Goal: Task Accomplishment & Management: Complete application form

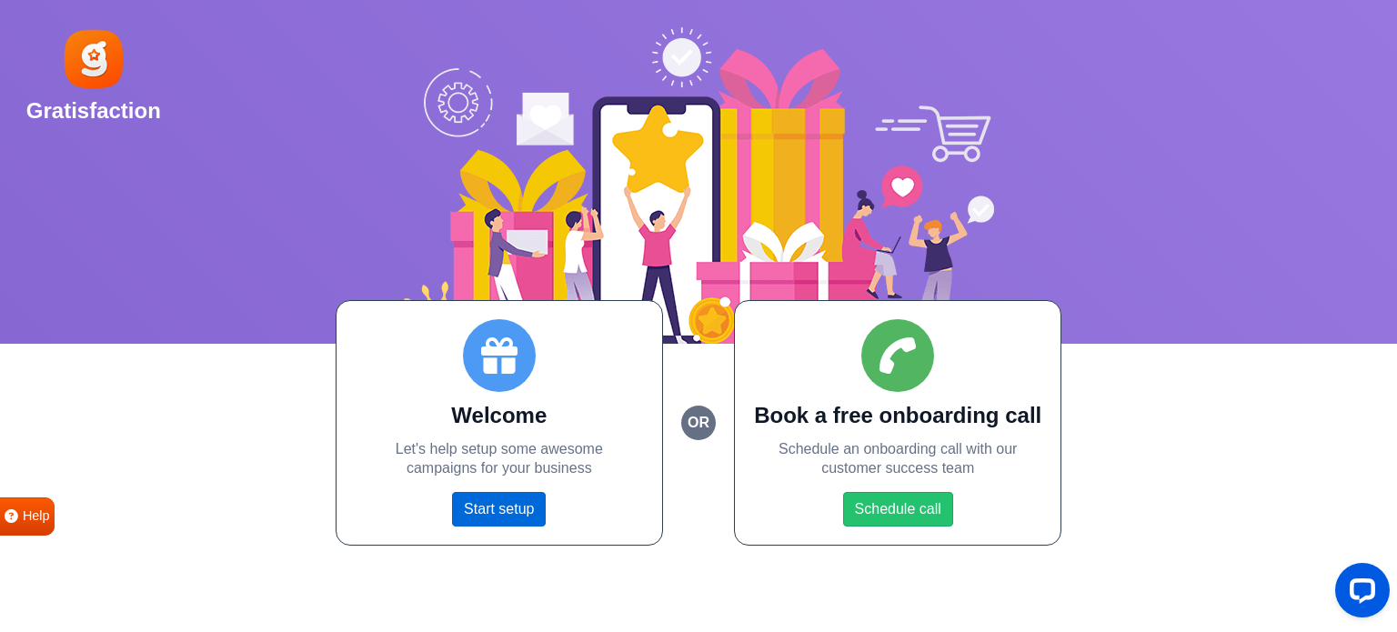
click at [522, 509] on link "Start setup" at bounding box center [499, 509] width 94 height 35
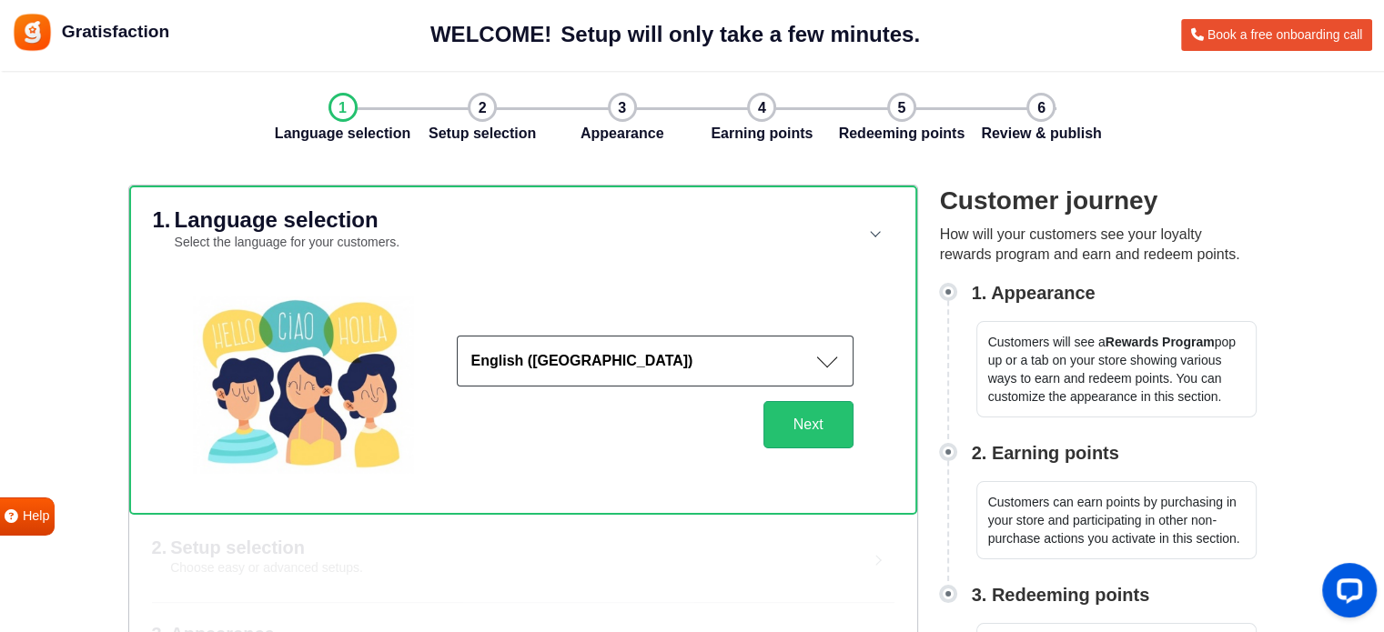
click at [571, 368] on button "English (US)" at bounding box center [655, 361] width 397 height 51
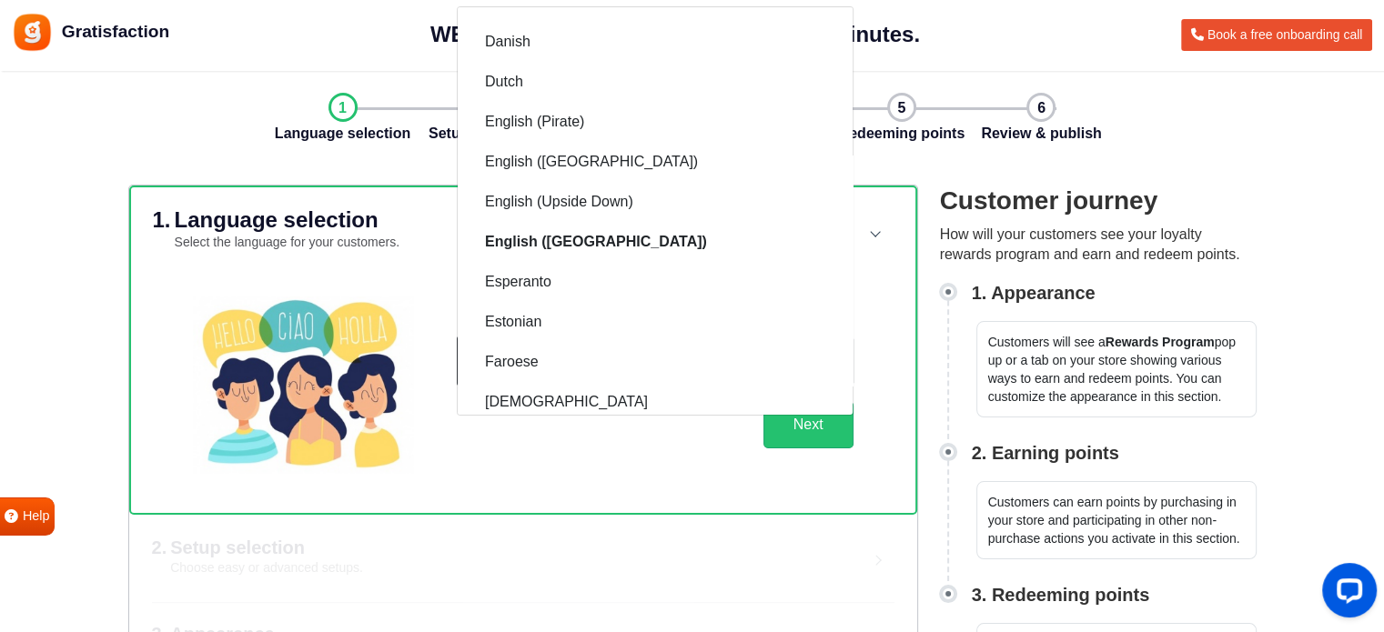
scroll to position [544, 0]
click at [616, 475] on div "English (US) Afrikaans Albanian Arabic Armenian Azerbaijani Basque Belarusian B…" at bounding box center [523, 385] width 704 height 220
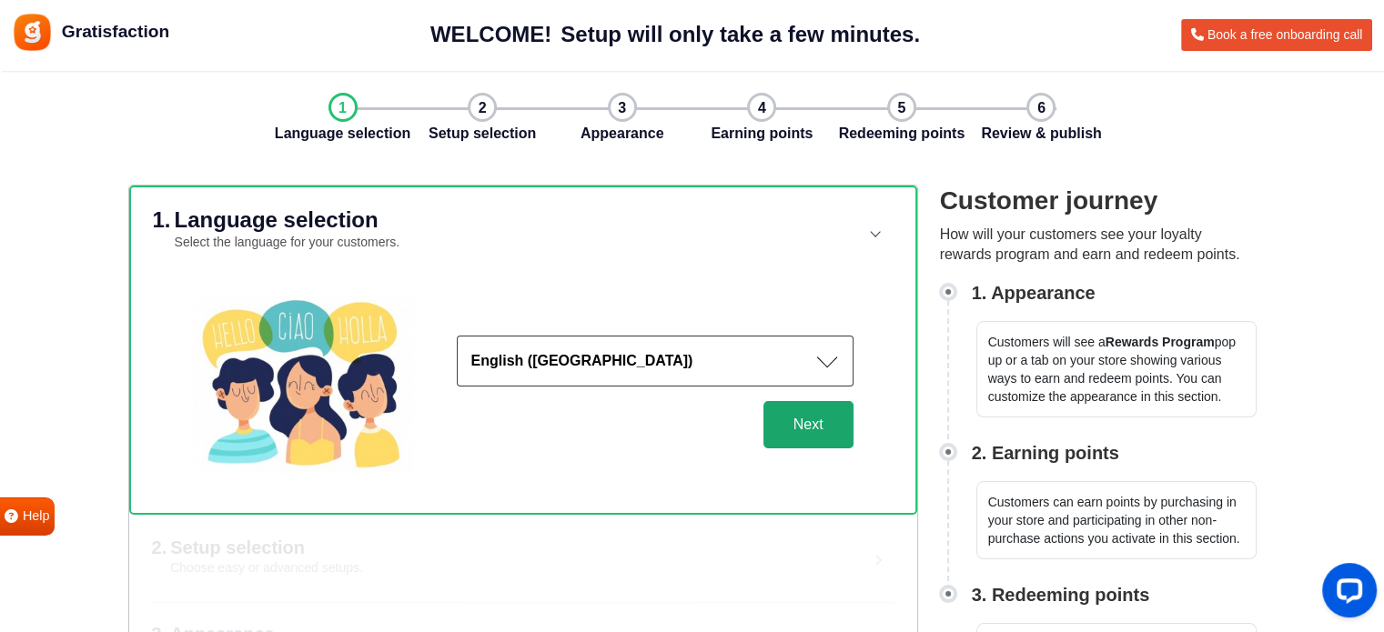
click at [798, 421] on button "Next" at bounding box center [808, 424] width 90 height 47
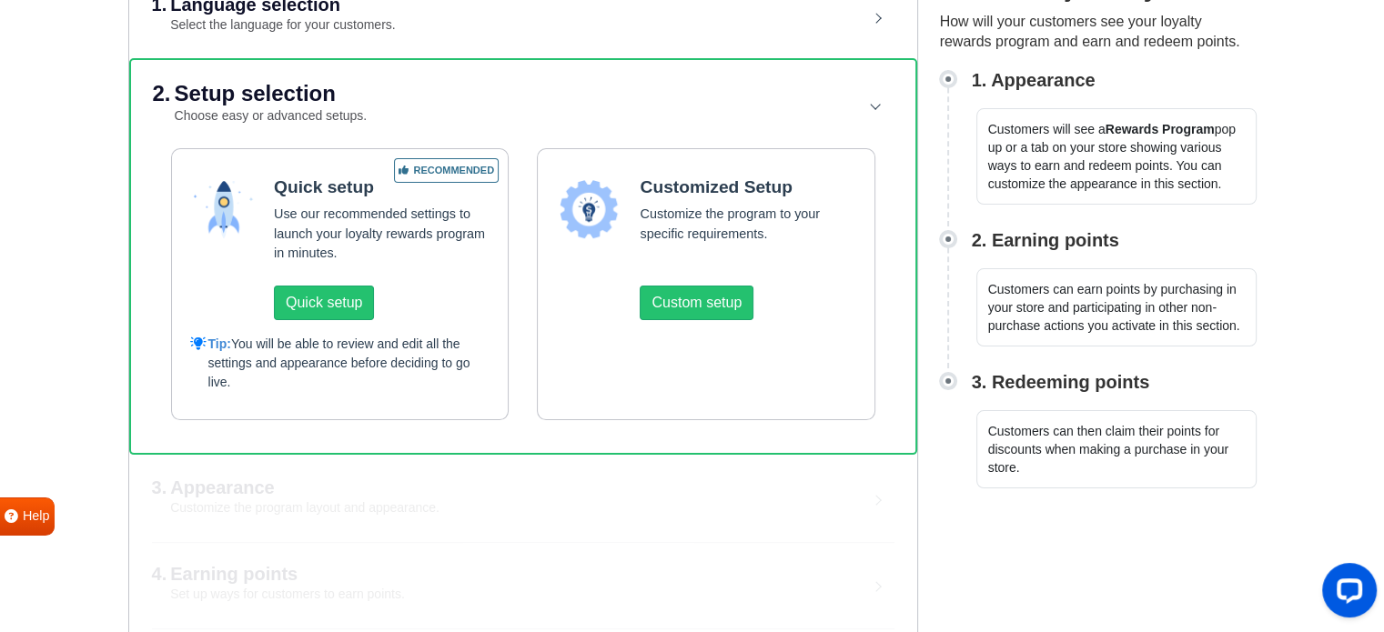
scroll to position [214, 0]
click at [484, 340] on span "Tip: You will be able to review and edit all the settings and appearance before…" at bounding box center [349, 362] width 282 height 57
click at [662, 301] on button "Custom setup" at bounding box center [697, 302] width 114 height 35
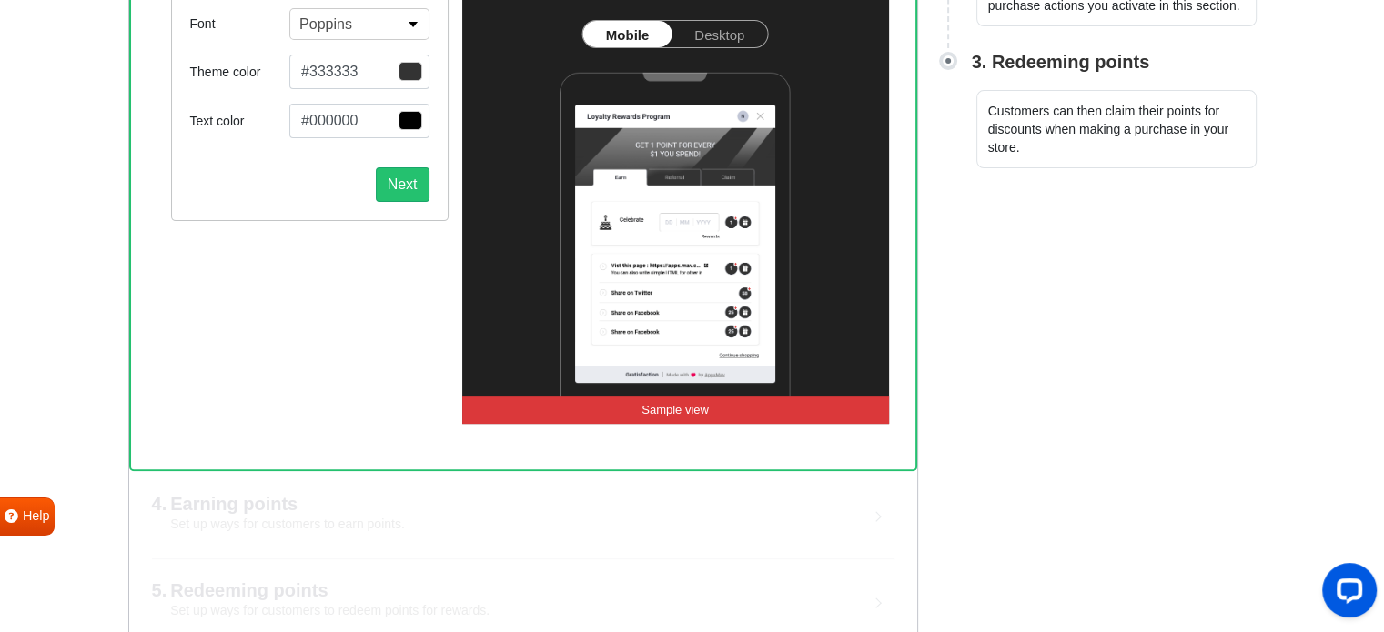
scroll to position [560, 0]
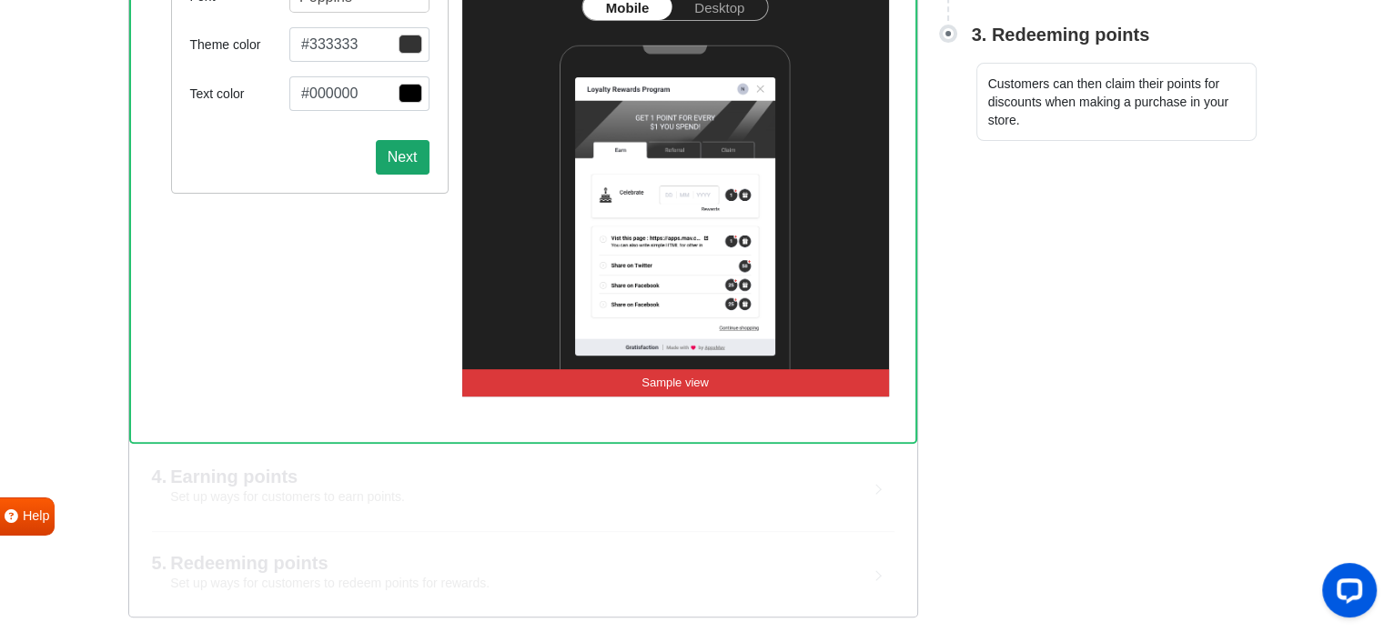
click at [385, 162] on button "Next" at bounding box center [403, 157] width 54 height 35
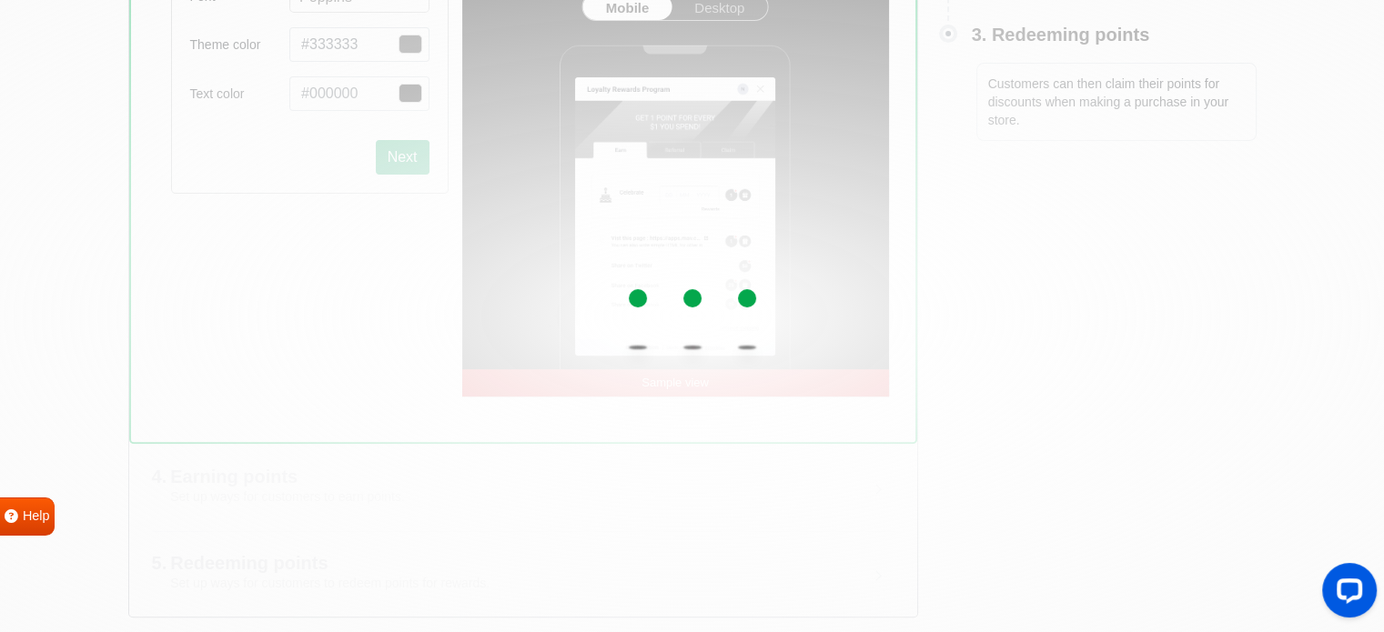
scroll to position [561, 0]
select select "right"
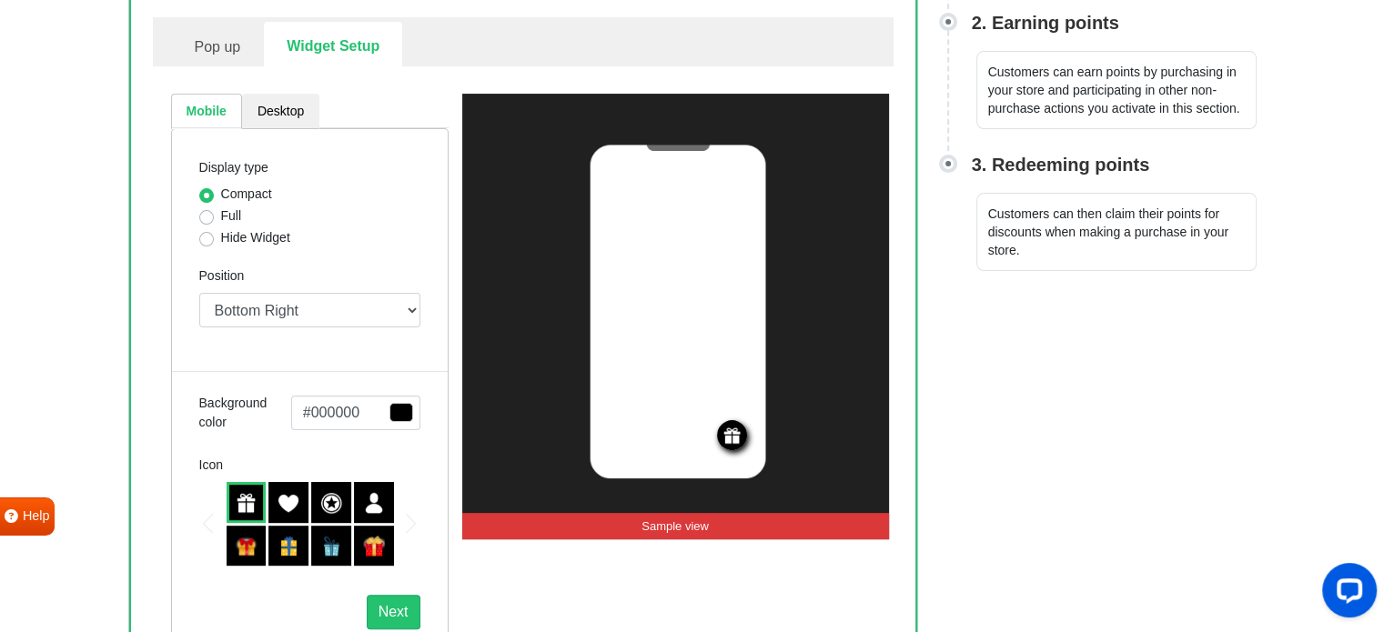
scroll to position [433, 0]
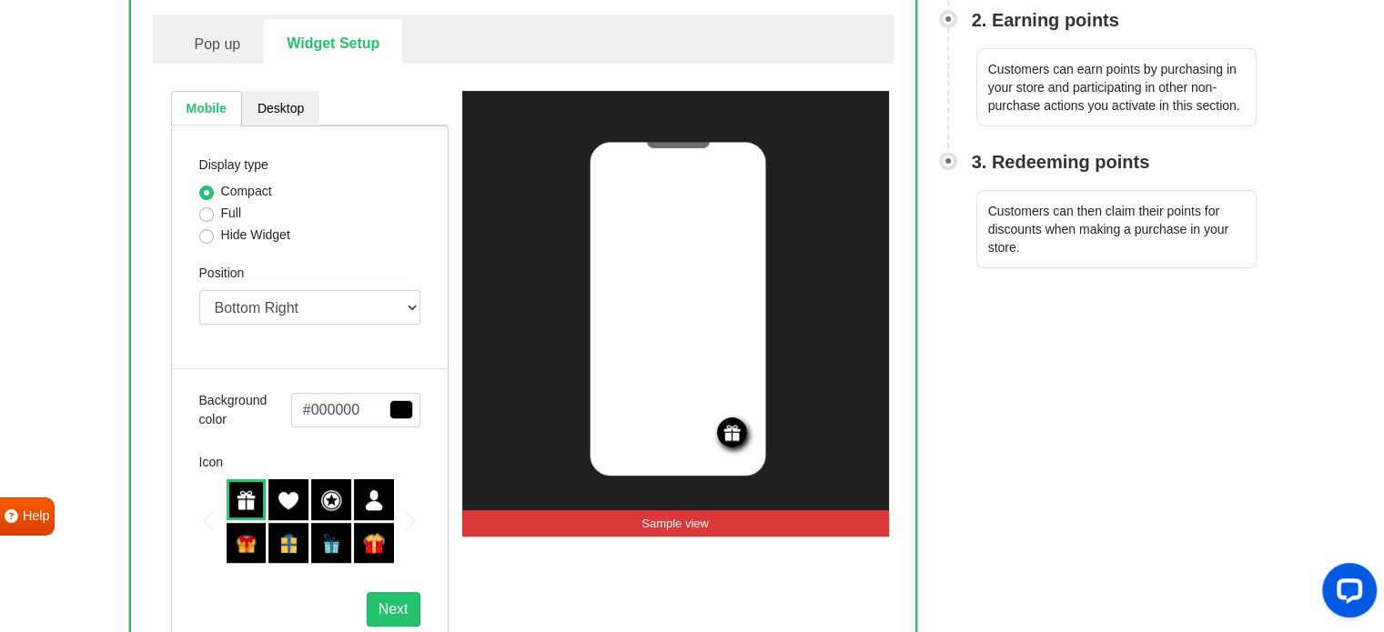
click at [368, 553] on div at bounding box center [374, 543] width 40 height 41
click at [241, 494] on img at bounding box center [247, 500] width 22 height 22
click at [400, 603] on button "Next" at bounding box center [394, 609] width 54 height 35
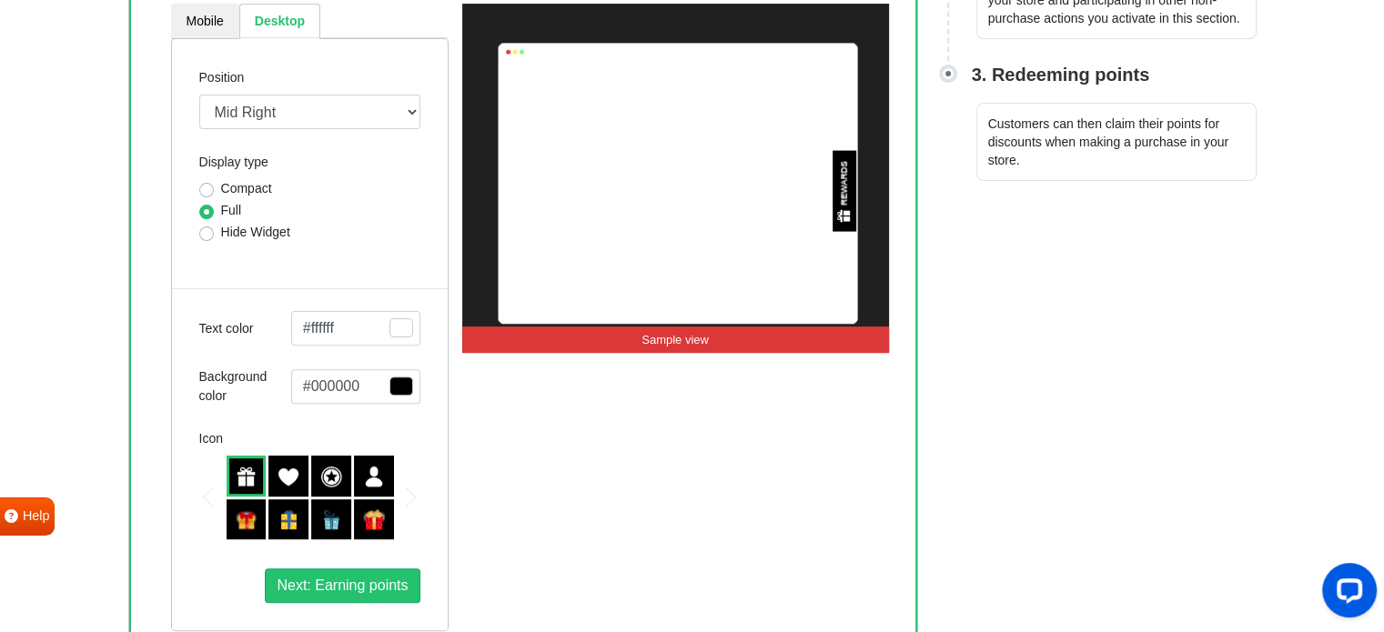
scroll to position [520, 0]
click at [365, 589] on span "Next: Earning points" at bounding box center [342, 585] width 131 height 15
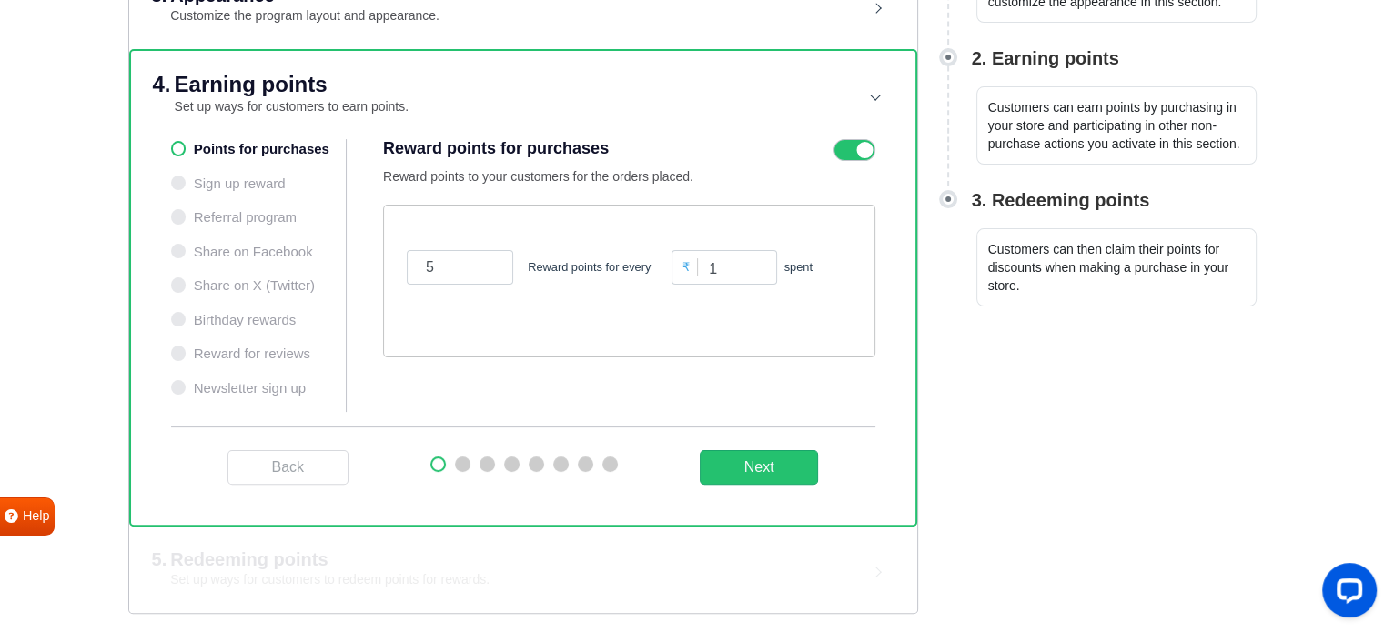
scroll to position [390, 0]
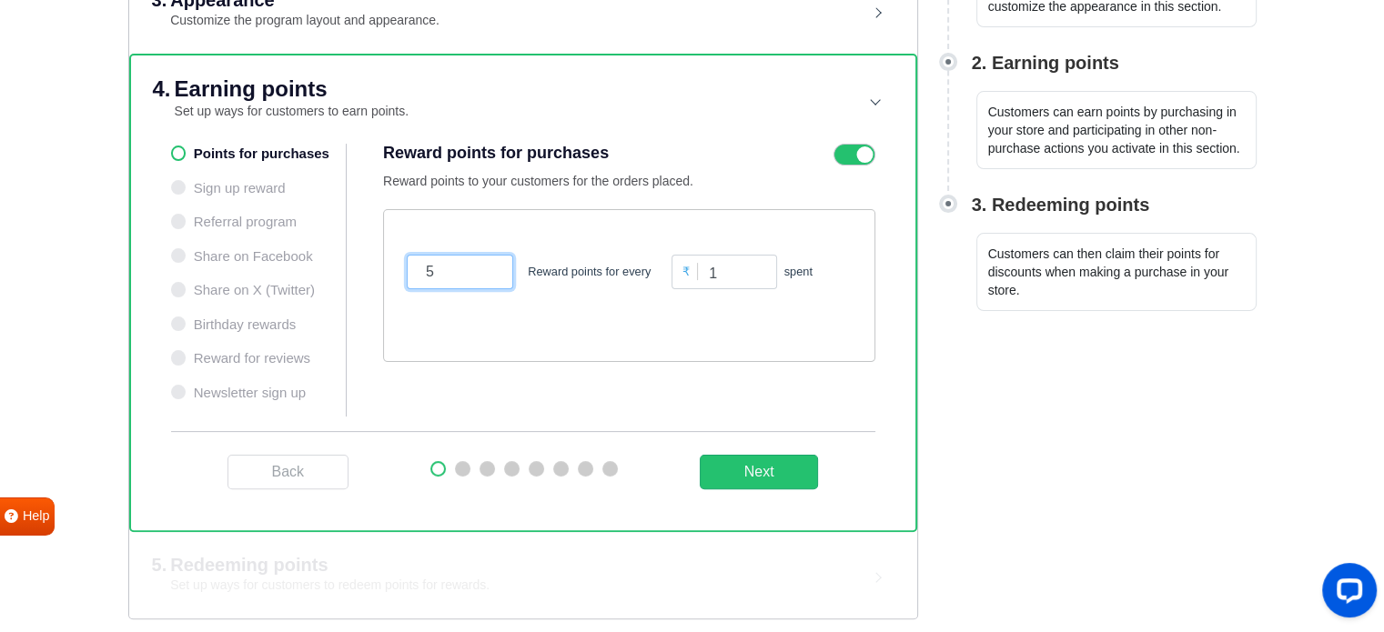
click at [461, 265] on input "5" at bounding box center [460, 272] width 106 height 35
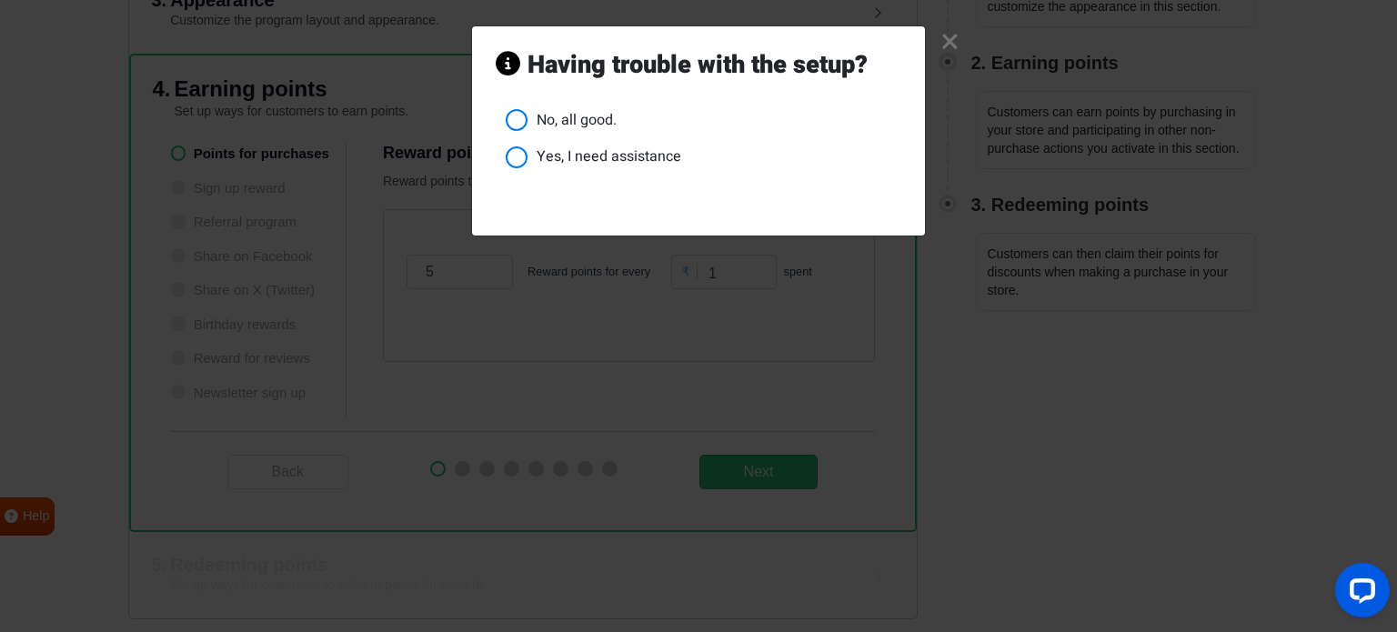
click at [954, 38] on link "×" at bounding box center [950, 42] width 19 height 17
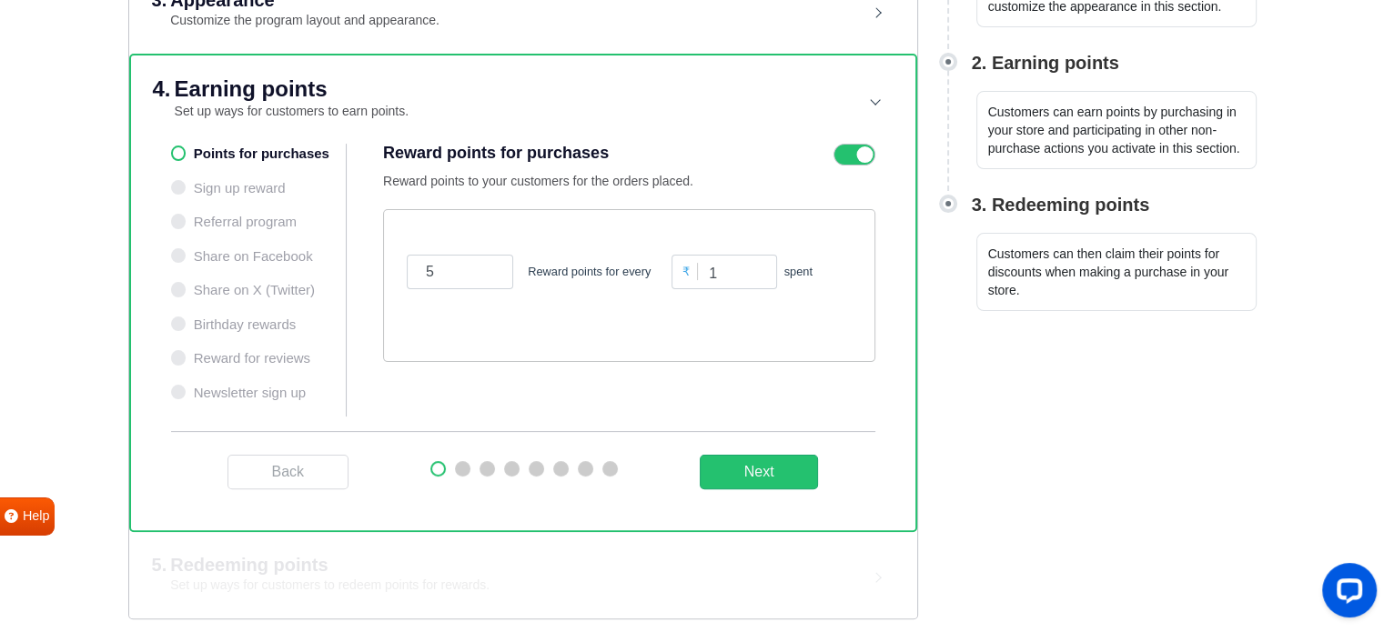
click at [844, 159] on icon at bounding box center [854, 155] width 42 height 22
click at [0, 0] on input "checkbox" at bounding box center [0, 0] width 0 height 0
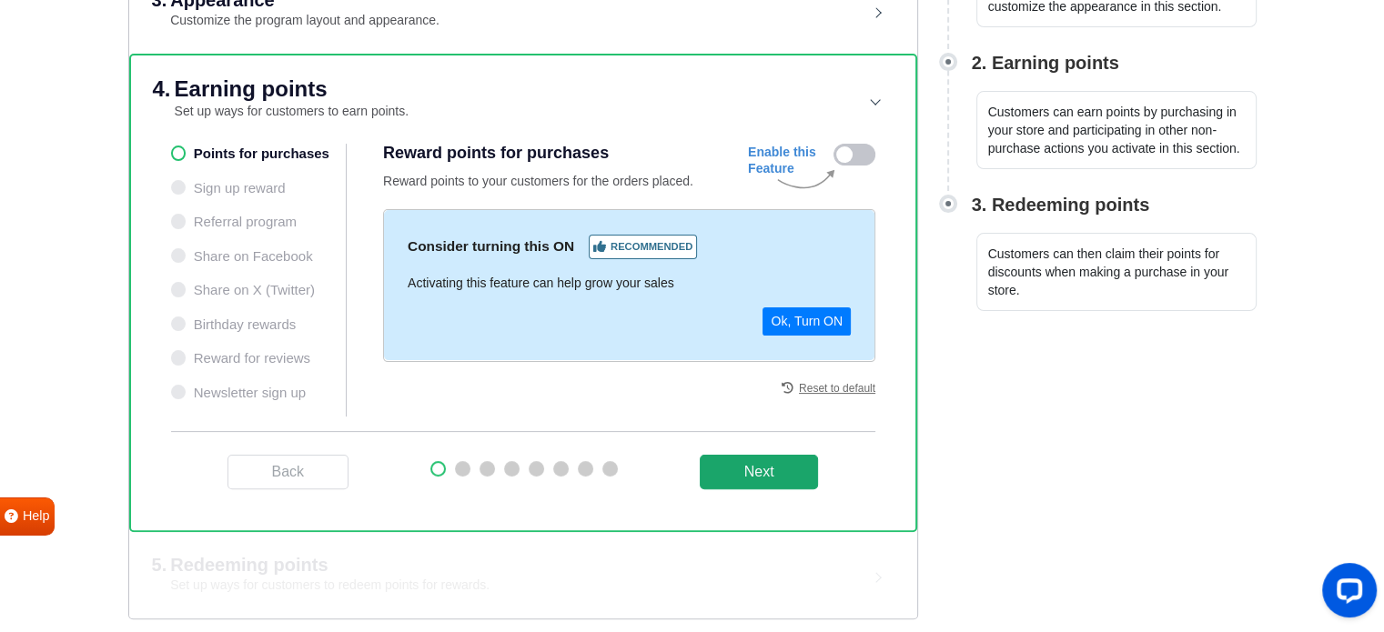
click at [778, 464] on button "Next" at bounding box center [759, 472] width 119 height 35
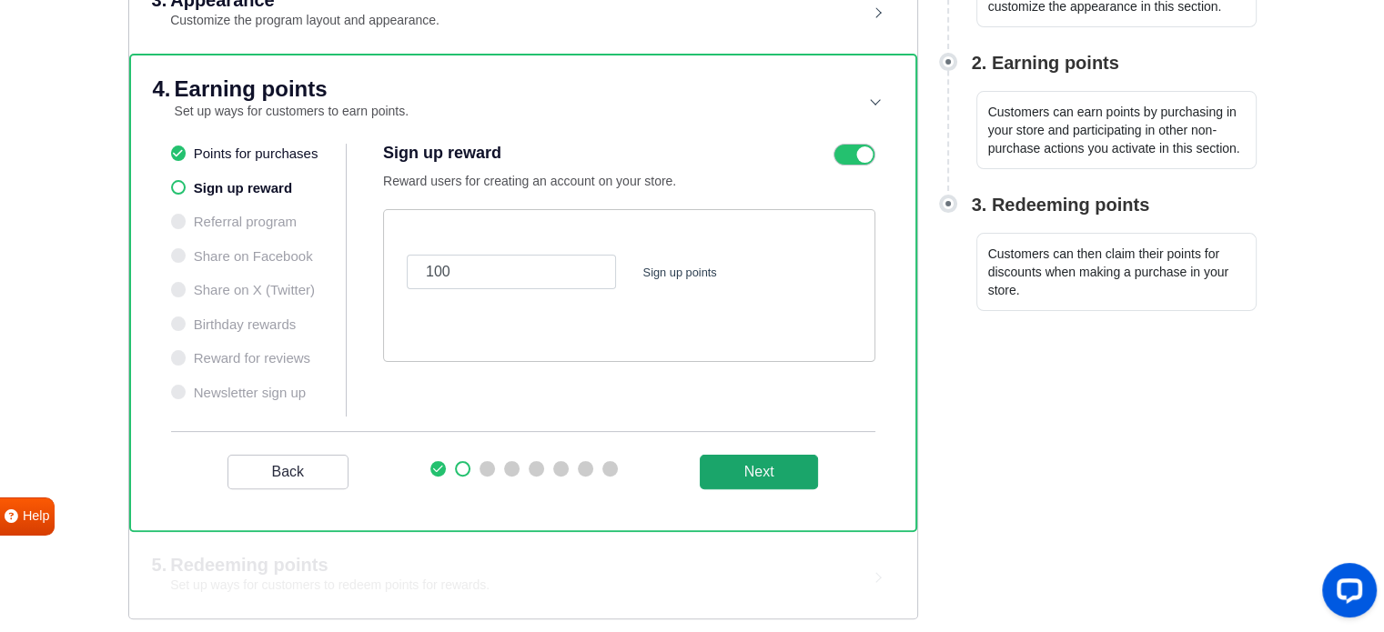
click at [778, 464] on button "Next" at bounding box center [759, 472] width 119 height 35
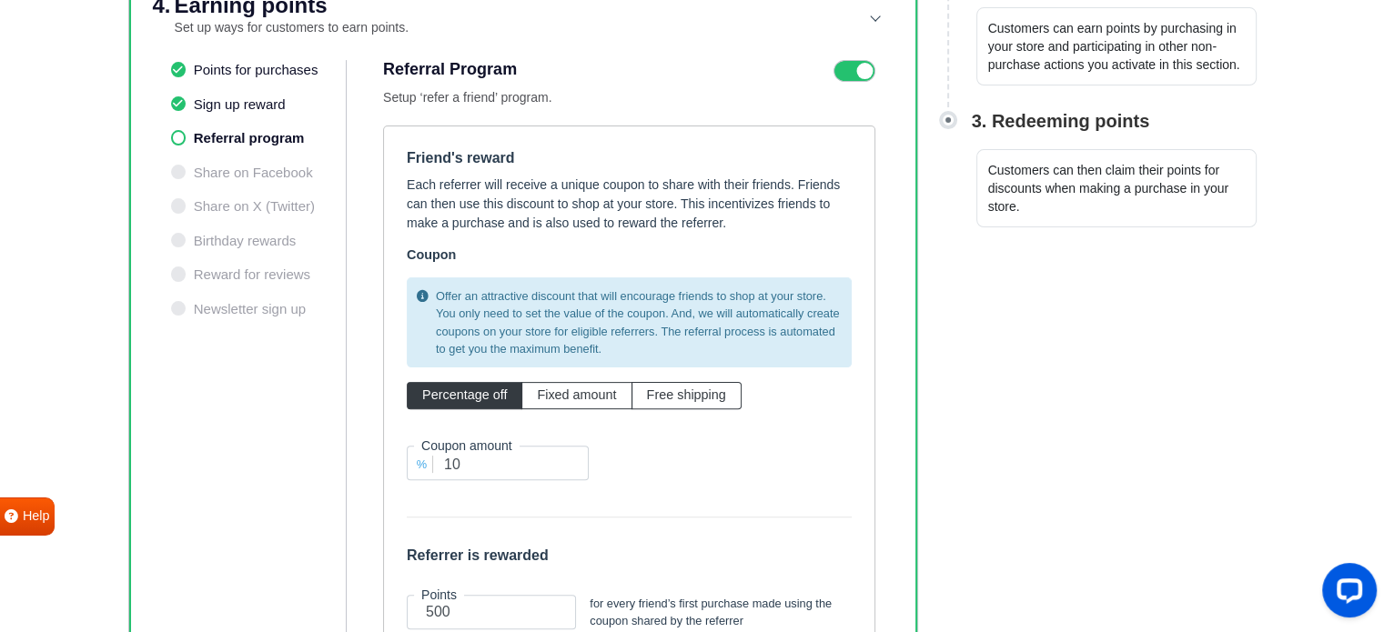
scroll to position [481, 0]
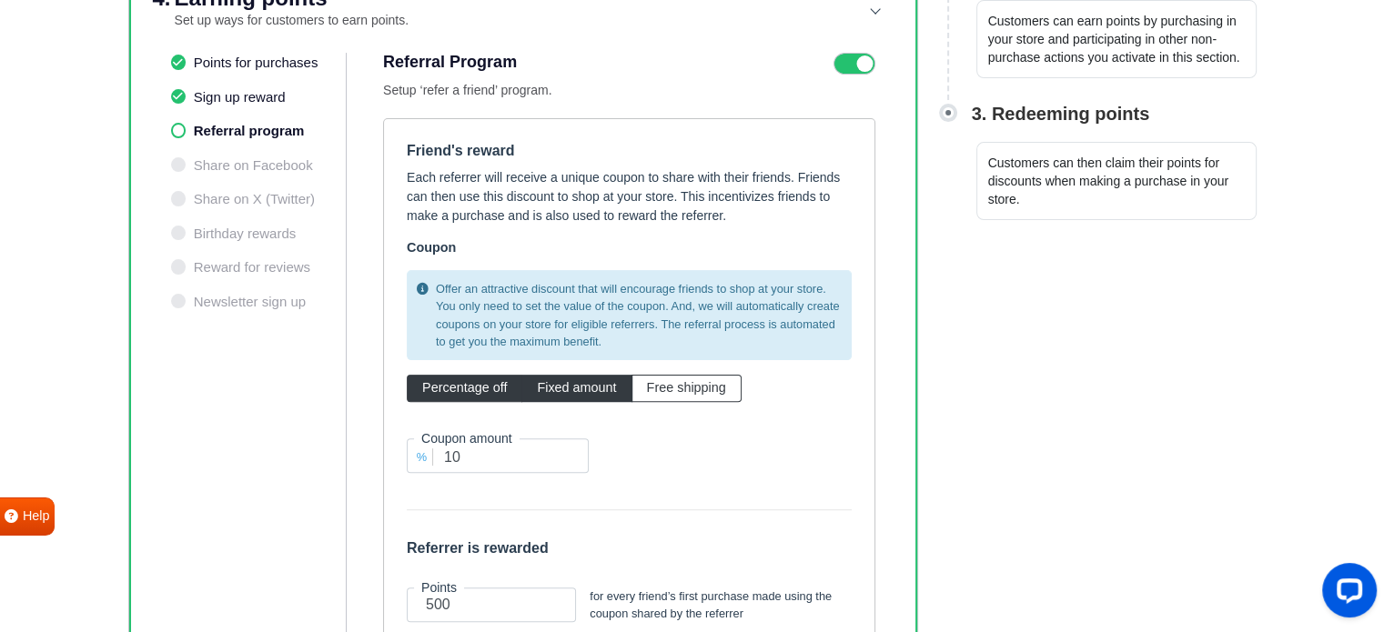
click at [574, 375] on label "Fixed amount" at bounding box center [576, 388] width 110 height 27
click at [549, 378] on input "Fixed amount" at bounding box center [543, 384] width 12 height 12
radio input "true"
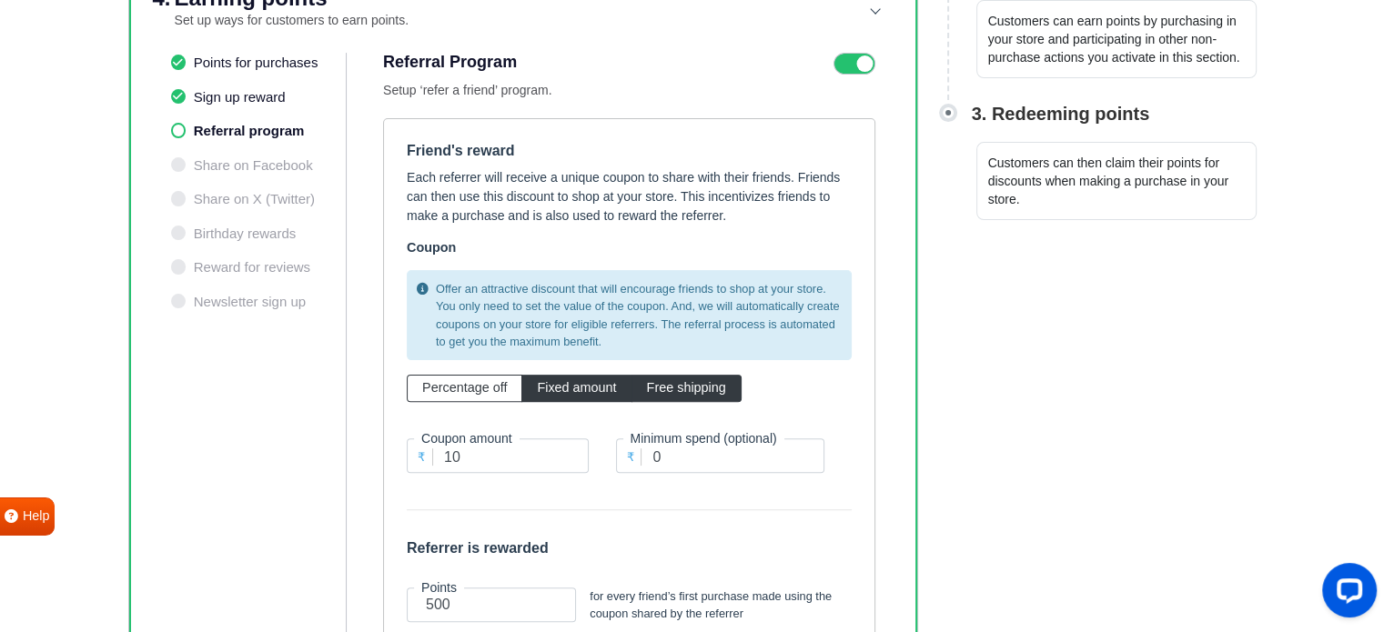
click at [680, 380] on span "Free shipping" at bounding box center [686, 387] width 79 height 15
click at [659, 380] on input "Free shipping" at bounding box center [653, 384] width 12 height 12
radio input "true"
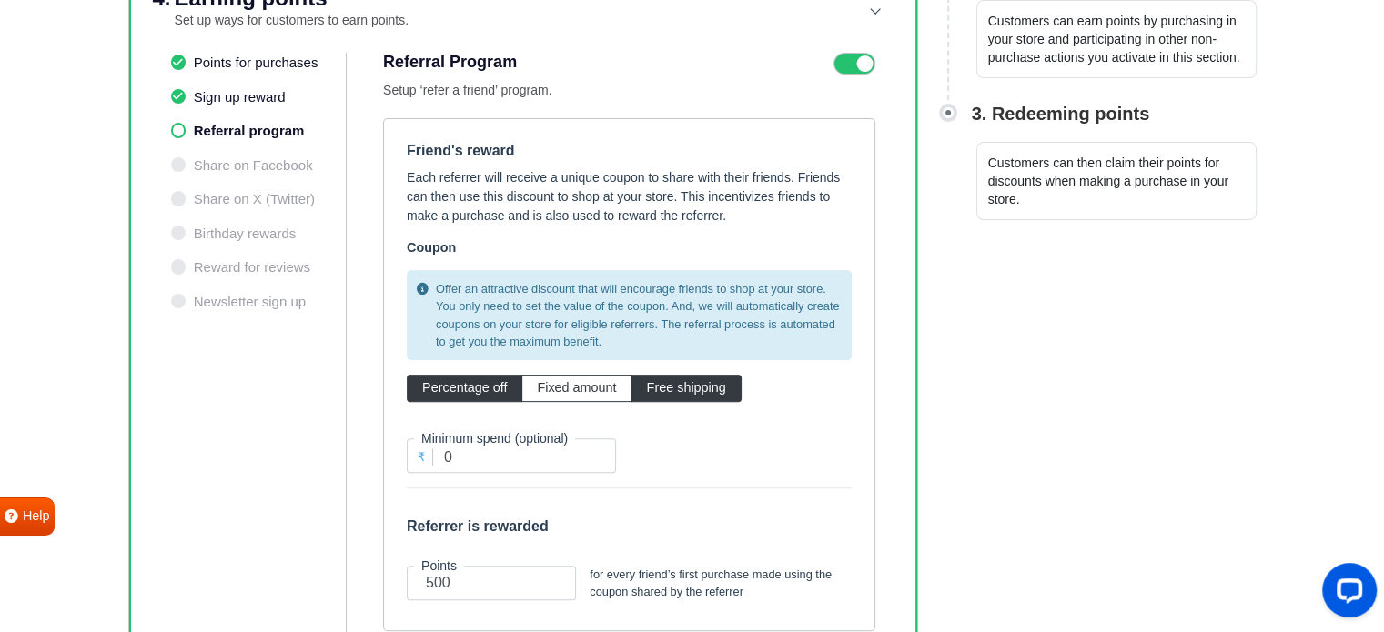
click at [489, 392] on label "Percentage off" at bounding box center [465, 388] width 116 height 27
click at [434, 390] on input "Percentage off" at bounding box center [428, 384] width 12 height 12
radio input "true"
type input "10"
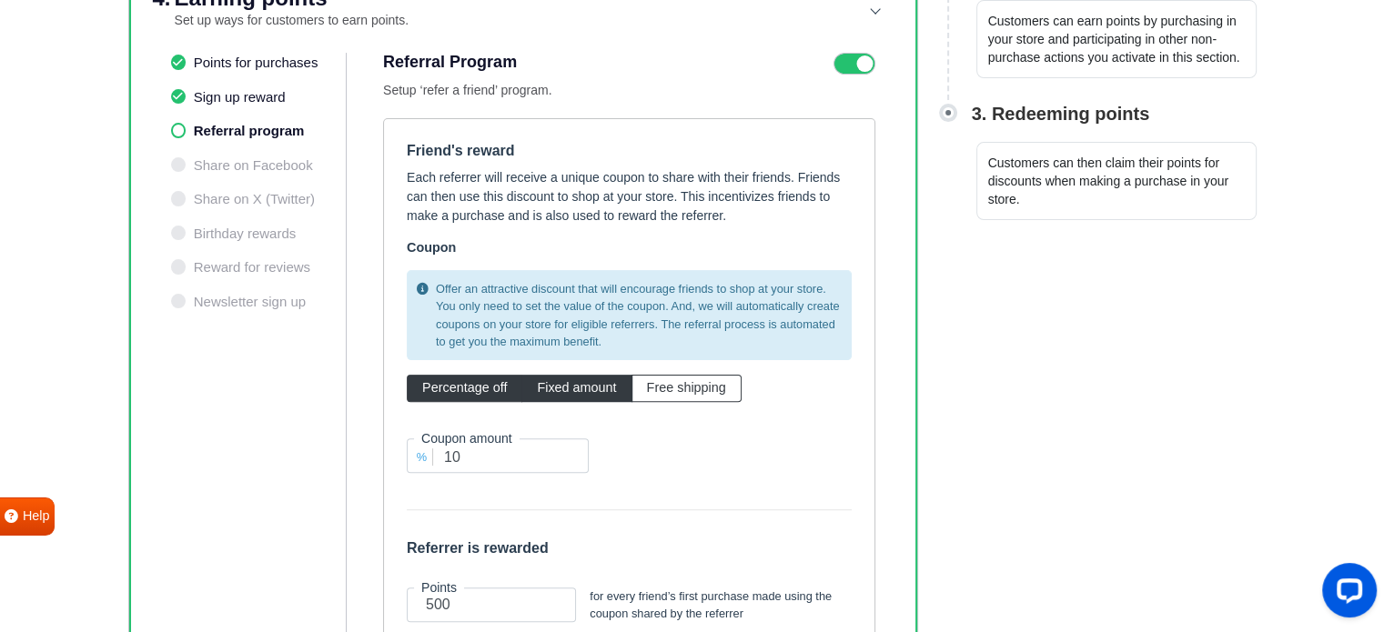
click at [547, 392] on label "Fixed amount" at bounding box center [576, 388] width 110 height 27
click at [547, 390] on input "Fixed amount" at bounding box center [543, 384] width 12 height 12
radio input "true"
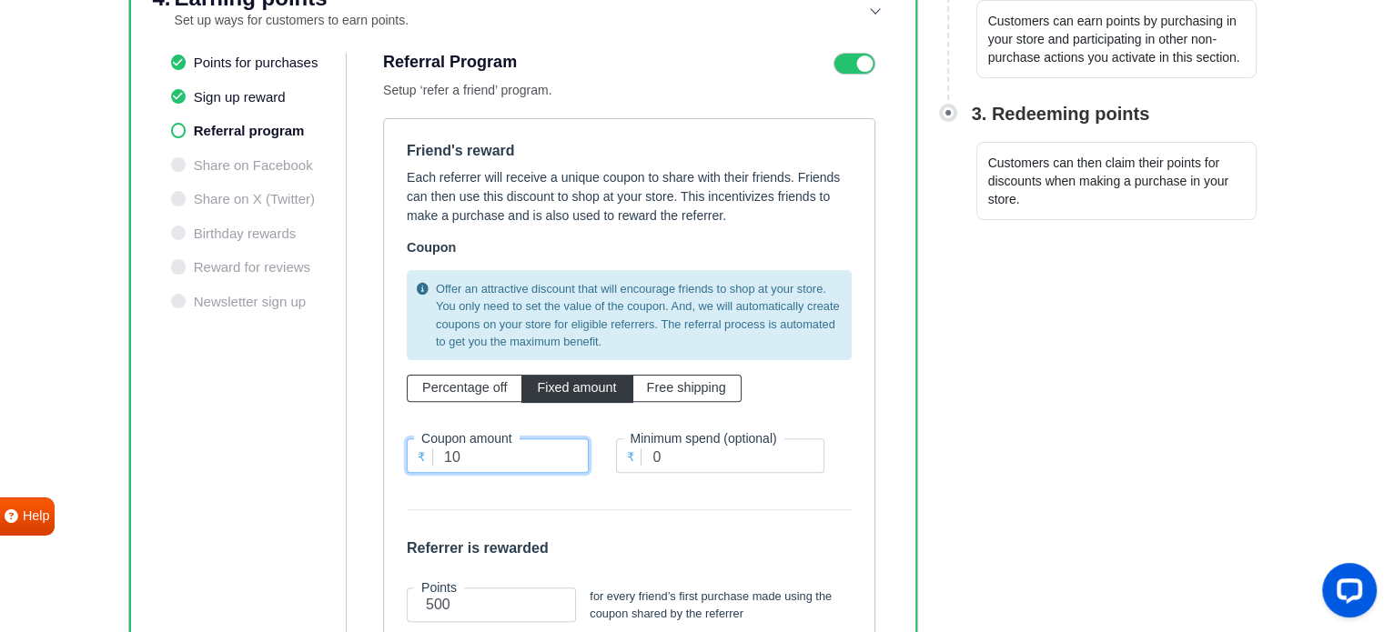
click at [541, 454] on input "10" at bounding box center [498, 455] width 182 height 35
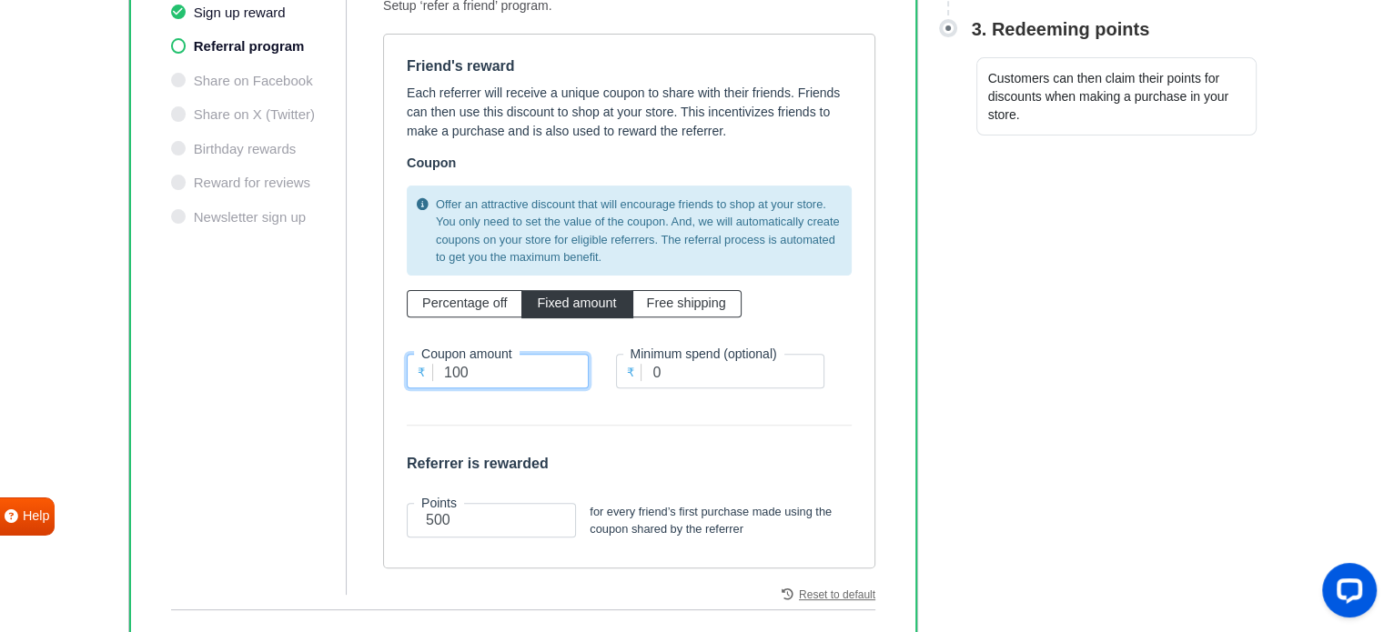
scroll to position [572, 0]
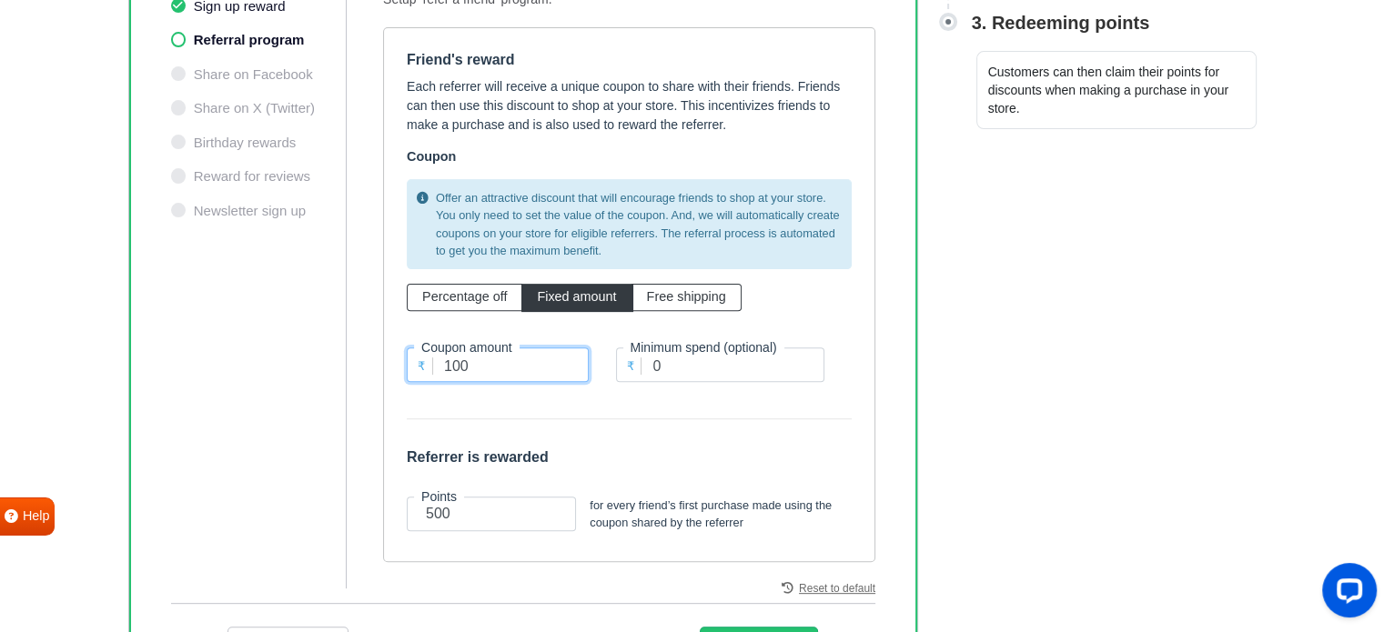
type input "100"
drag, startPoint x: 589, startPoint y: 494, endPoint x: 746, endPoint y: 519, distance: 159.4
click at [746, 519] on small "for every friend’s first purchase made using the coupon shared by the referrer" at bounding box center [720, 514] width 262 height 35
click at [554, 509] on input "501" at bounding box center [491, 514] width 169 height 35
click at [549, 519] on input "501" at bounding box center [491, 514] width 169 height 35
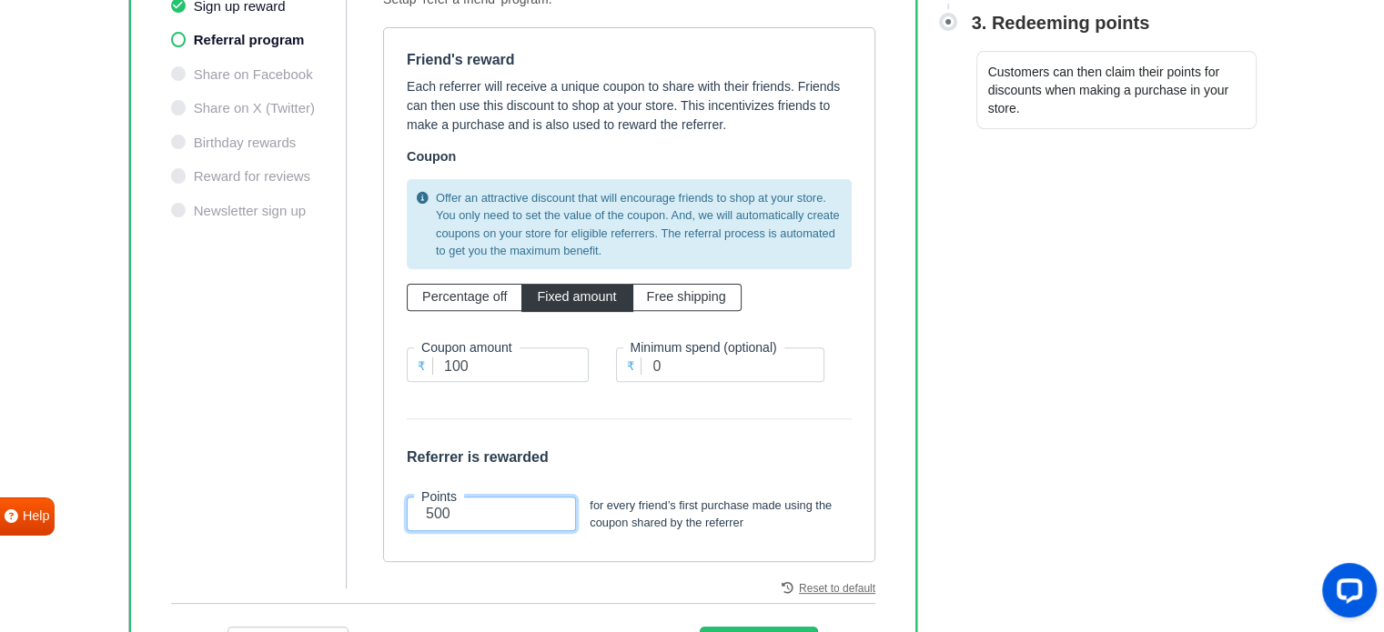
type input "500"
click at [549, 515] on input "500" at bounding box center [491, 514] width 169 height 35
click at [692, 454] on h6 "Referrer is rewarded" at bounding box center [629, 456] width 445 height 17
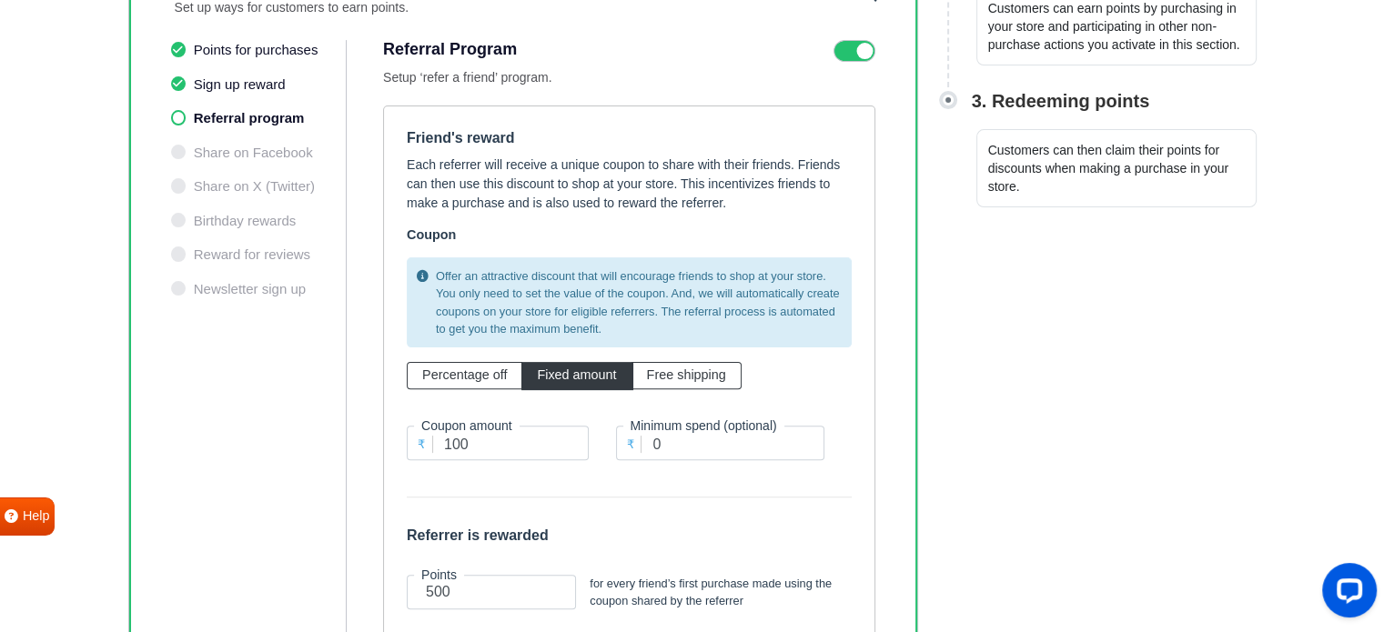
scroll to position [481, 0]
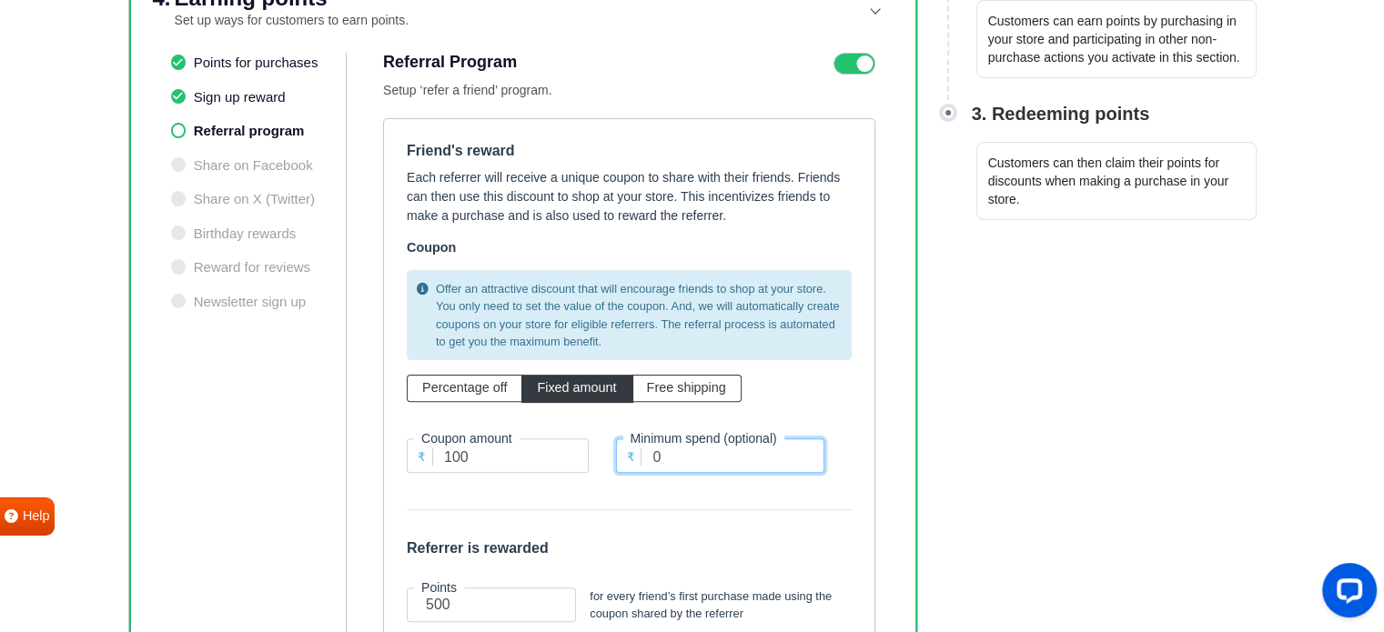
click at [683, 457] on input "0" at bounding box center [720, 455] width 209 height 35
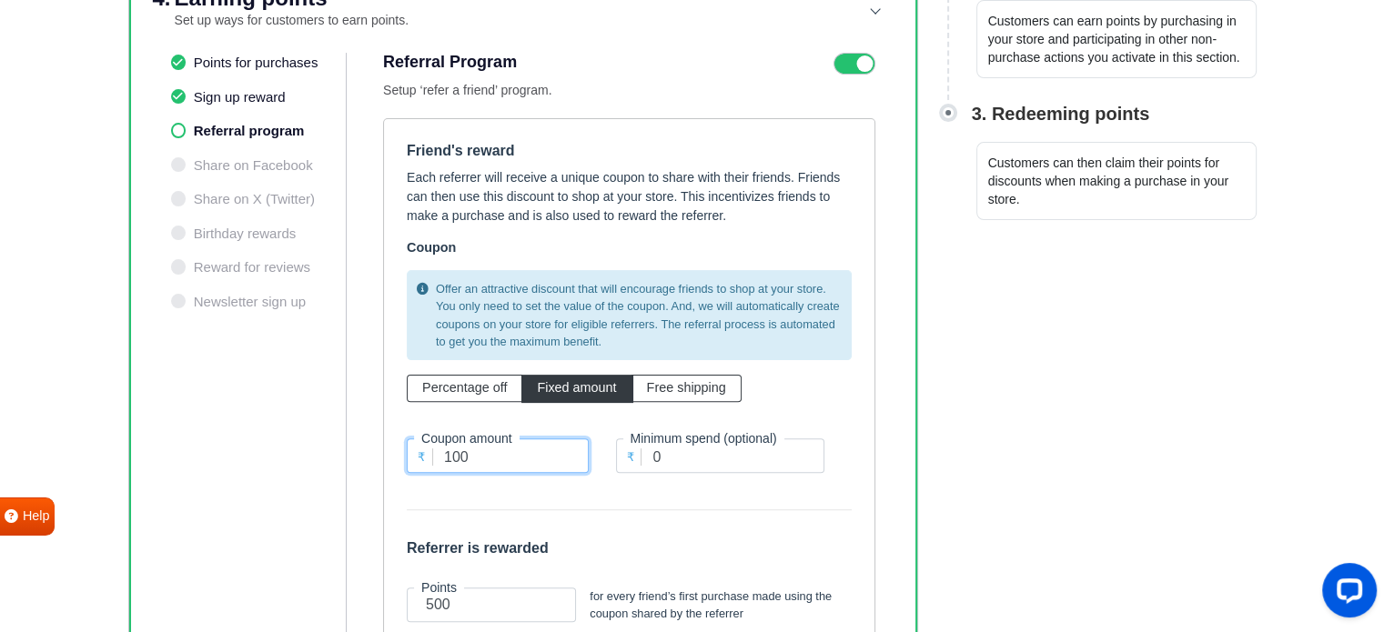
click at [517, 457] on input "100" at bounding box center [498, 455] width 182 height 35
click at [593, 494] on form "Friend's reward Each referrer will receive a unique coupon to share with their …" at bounding box center [629, 386] width 445 height 488
click at [465, 387] on span "Percentage off" at bounding box center [464, 387] width 85 height 15
click at [434, 387] on input "Percentage off" at bounding box center [428, 384] width 12 height 12
radio input "true"
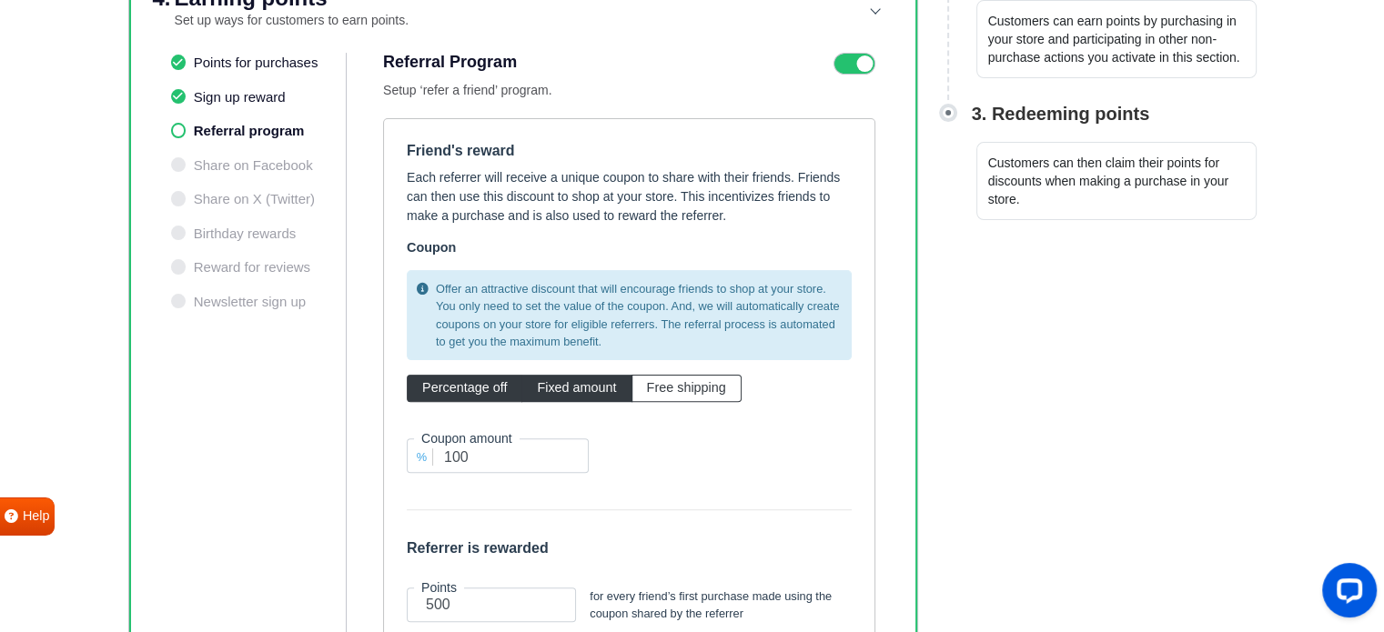
click at [550, 385] on span "Fixed amount" at bounding box center [576, 387] width 79 height 15
click at [549, 385] on input "Fixed amount" at bounding box center [543, 384] width 12 height 12
radio input "true"
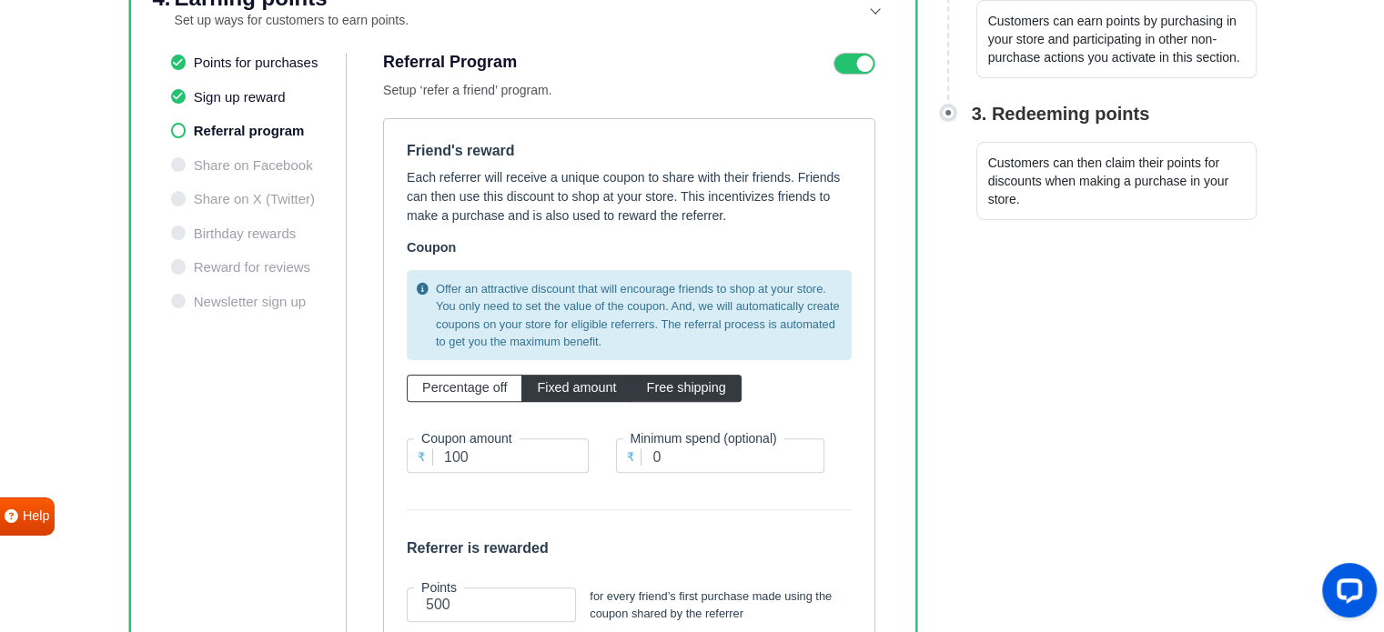
click at [647, 382] on span "Free shipping" at bounding box center [686, 387] width 79 height 15
click at [647, 382] on input "Free shipping" at bounding box center [653, 384] width 12 height 12
radio input "true"
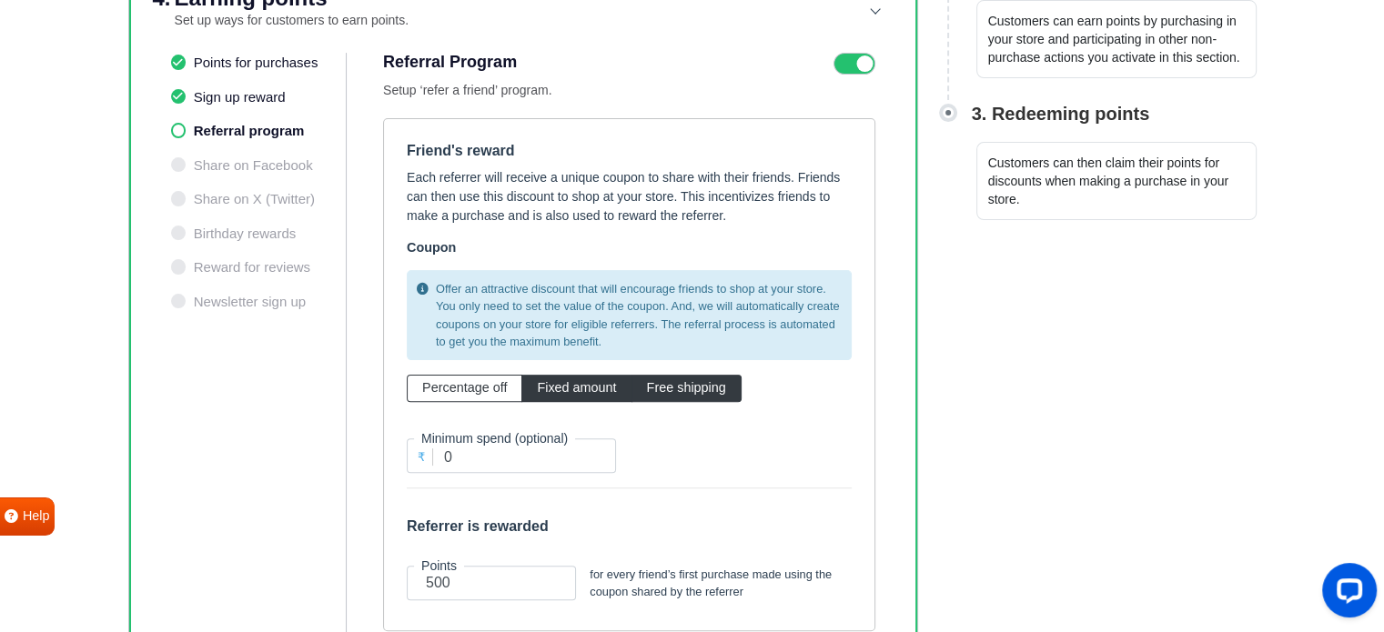
click at [613, 382] on span "Fixed amount" at bounding box center [576, 387] width 79 height 15
click at [549, 382] on input "Fixed amount" at bounding box center [543, 384] width 12 height 12
radio input "true"
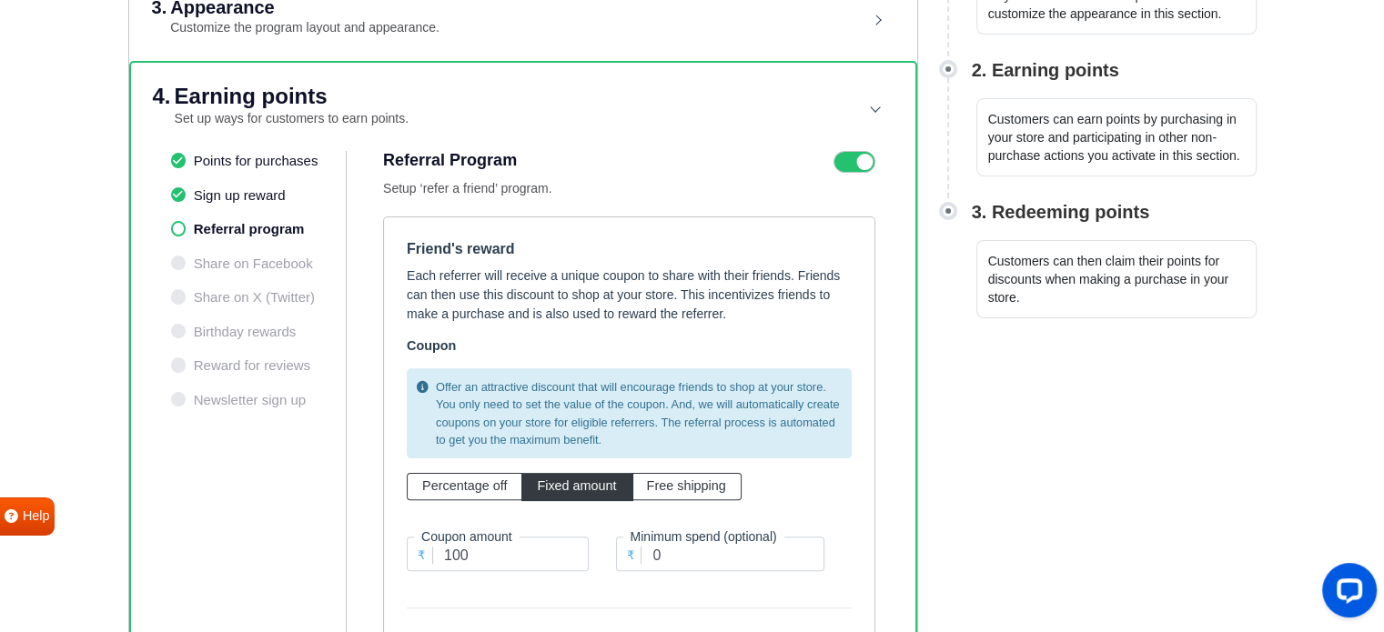
scroll to position [390, 0]
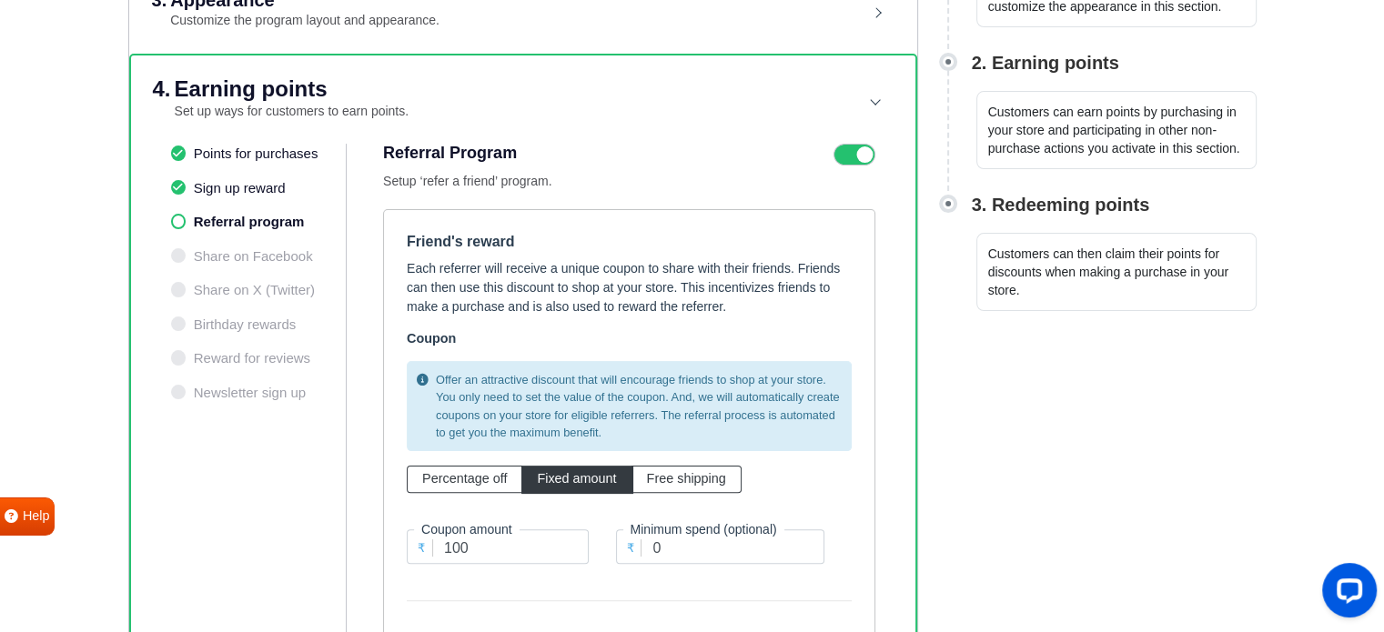
click at [846, 151] on icon at bounding box center [854, 155] width 42 height 22
click at [0, 0] on input "checkbox" at bounding box center [0, 0] width 0 height 0
radio input "true"
type input "10"
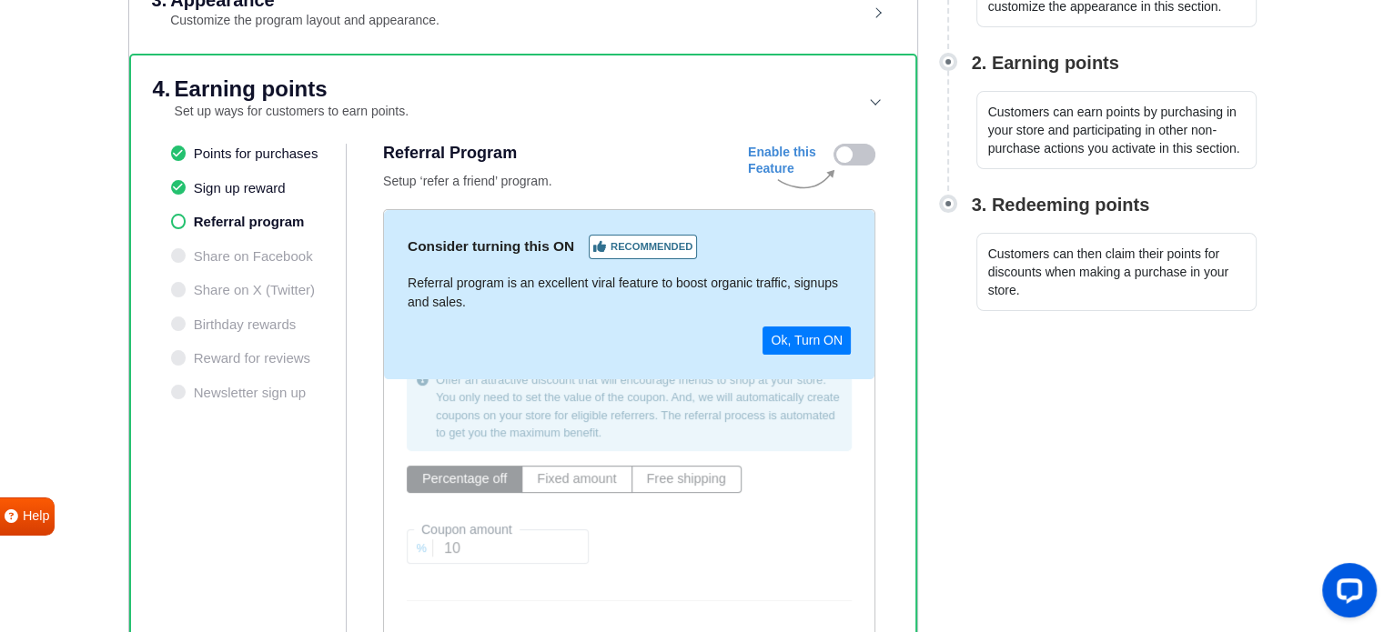
click at [225, 250] on ul "Points for purchases Sign up reward Referral program Share on Facebook Share on…" at bounding box center [259, 457] width 176 height 627
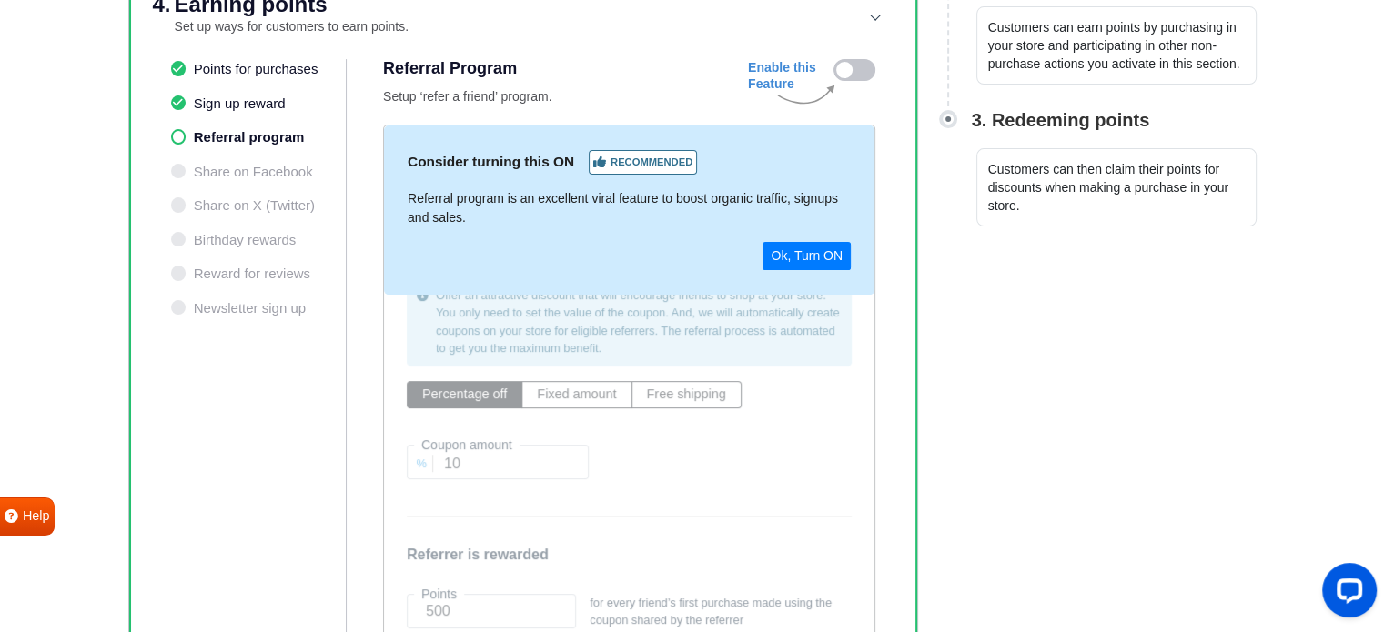
scroll to position [481, 0]
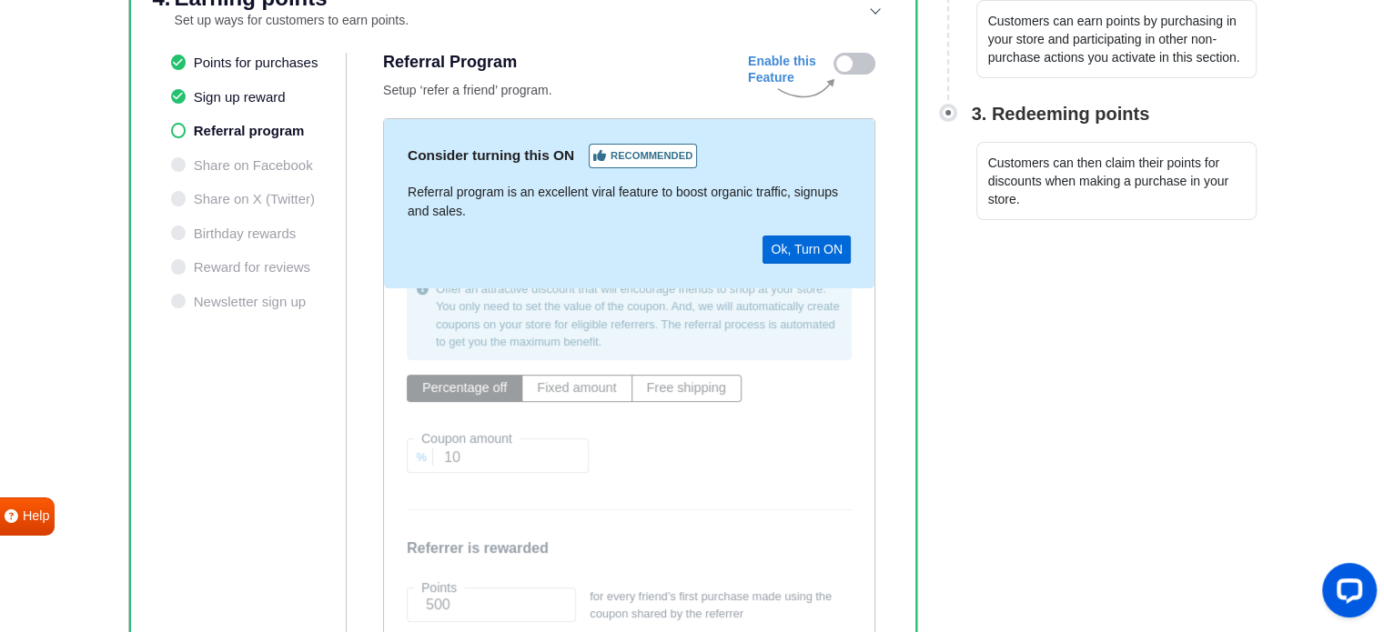
click at [811, 241] on button "Ok, Turn ON" at bounding box center [806, 250] width 88 height 28
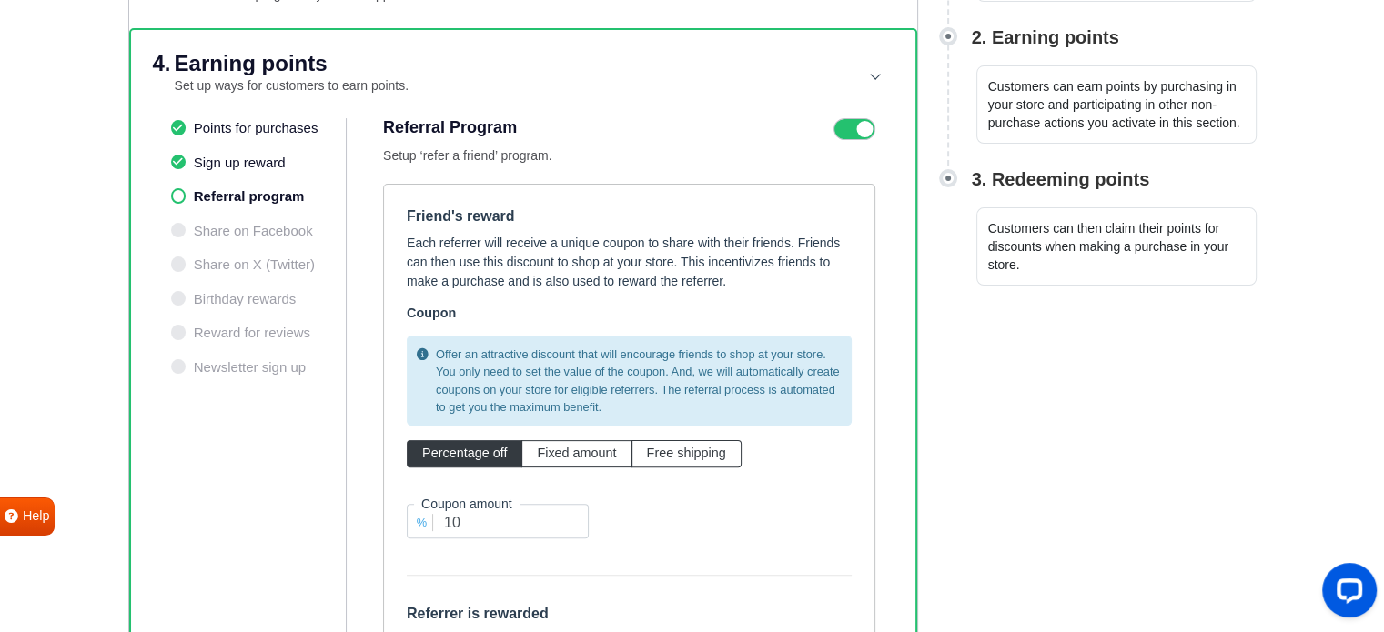
scroll to position [390, 0]
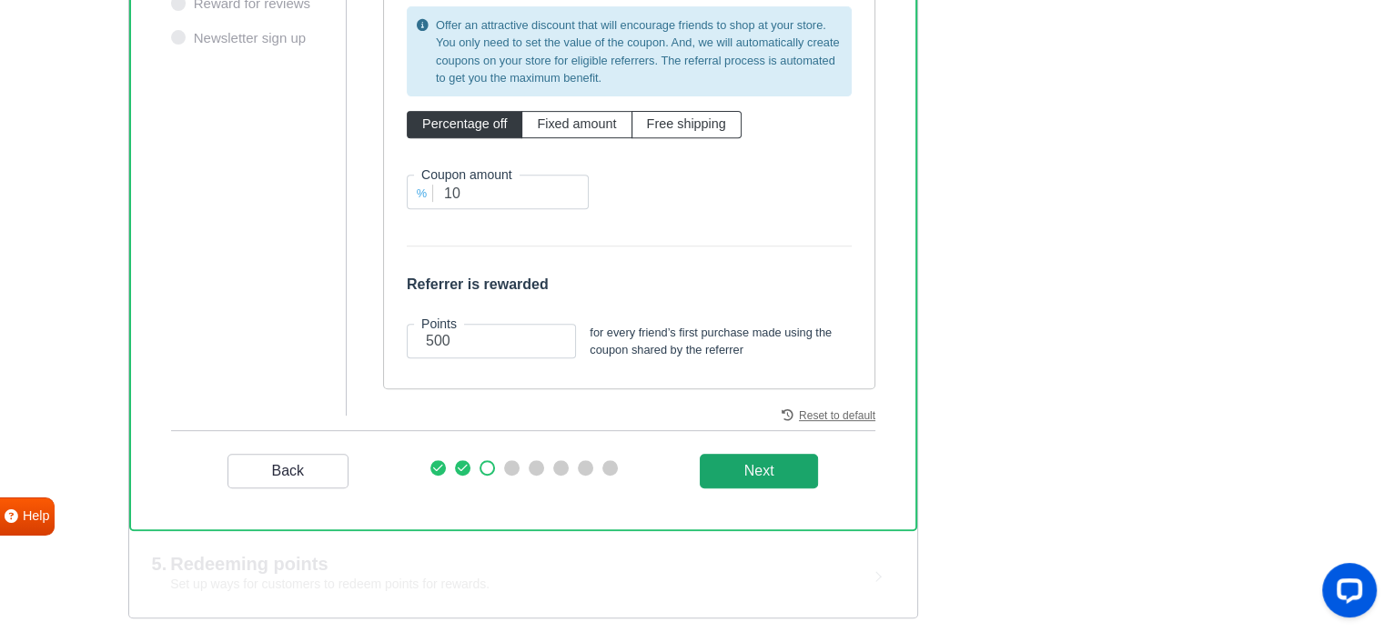
click at [764, 474] on _program "Next" at bounding box center [759, 471] width 119 height 35
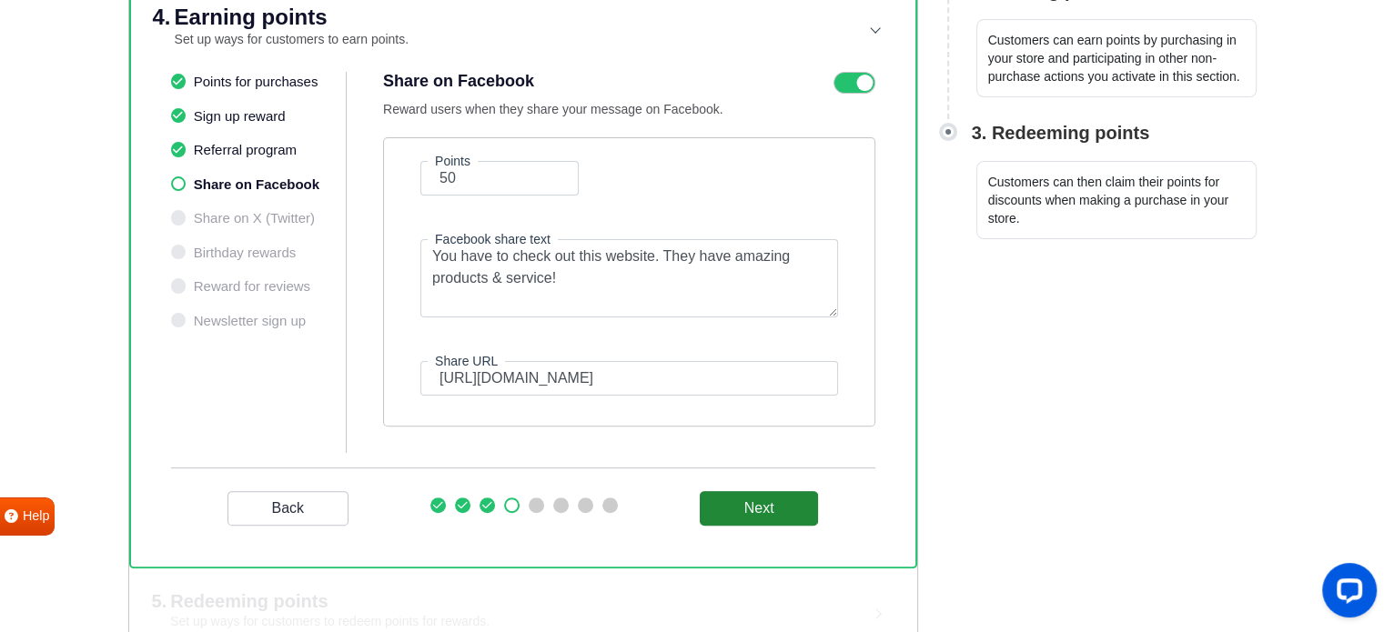
scroll to position [499, 0]
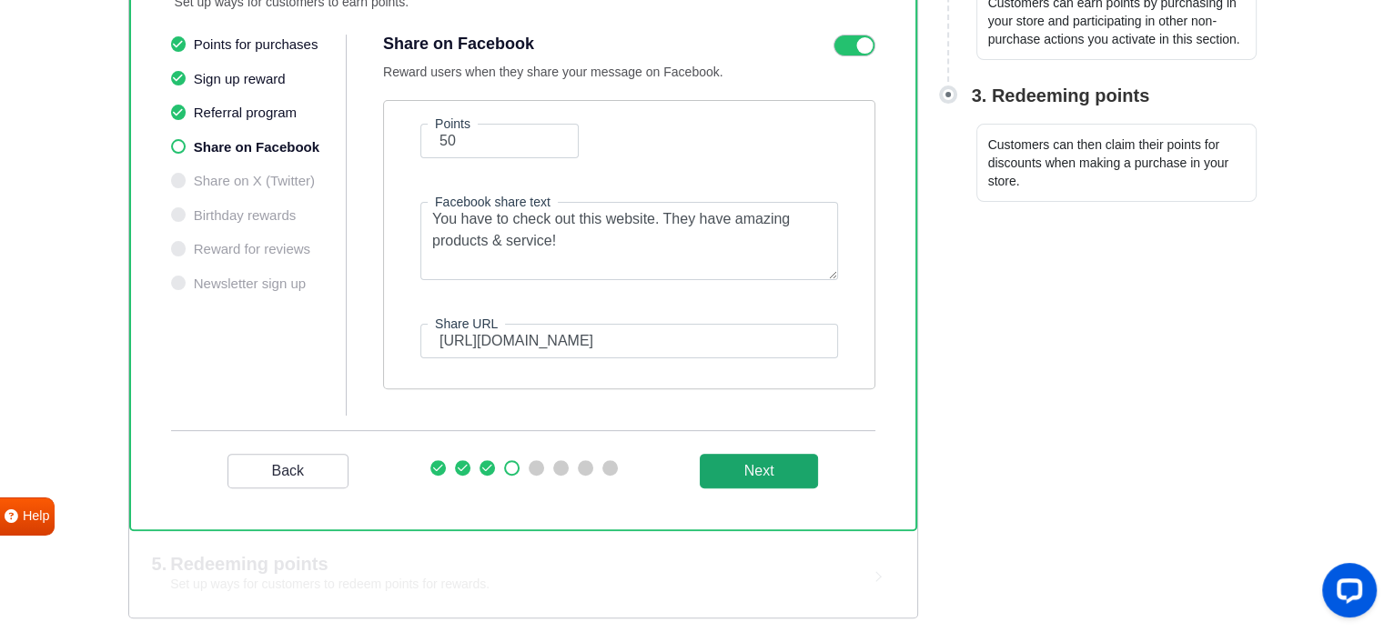
click at [703, 458] on button "Next" at bounding box center [759, 471] width 119 height 35
click at [720, 458] on button "Next" at bounding box center [759, 471] width 119 height 35
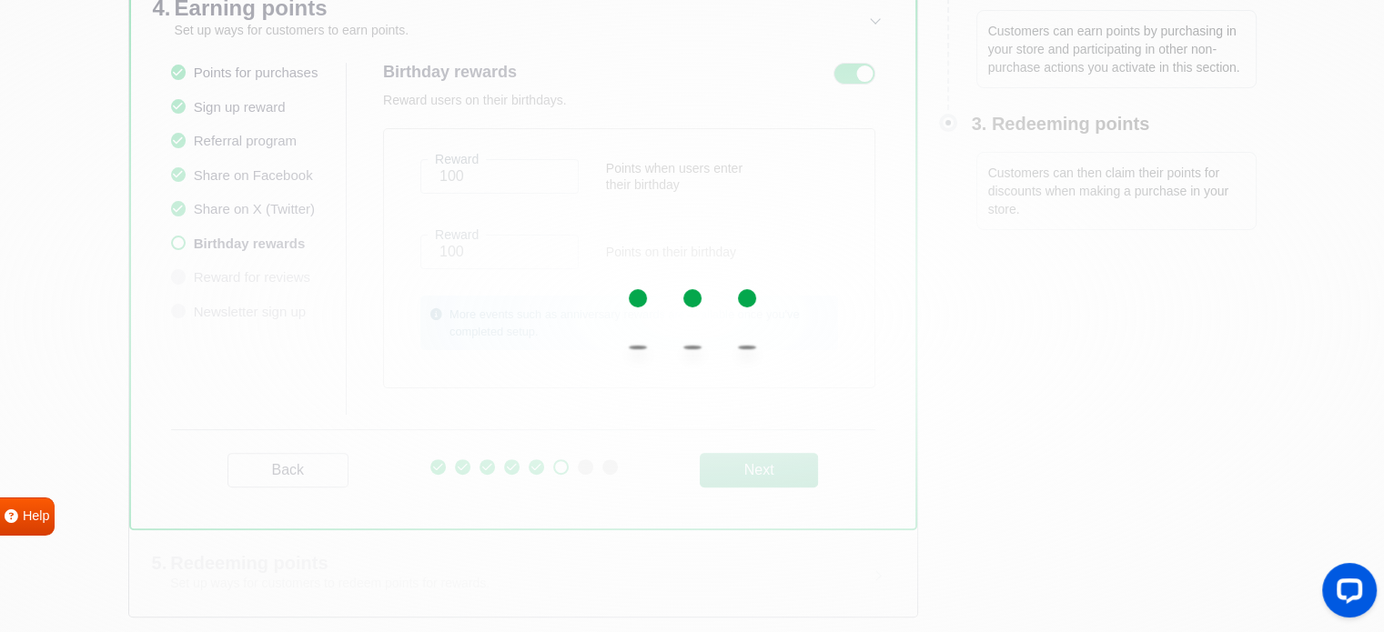
scroll to position [470, 0]
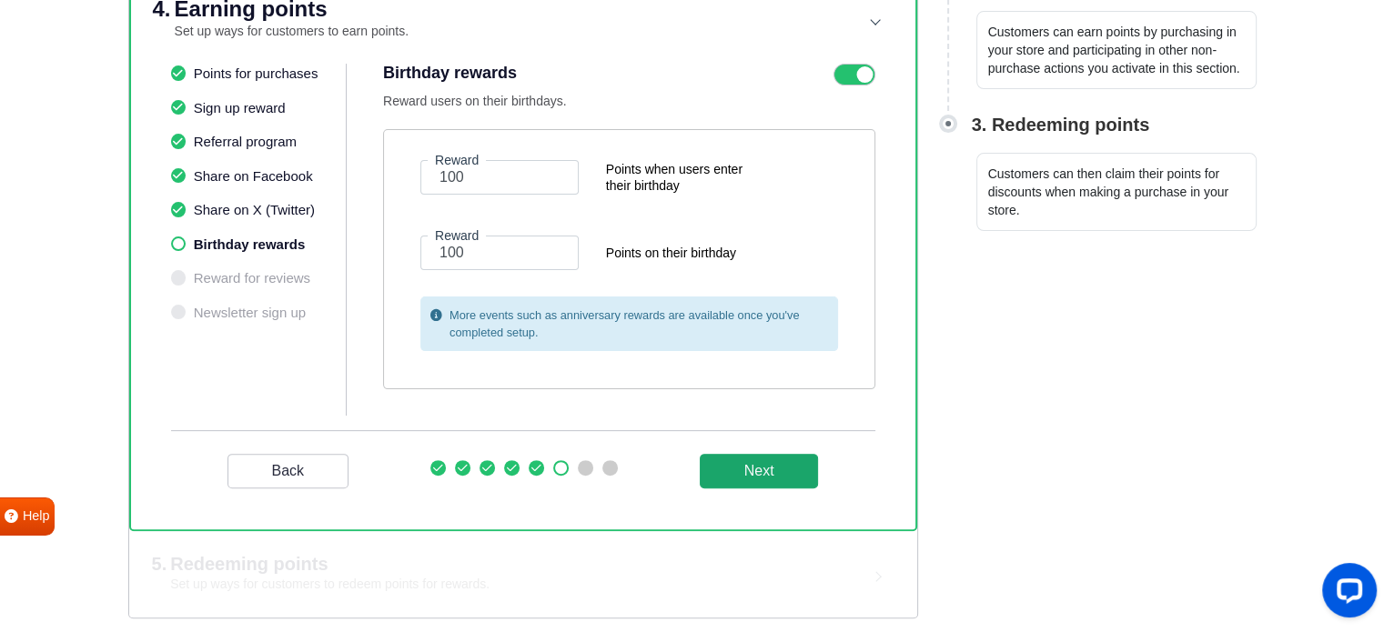
click at [720, 458] on button "Next" at bounding box center [759, 471] width 119 height 35
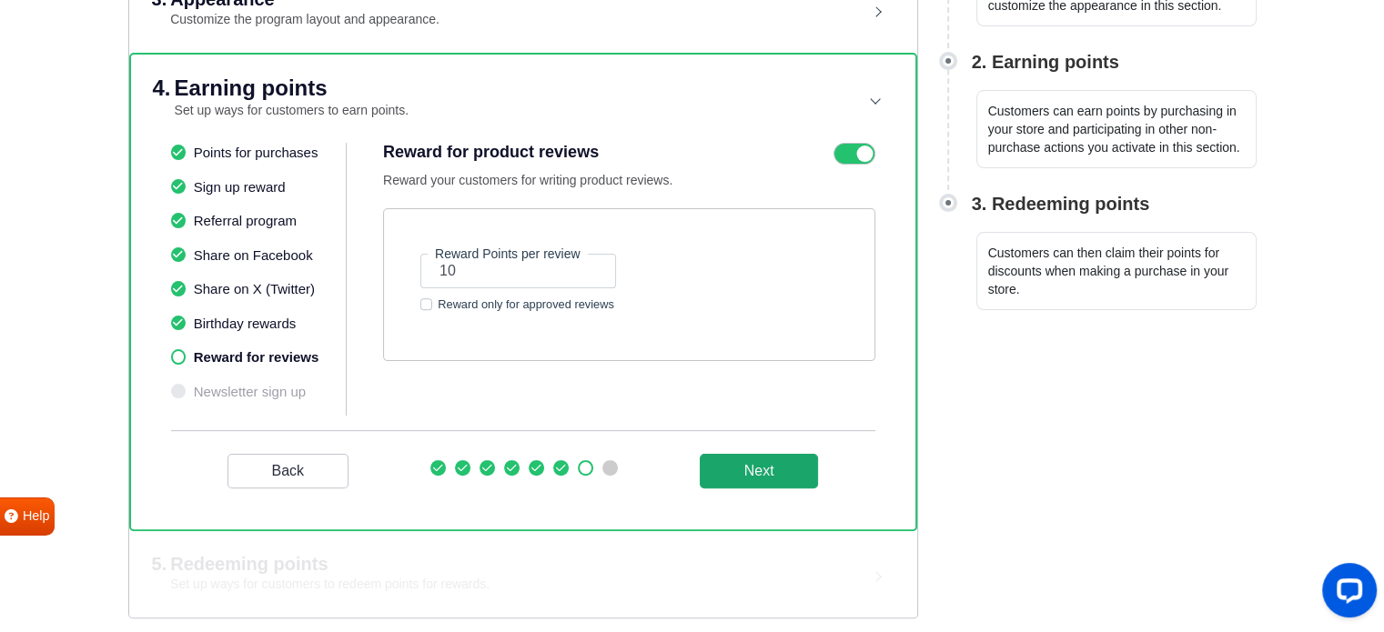
click at [720, 458] on button "Next" at bounding box center [759, 471] width 119 height 35
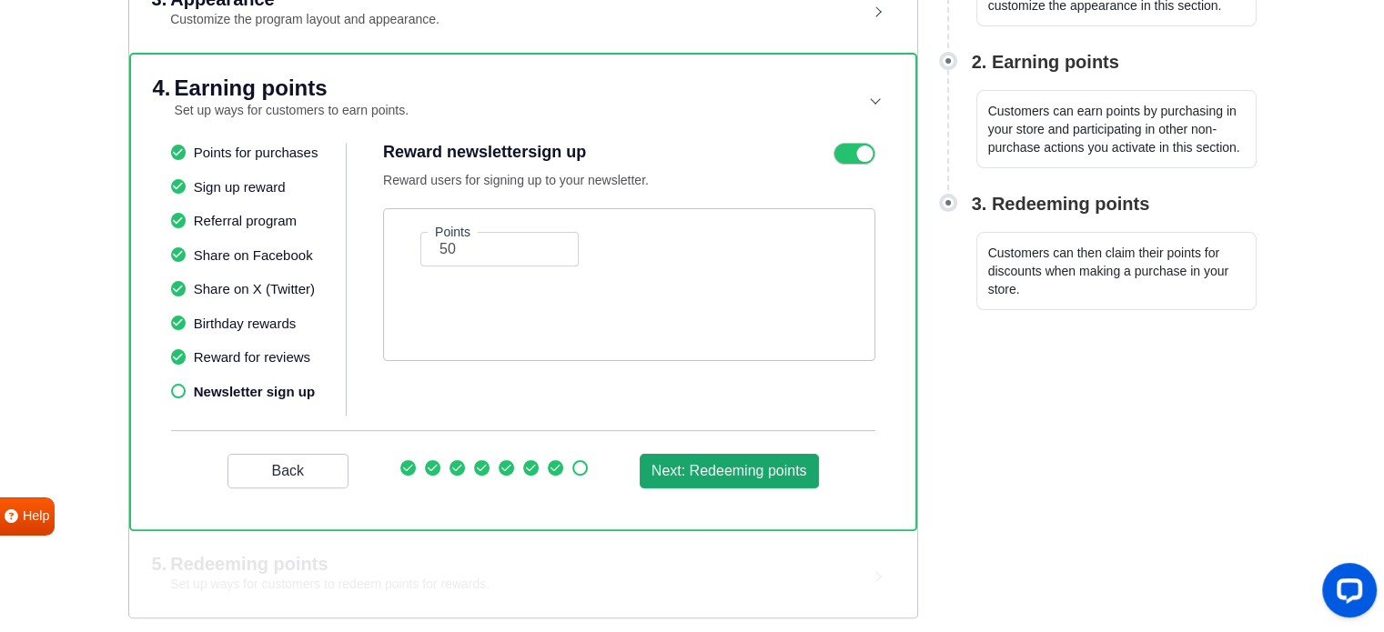
click at [720, 458] on button "Next: Redeeming points" at bounding box center [729, 471] width 179 height 35
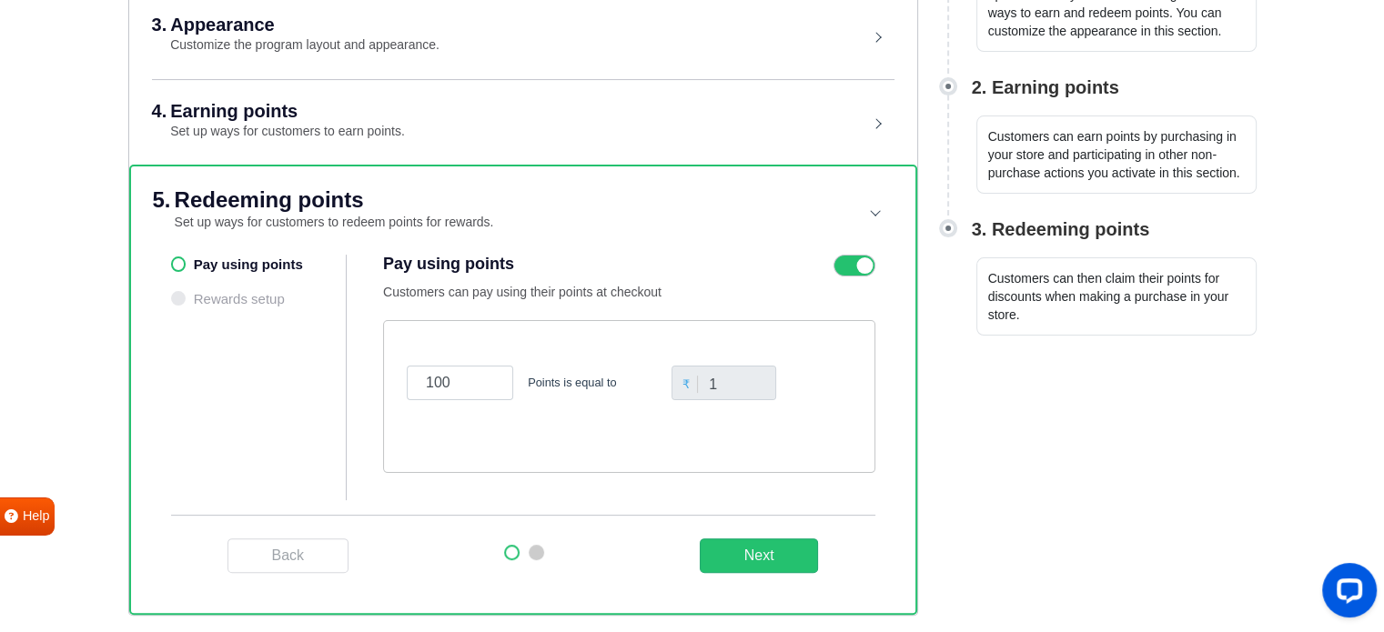
scroll to position [364, 0]
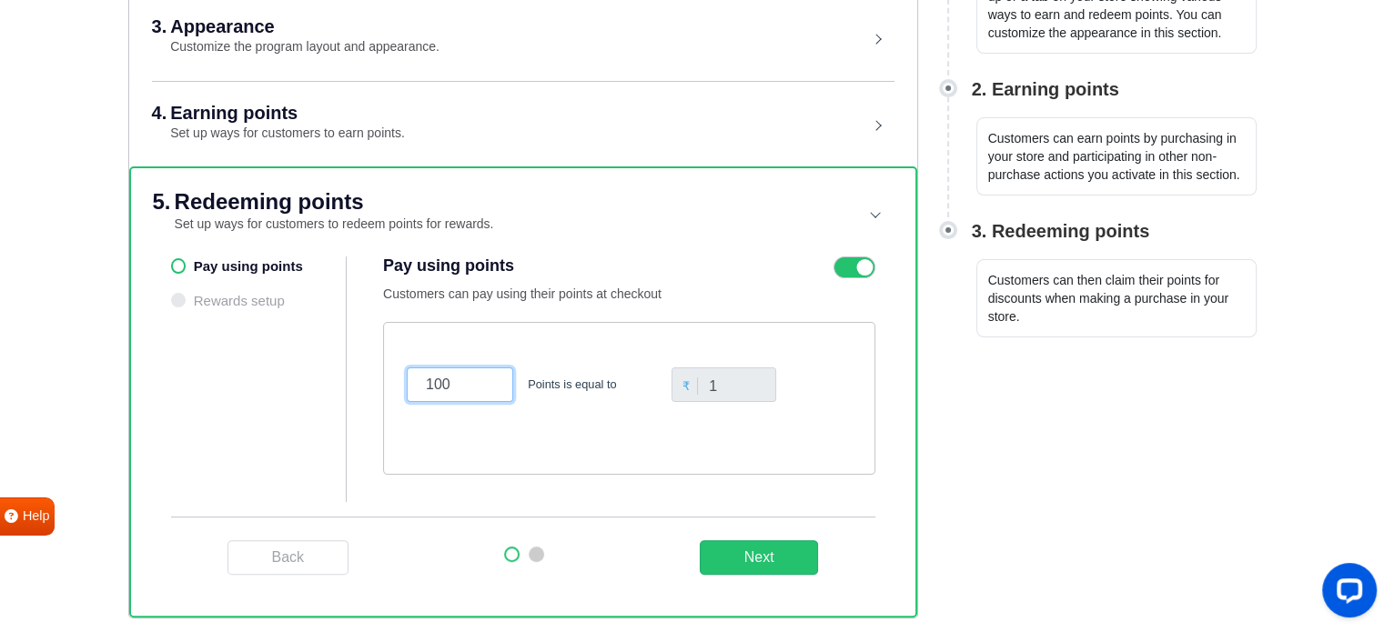
click at [499, 392] on input "100" at bounding box center [460, 385] width 106 height 35
drag, startPoint x: 477, startPoint y: 388, endPoint x: 426, endPoint y: 385, distance: 51.0
click at [426, 385] on input "100" at bounding box center [460, 385] width 106 height 35
type input "5"
click at [480, 458] on div "5 Points is equal to ₹ 1" at bounding box center [629, 398] width 492 height 153
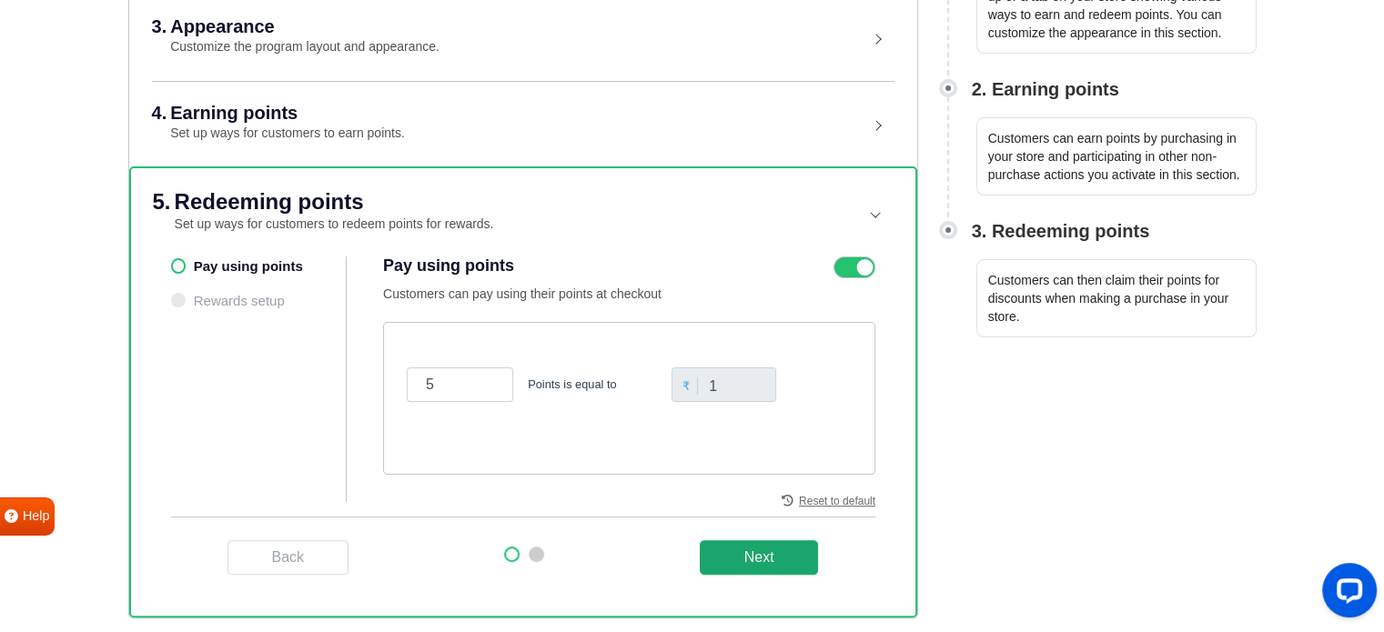
click at [720, 554] on button "Next" at bounding box center [759, 557] width 119 height 35
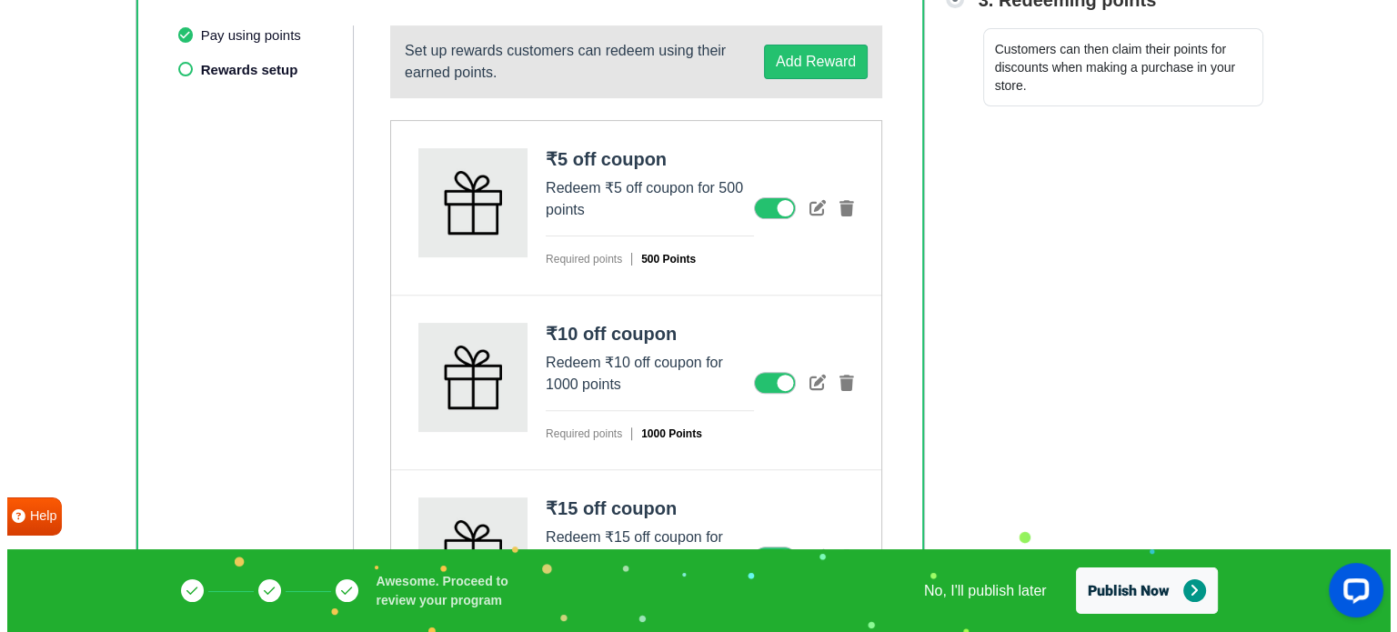
scroll to position [393, 0]
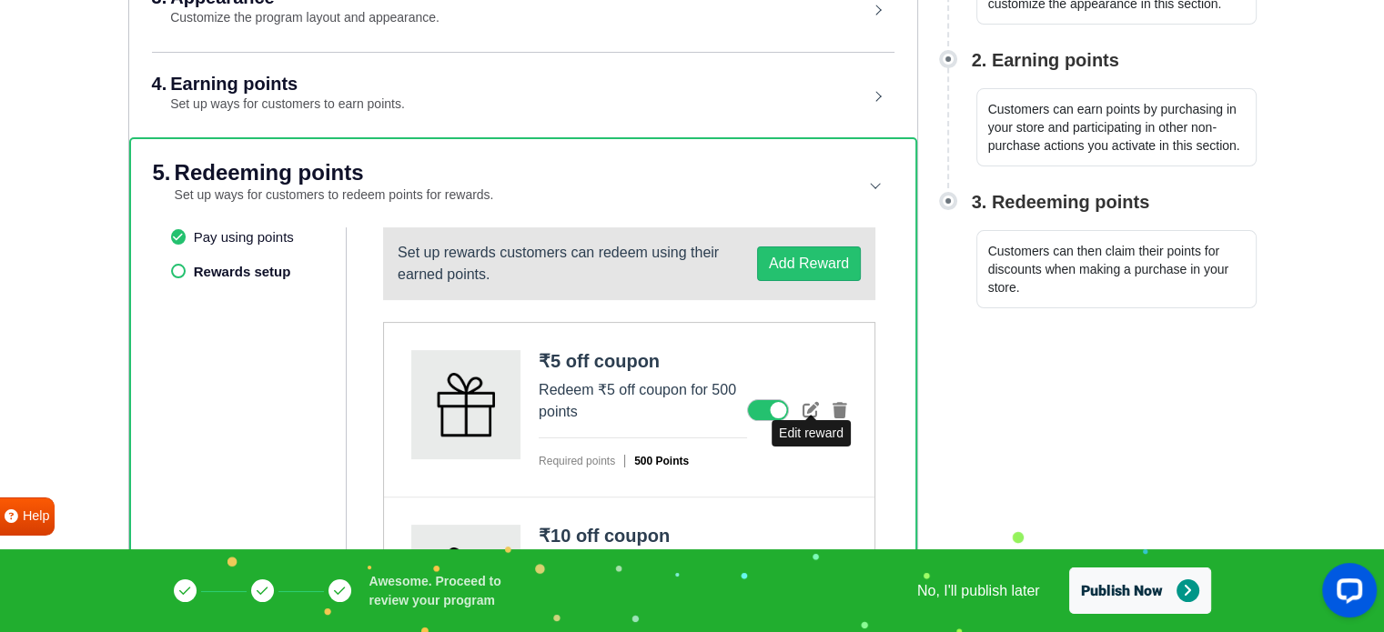
click at [814, 404] on icon at bounding box center [810, 409] width 16 height 16
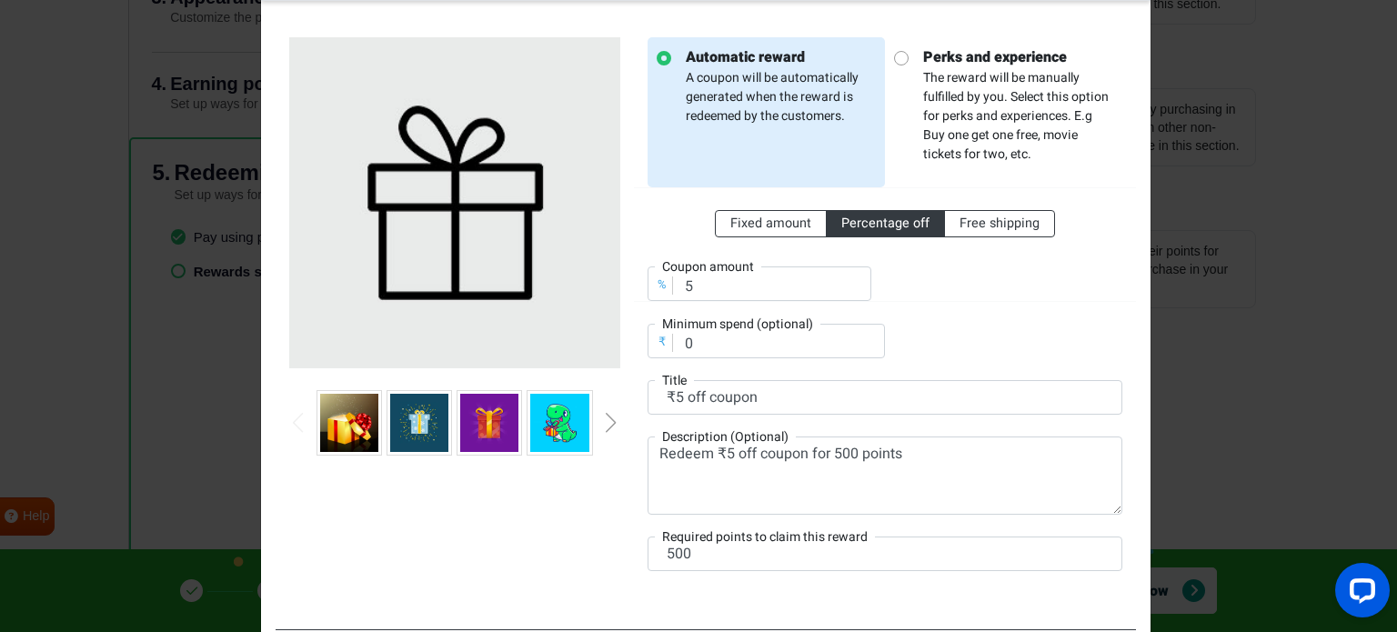
scroll to position [91, 0]
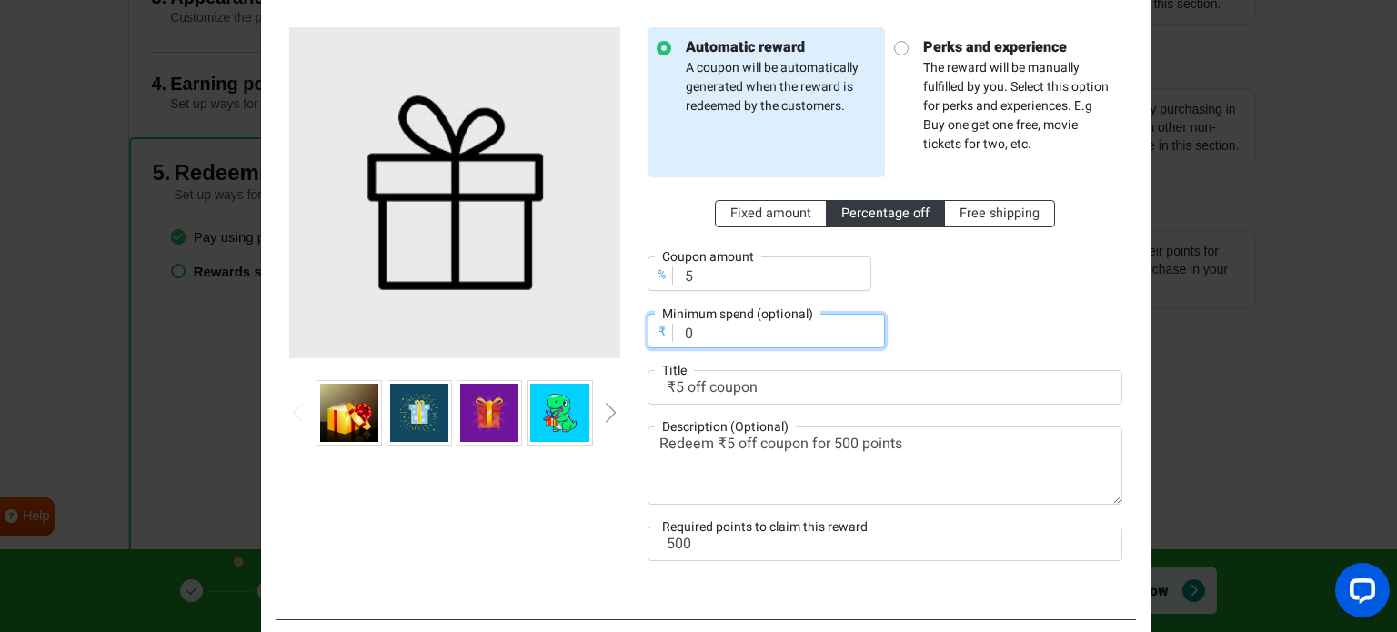
drag, startPoint x: 739, startPoint y: 340, endPoint x: 644, endPoint y: 339, distance: 94.6
click at [648, 339] on div "₹ Minimum spend (optional) 0" at bounding box center [766, 331] width 237 height 35
type input "1"
type input "0"
click at [740, 217] on span "Fixed amount" at bounding box center [771, 213] width 81 height 19
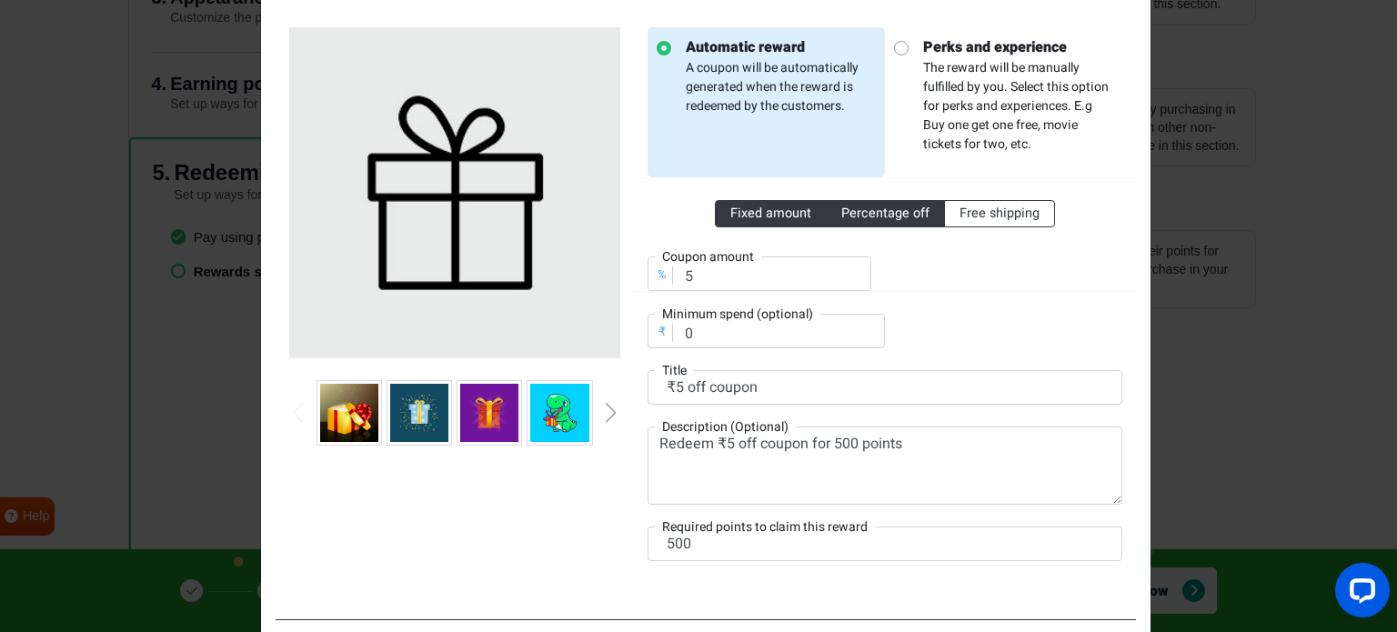
click at [740, 216] on input "Fixed amount" at bounding box center [737, 210] width 12 height 12
radio input "true"
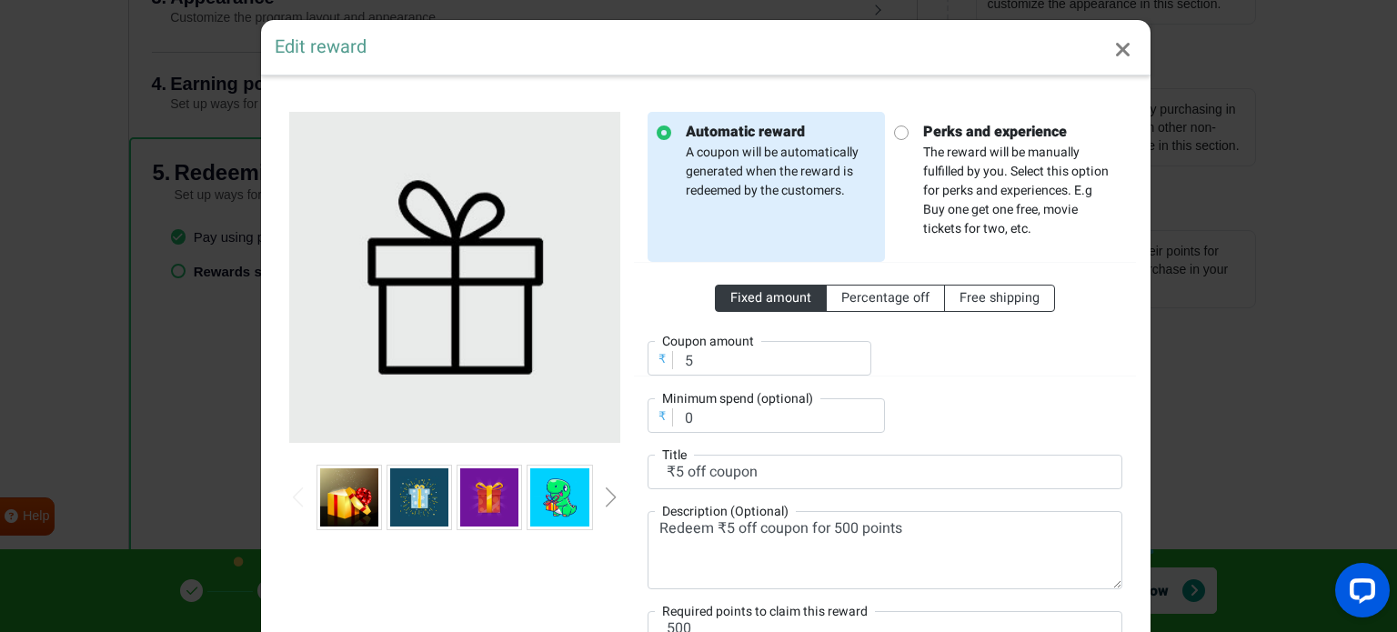
scroll to position [0, 0]
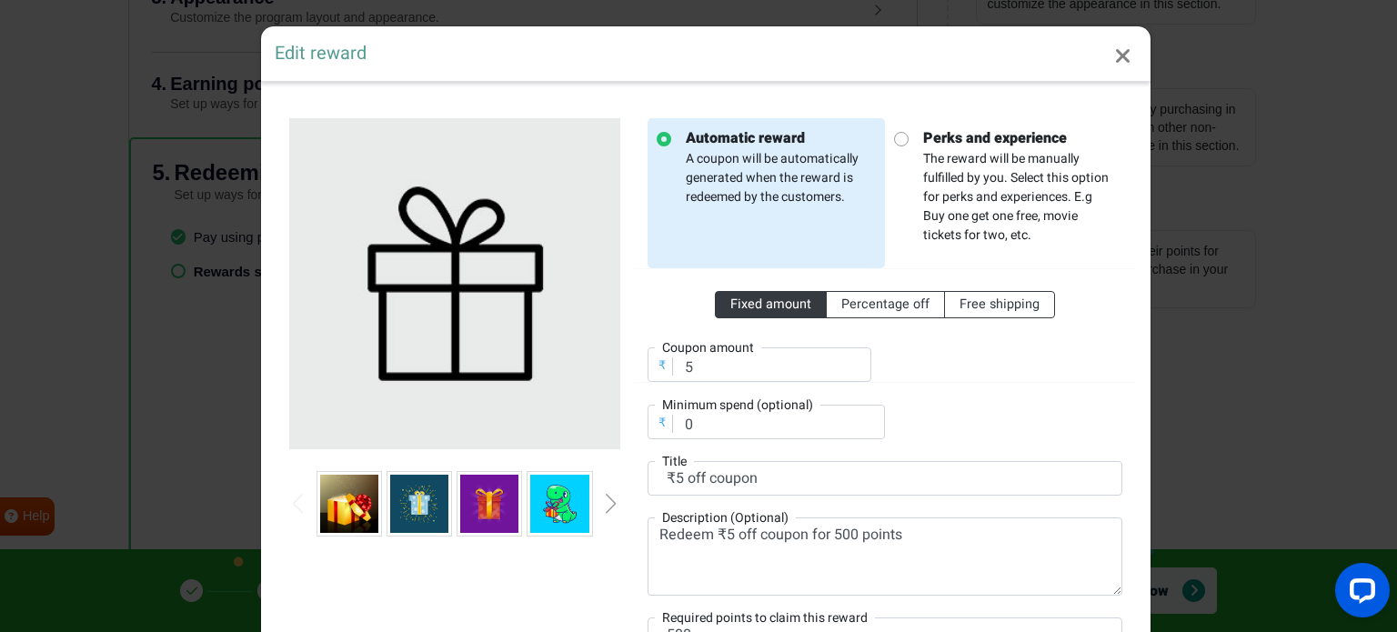
click at [1022, 129] on strong "Perks and experience" at bounding box center [1018, 138] width 190 height 22
radio input "false"
radio input "true"
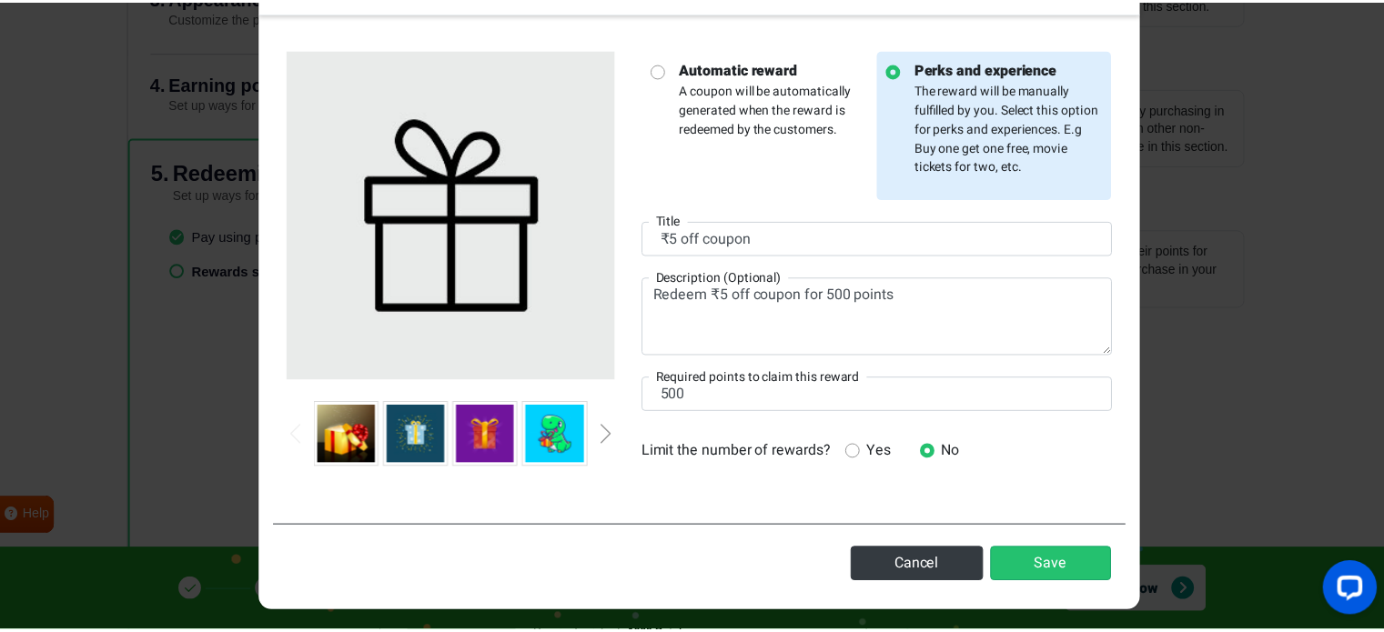
scroll to position [75, 0]
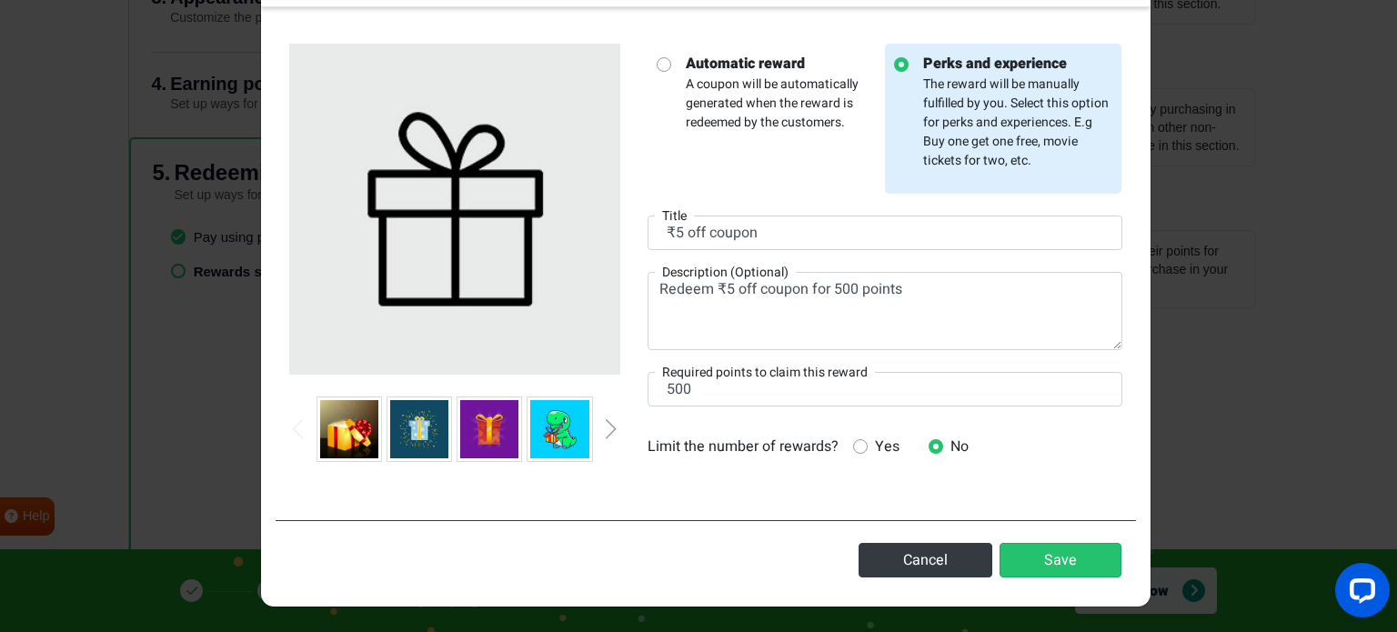
click at [486, 436] on img at bounding box center [489, 429] width 58 height 58
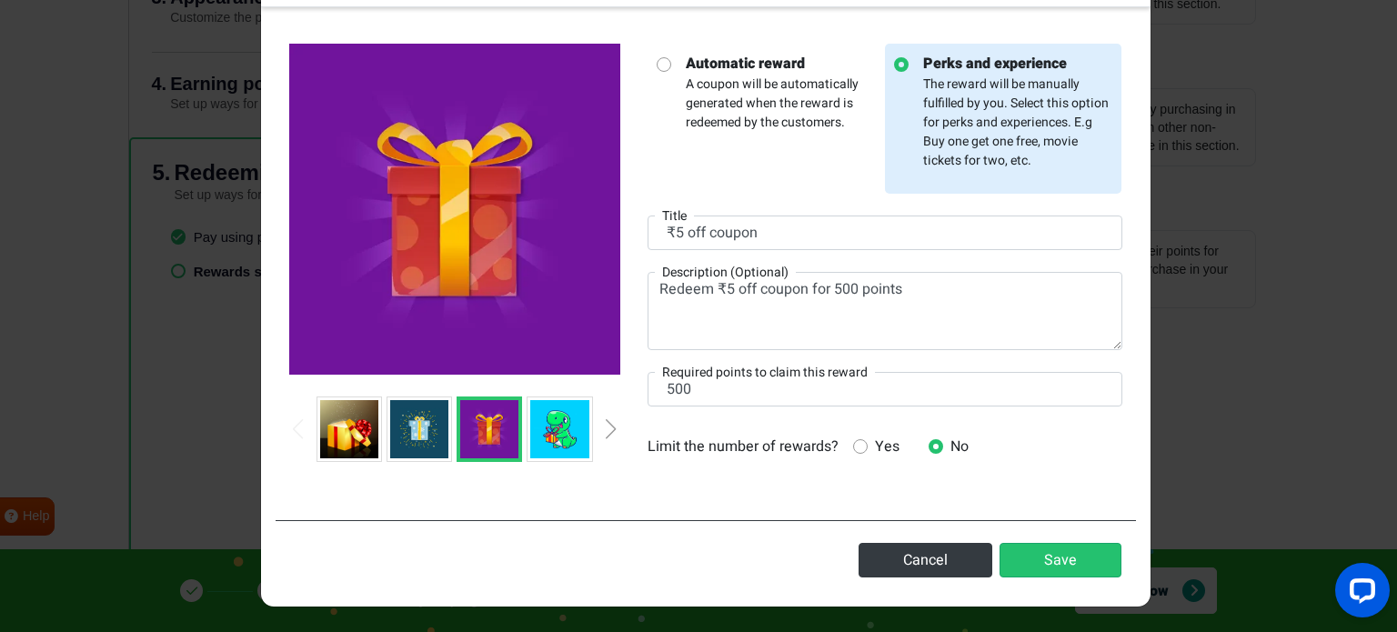
click at [560, 435] on img at bounding box center [559, 429] width 58 height 58
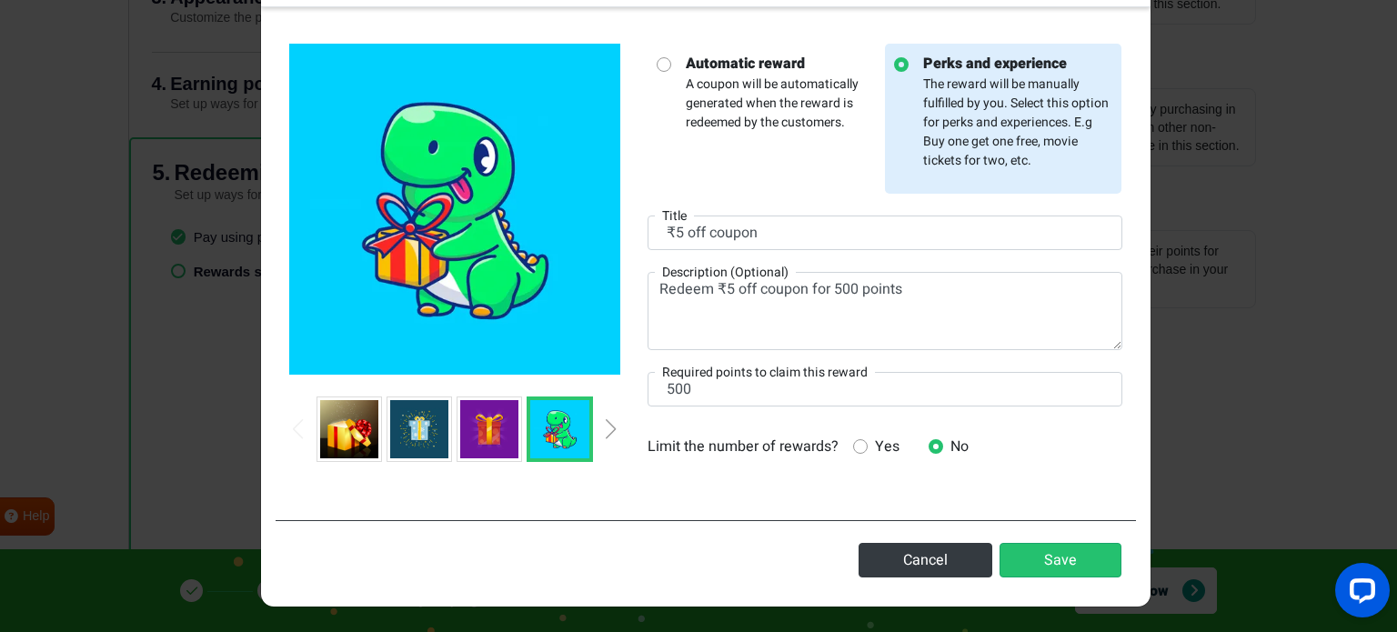
click at [359, 432] on img at bounding box center [349, 429] width 58 height 58
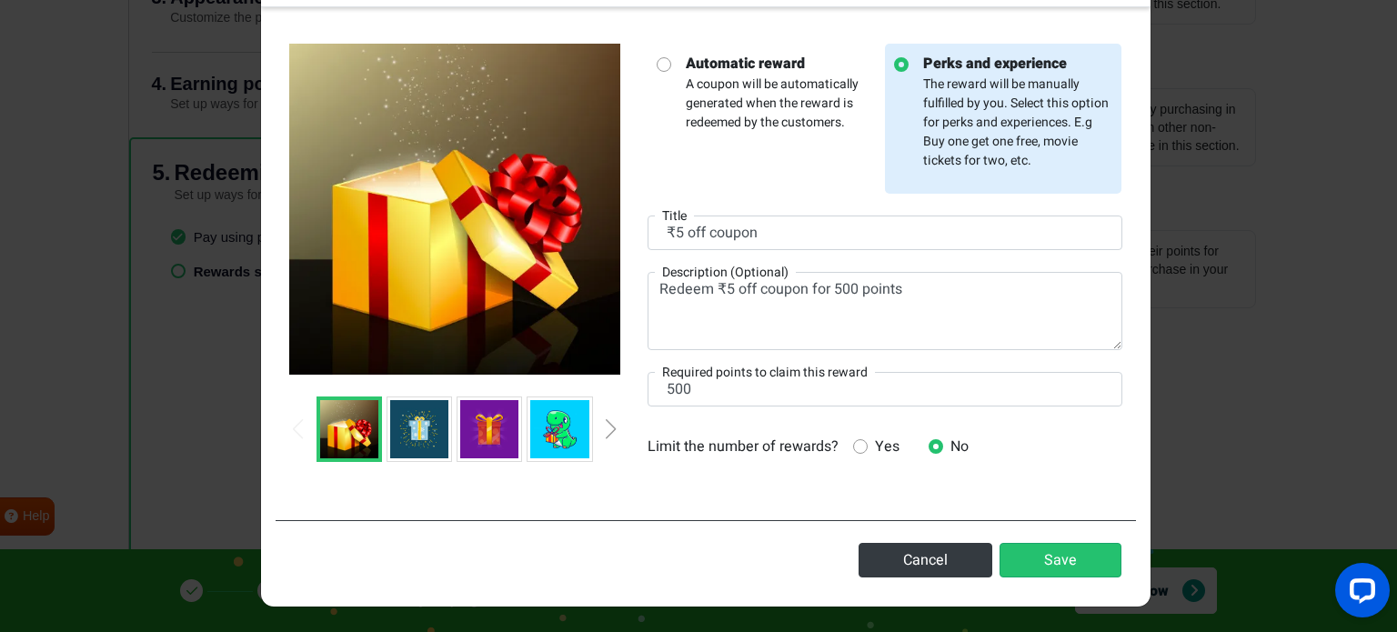
click at [391, 434] on img at bounding box center [419, 429] width 58 height 58
click at [418, 434] on img at bounding box center [419, 429] width 58 height 58
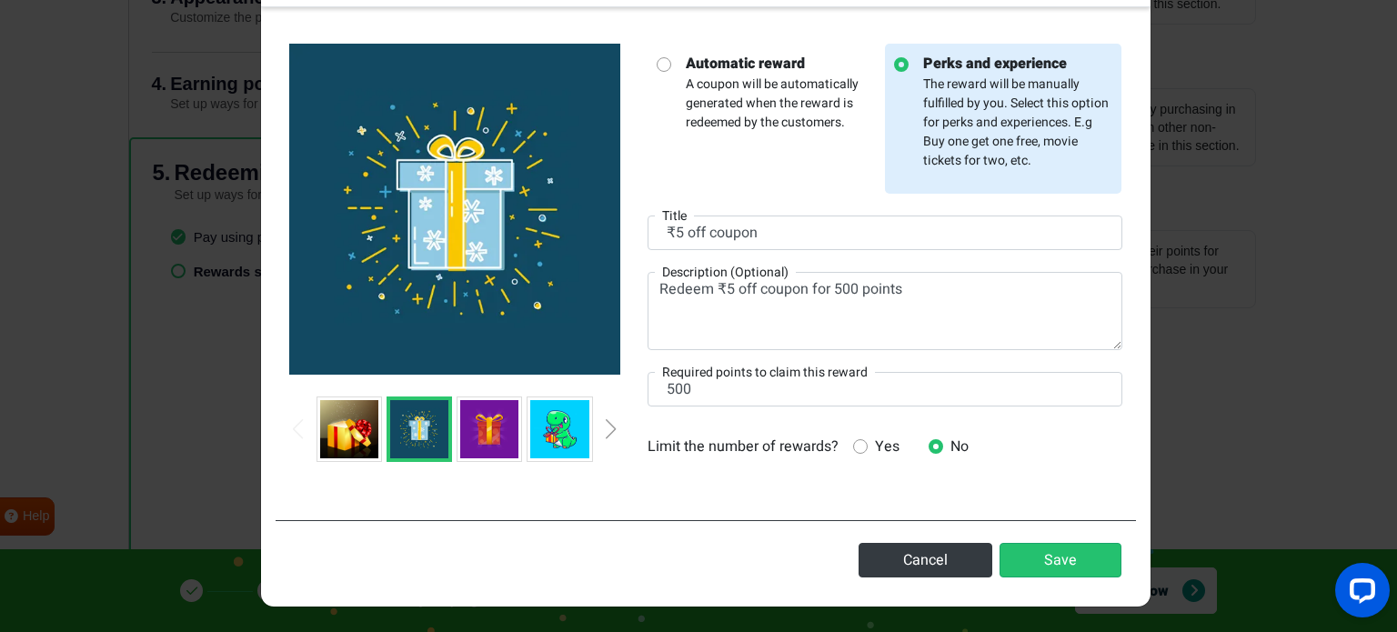
click at [544, 429] on img at bounding box center [559, 429] width 58 height 58
click at [475, 422] on img at bounding box center [489, 429] width 58 height 58
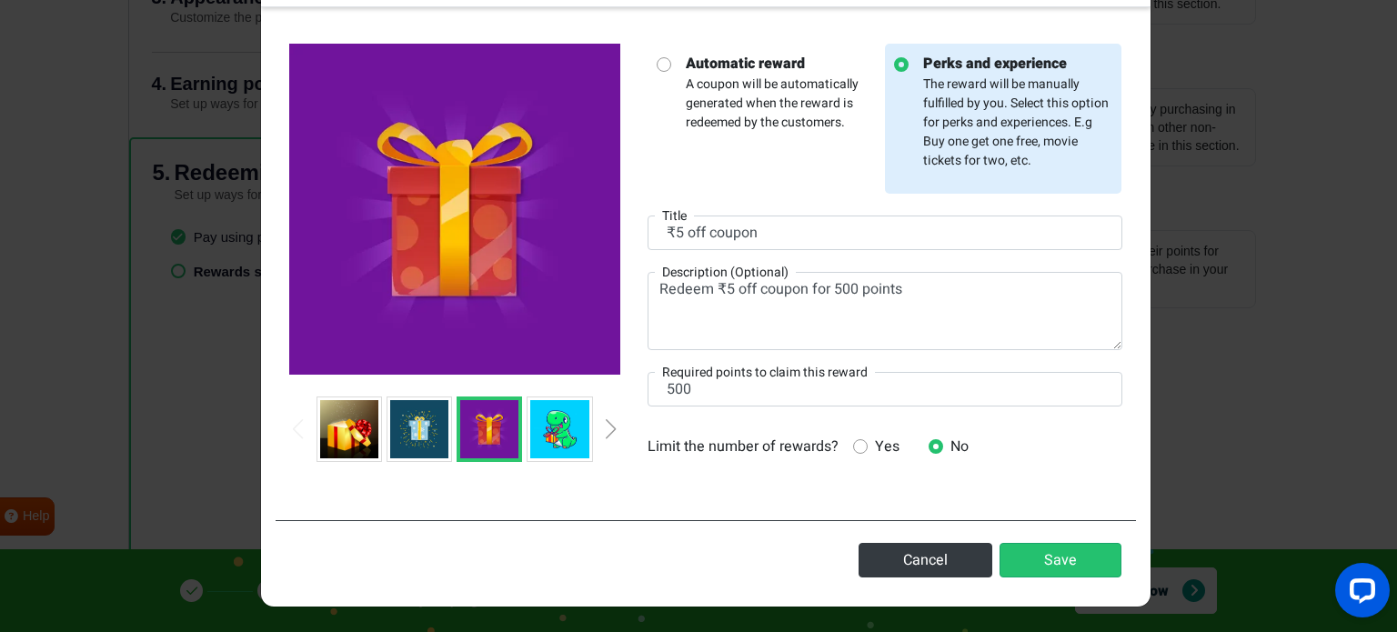
click at [853, 444] on icon at bounding box center [860, 446] width 15 height 15
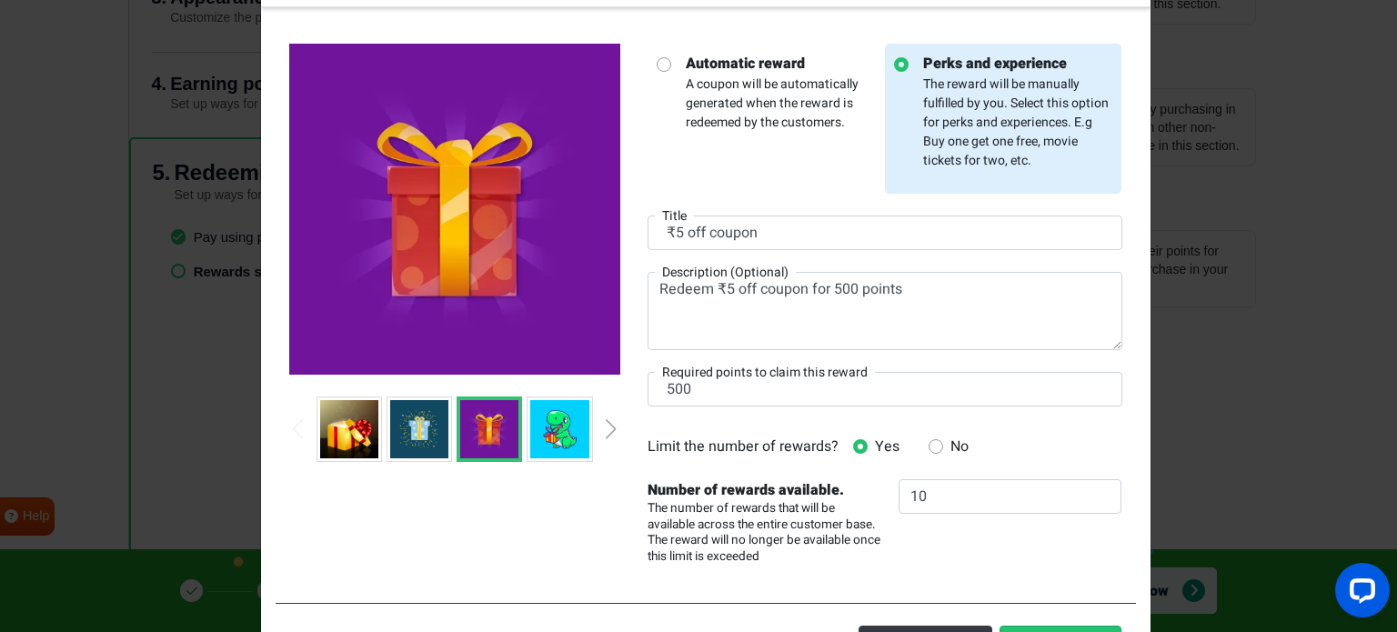
click at [930, 445] on icon at bounding box center [936, 446] width 15 height 15
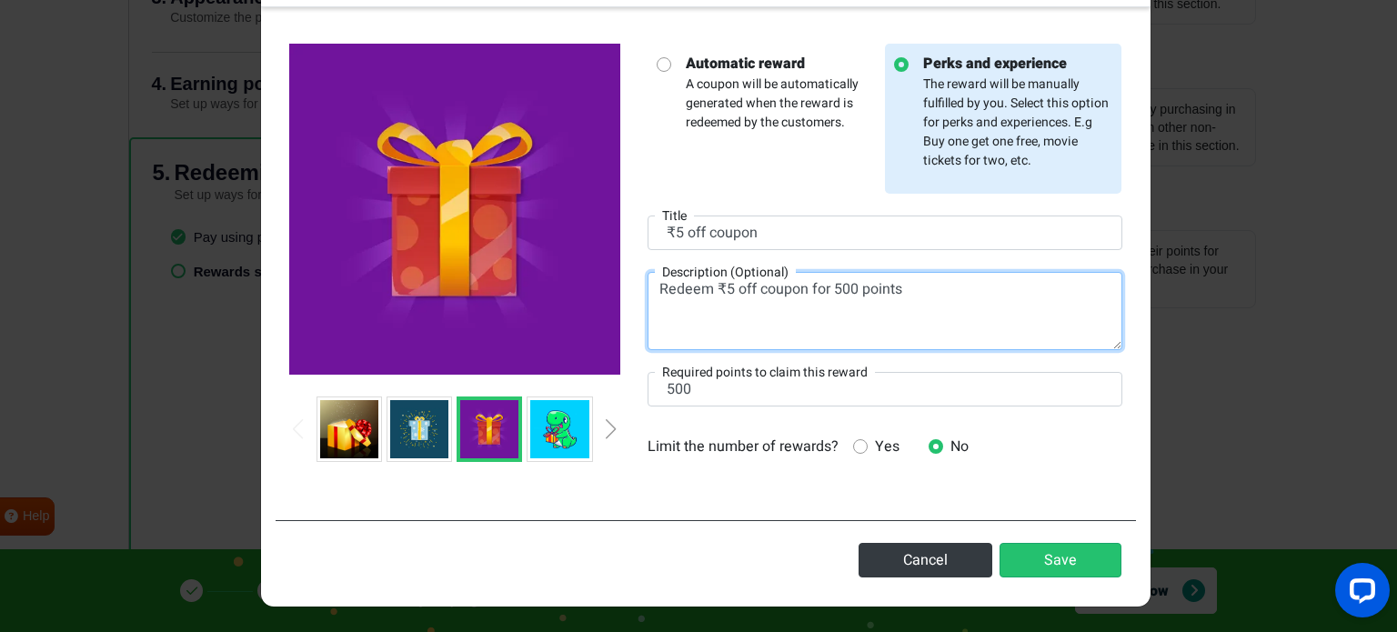
click at [882, 298] on textarea "Redeem ₹5 off coupon for 500 points" at bounding box center [885, 311] width 475 height 78
click at [910, 291] on textarea "Redeem ₹5 off coupon for 500 points" at bounding box center [885, 311] width 475 height 78
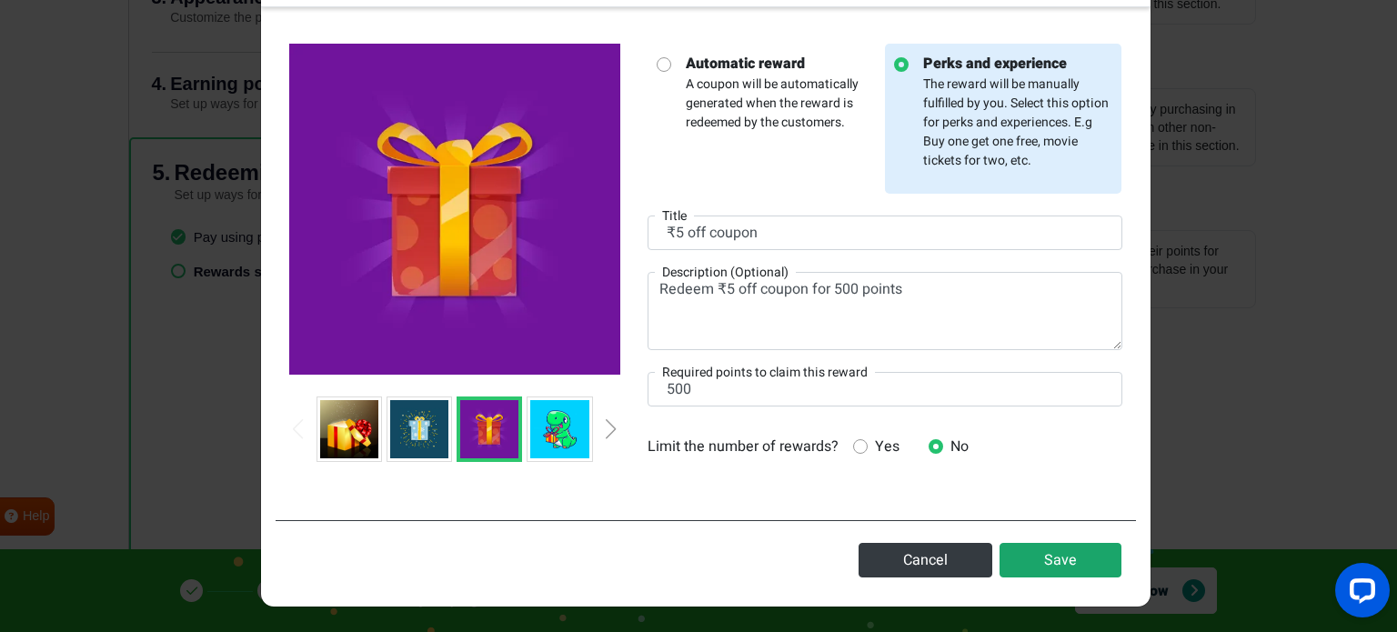
click at [1018, 562] on button "Save" at bounding box center [1061, 560] width 122 height 35
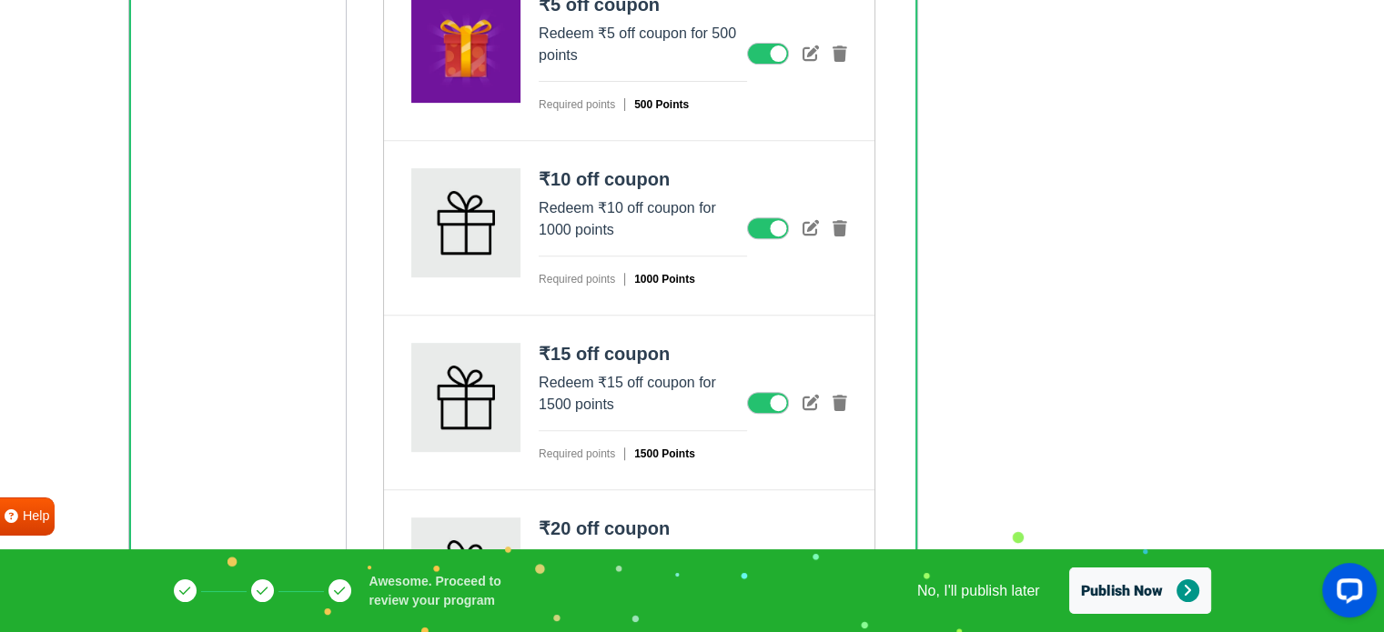
scroll to position [757, 0]
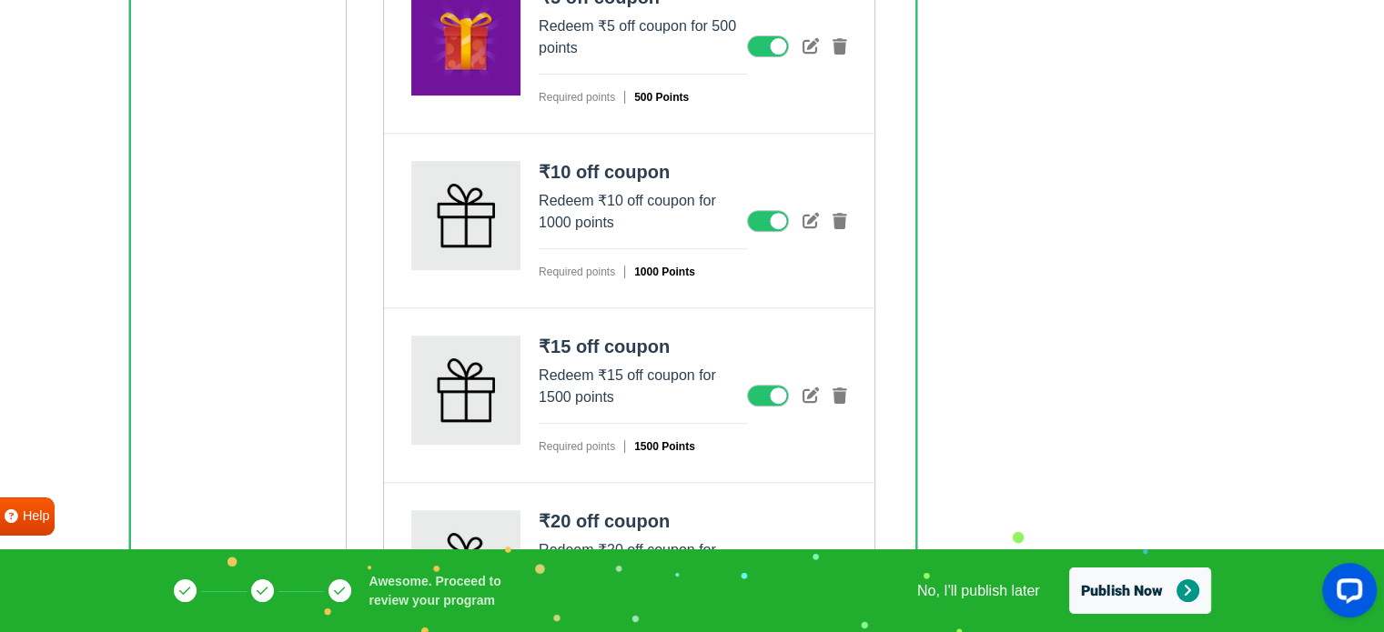
click at [764, 228] on div "₹10 off coupon Redeem ₹10 off coupon for 1000 points Required points 1000 Points" at bounding box center [629, 221] width 490 height 175
click at [769, 210] on icon at bounding box center [768, 221] width 42 height 22
click at [0, 0] on input "checkbox" at bounding box center [0, 0] width 0 height 0
click at [770, 388] on icon at bounding box center [768, 396] width 42 height 22
click at [0, 0] on input "checkbox" at bounding box center [0, 0] width 0 height 0
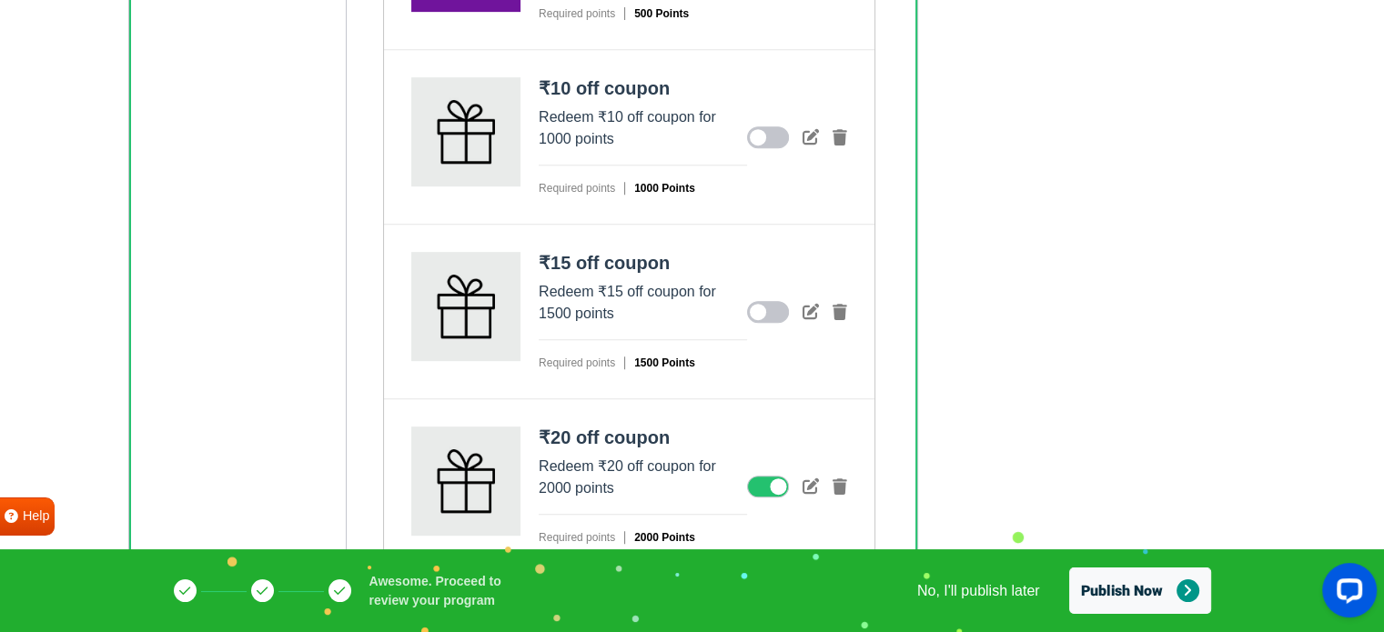
scroll to position [848, 0]
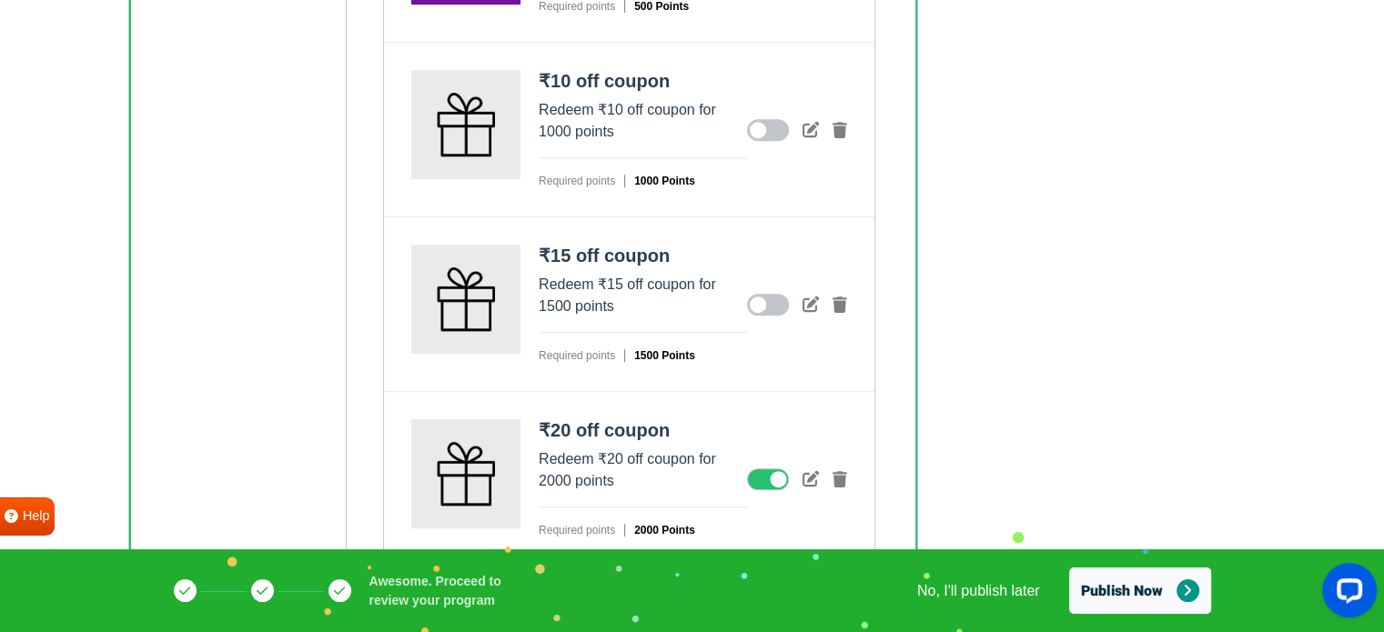
click at [774, 456] on div "₹20 off coupon Redeem ₹20 off coupon for 2000 points Required points 2000 Points" at bounding box center [629, 479] width 490 height 175
click at [779, 469] on icon at bounding box center [768, 480] width 42 height 22
click at [0, 0] on input "checkbox" at bounding box center [0, 0] width 0 height 0
click at [1092, 592] on button "Publish Now" at bounding box center [1140, 591] width 142 height 46
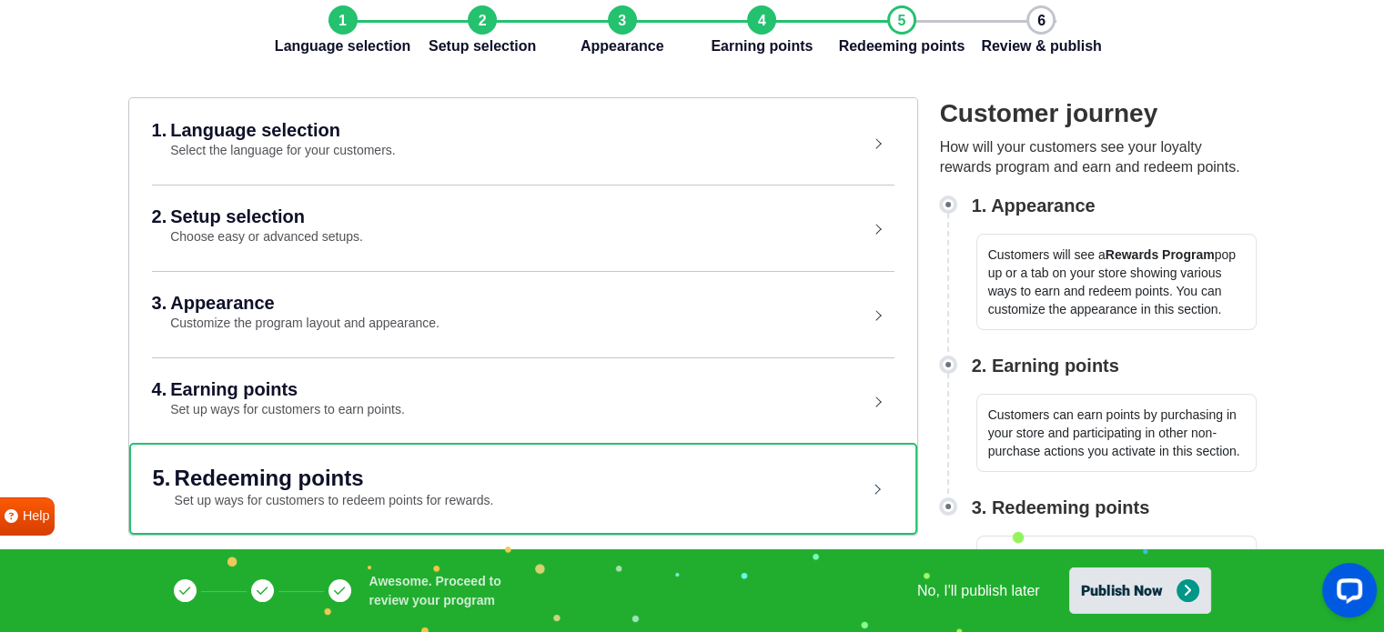
scroll to position [86, 0]
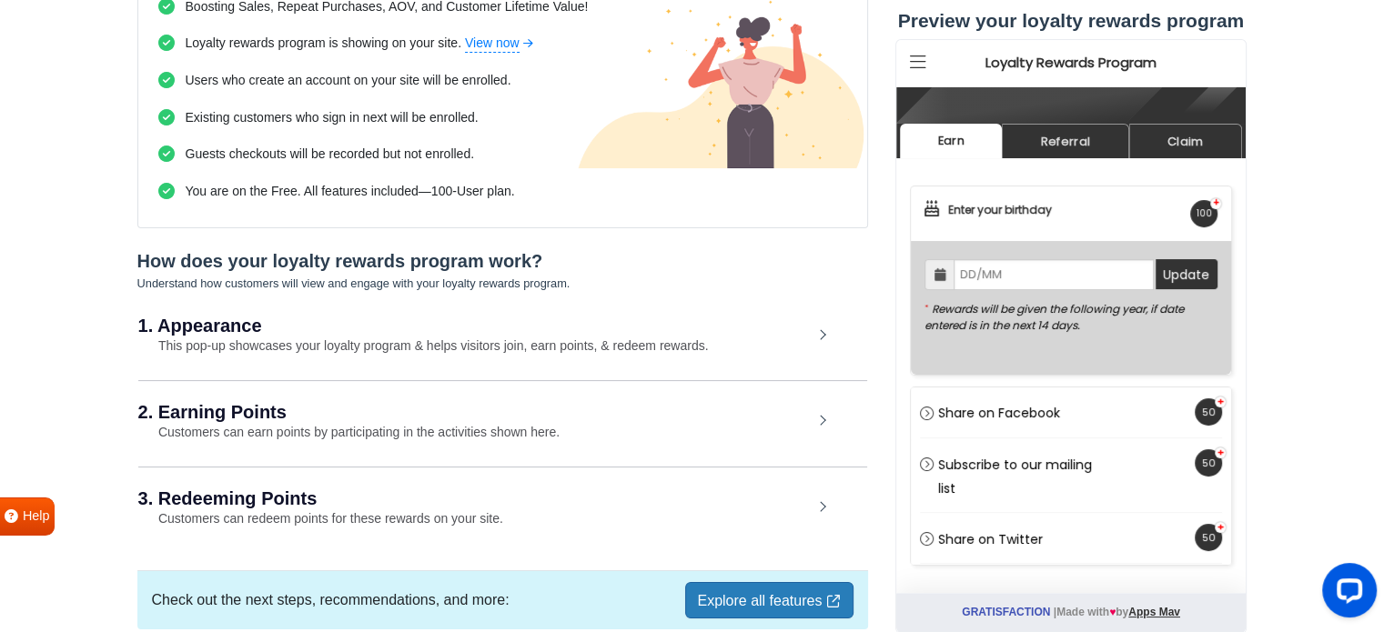
scroll to position [295, 0]
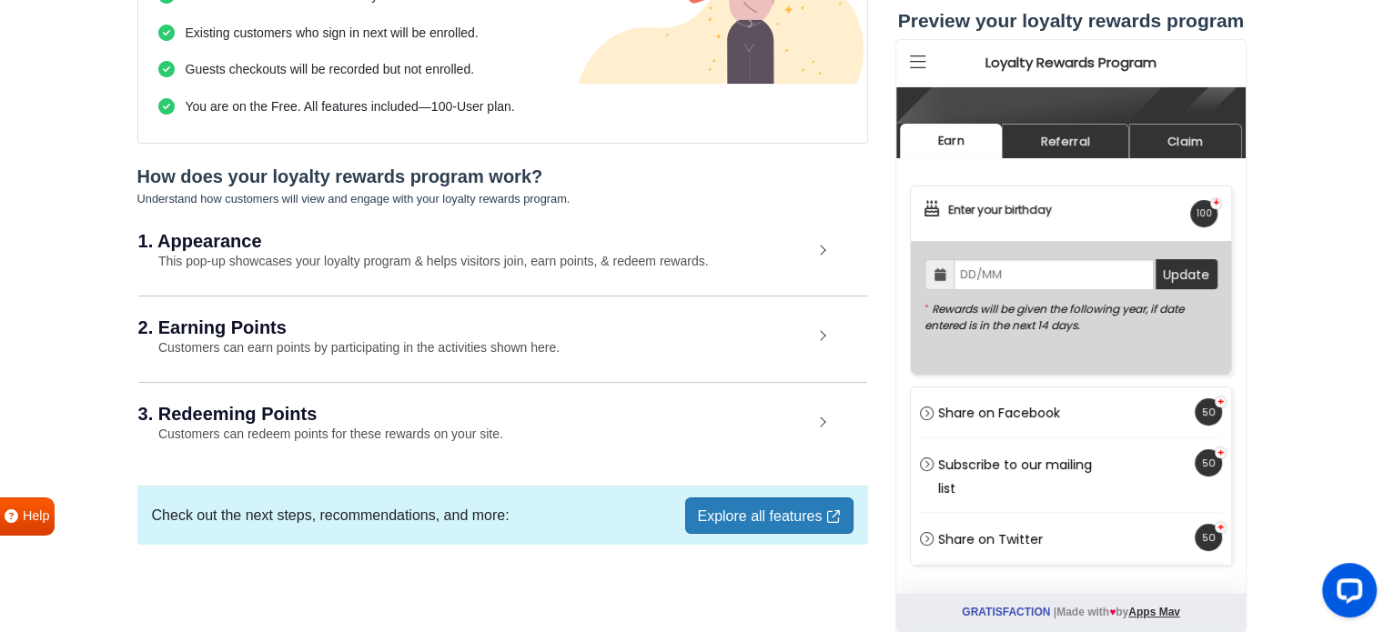
click at [724, 515] on link "Explore all features" at bounding box center [768, 516] width 167 height 36
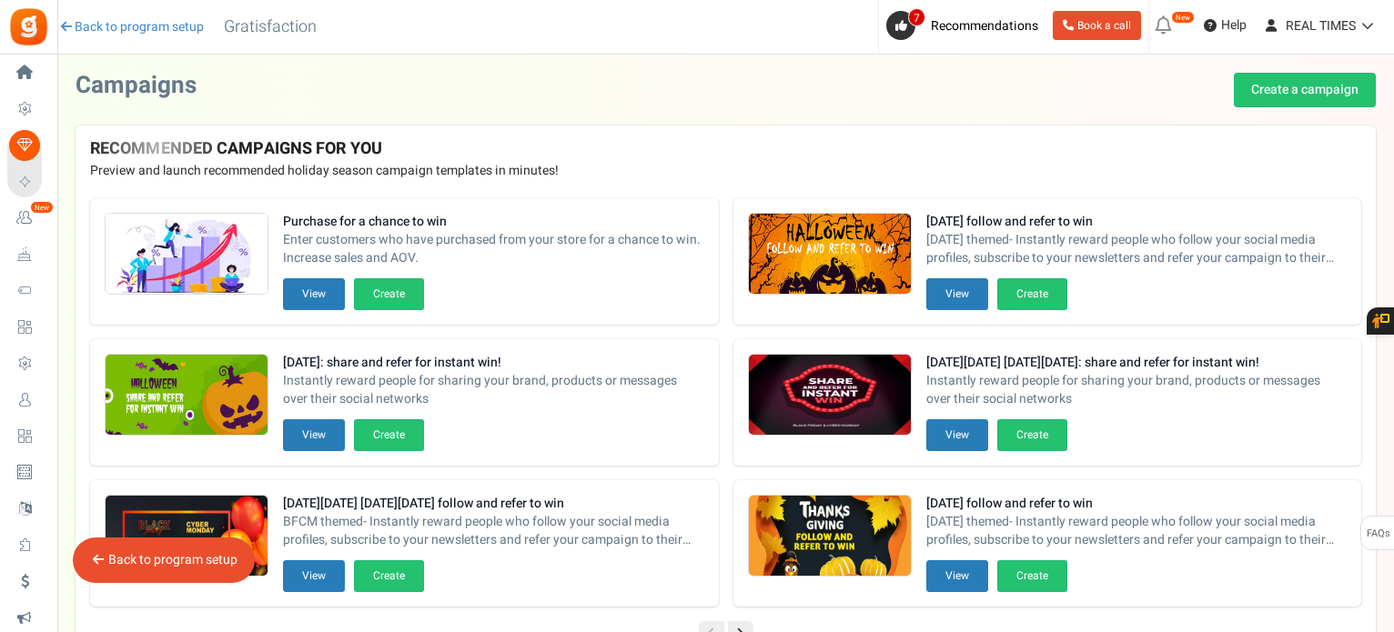
scroll to position [395, 0]
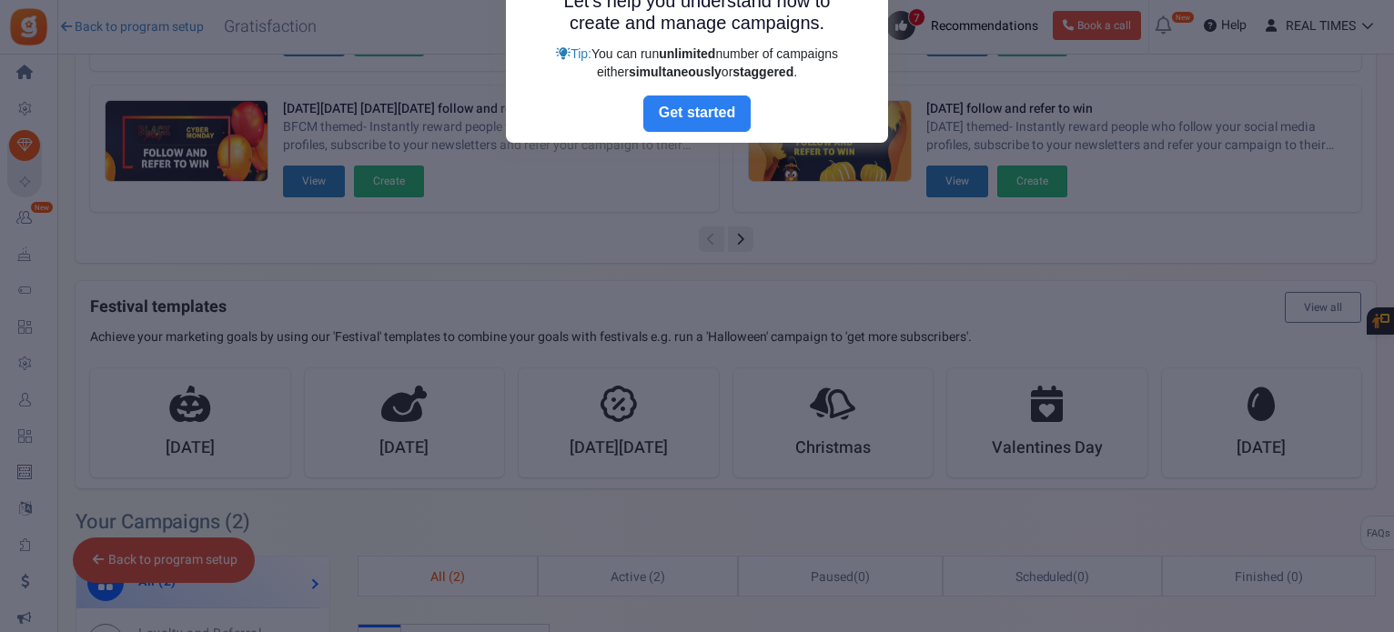
click at [673, 106] on link "Next" at bounding box center [696, 114] width 107 height 36
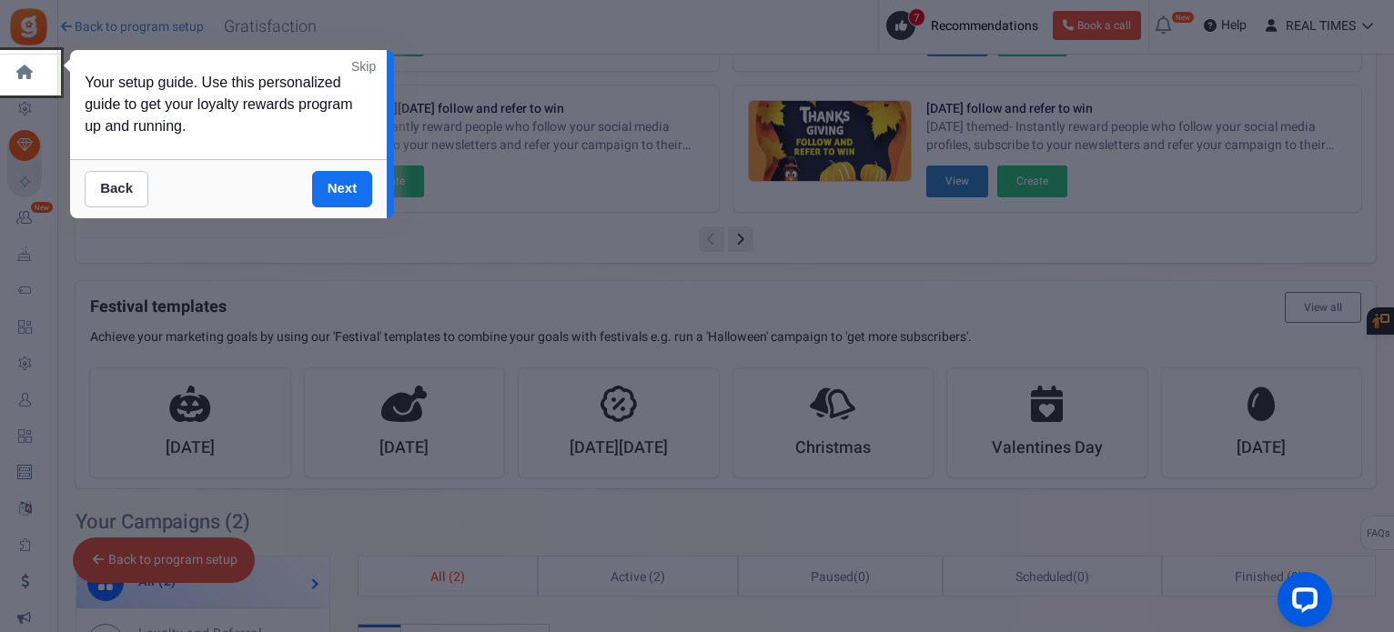
scroll to position [0, 0]
click at [353, 188] on link "Next" at bounding box center [342, 189] width 61 height 36
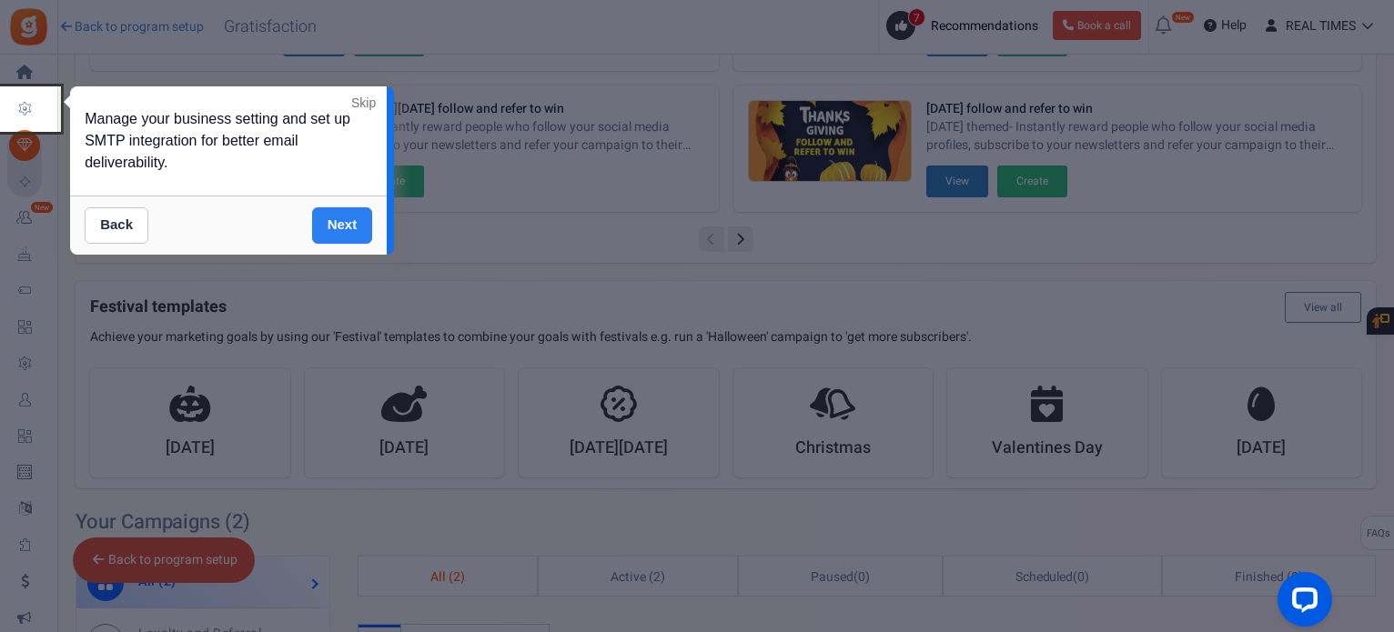
click at [353, 188] on div "Manage your business setting and set up SMTP integration for better email deliv…" at bounding box center [228, 140] width 317 height 109
click at [349, 212] on link "Next" at bounding box center [342, 225] width 61 height 36
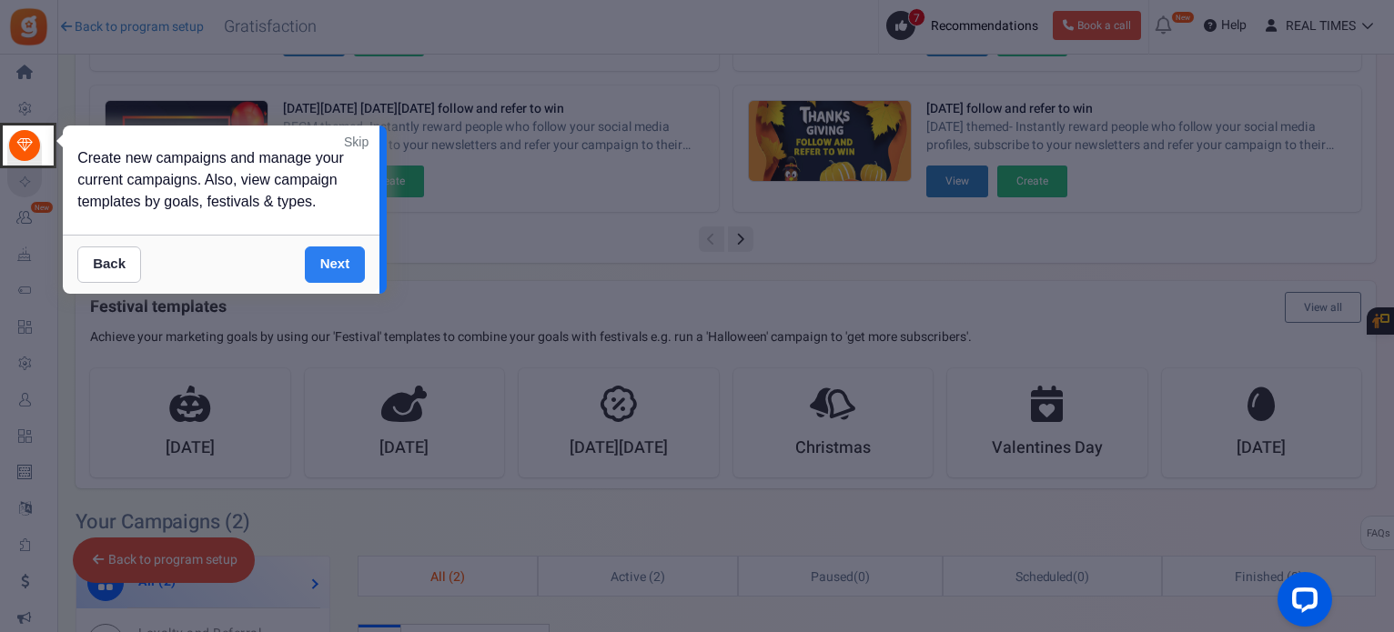
click at [332, 261] on link "Next" at bounding box center [335, 265] width 61 height 36
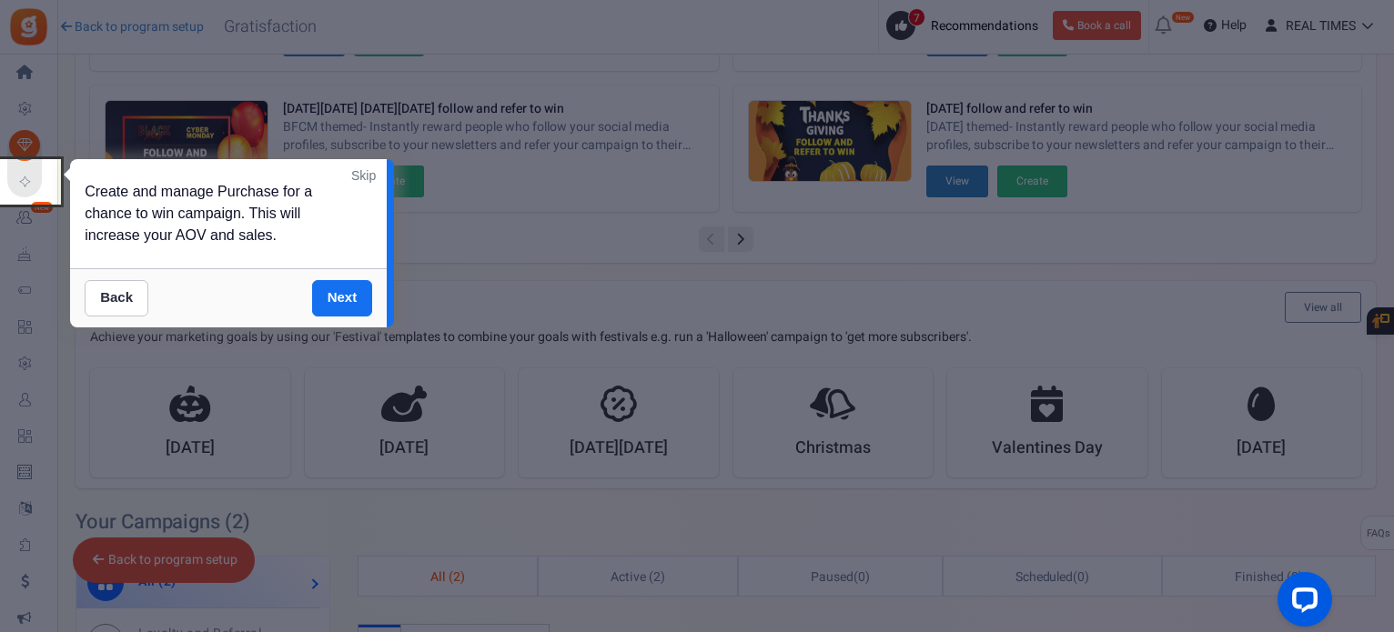
click at [354, 174] on link "Skip" at bounding box center [363, 175] width 25 height 18
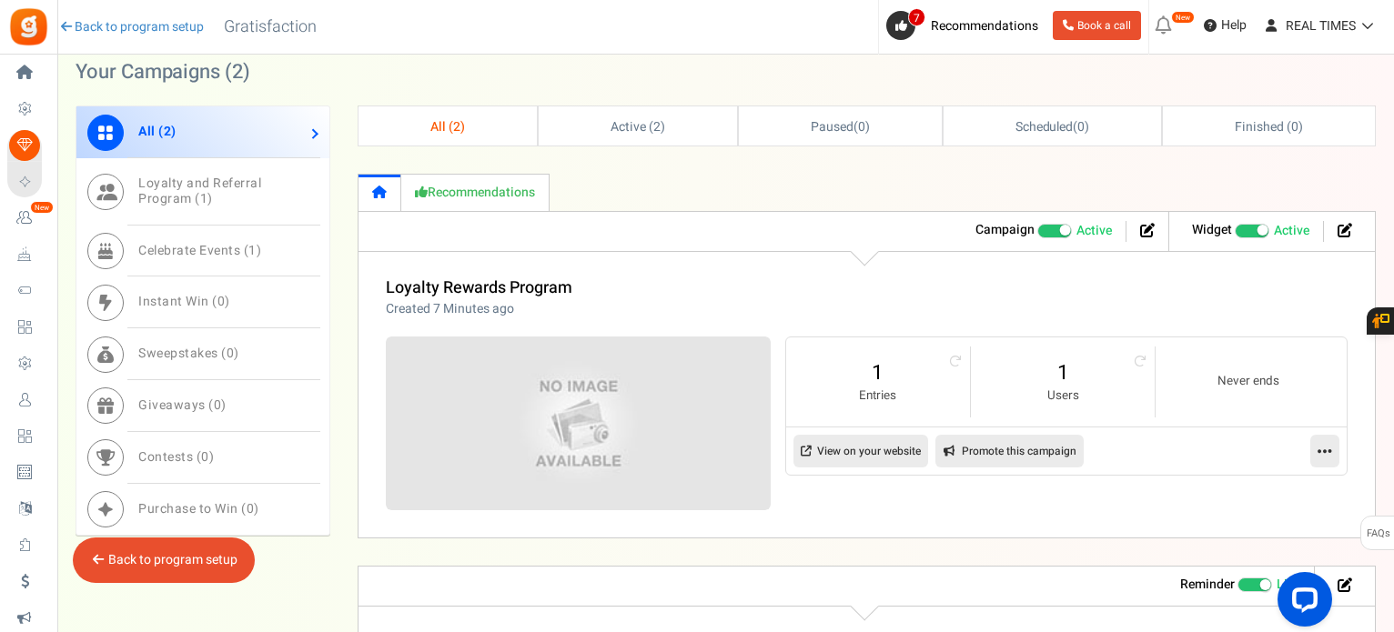
scroll to position [850, 0]
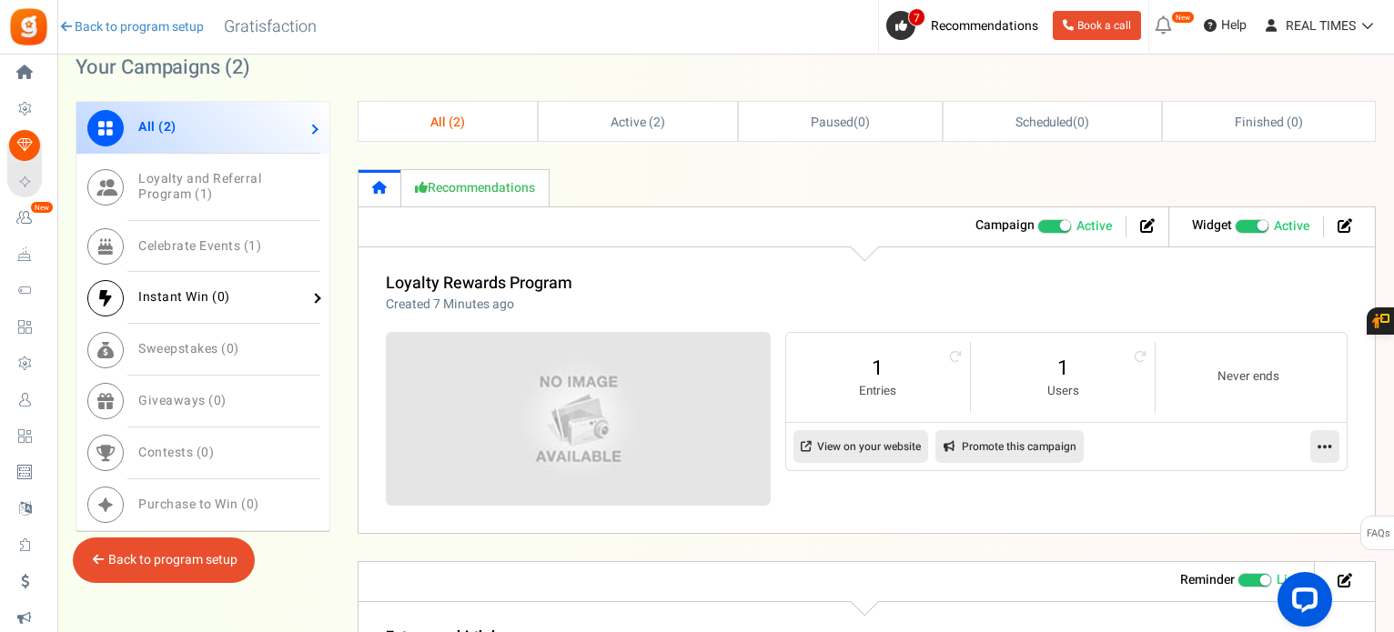
click at [174, 289] on span "Instant Win ( 0 )" at bounding box center [184, 296] width 92 height 19
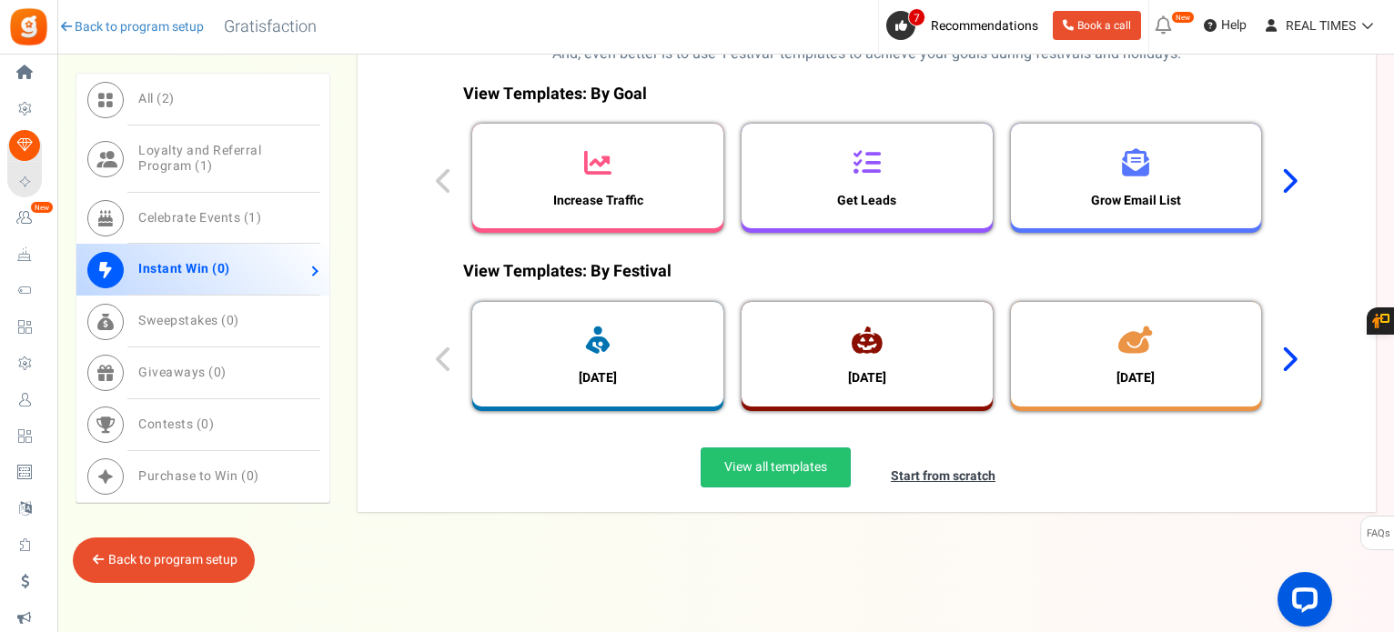
scroll to position [1166, 0]
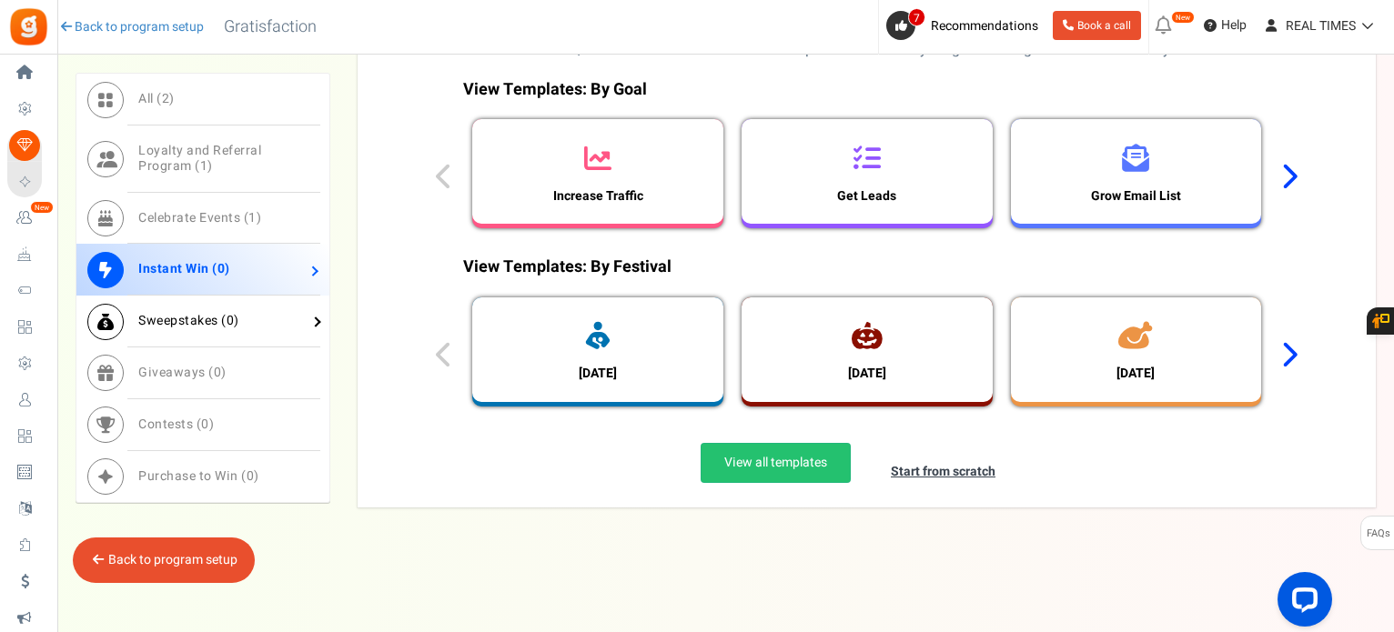
click at [237, 319] on span "Sweepstakes ( 0 )" at bounding box center [188, 320] width 101 height 19
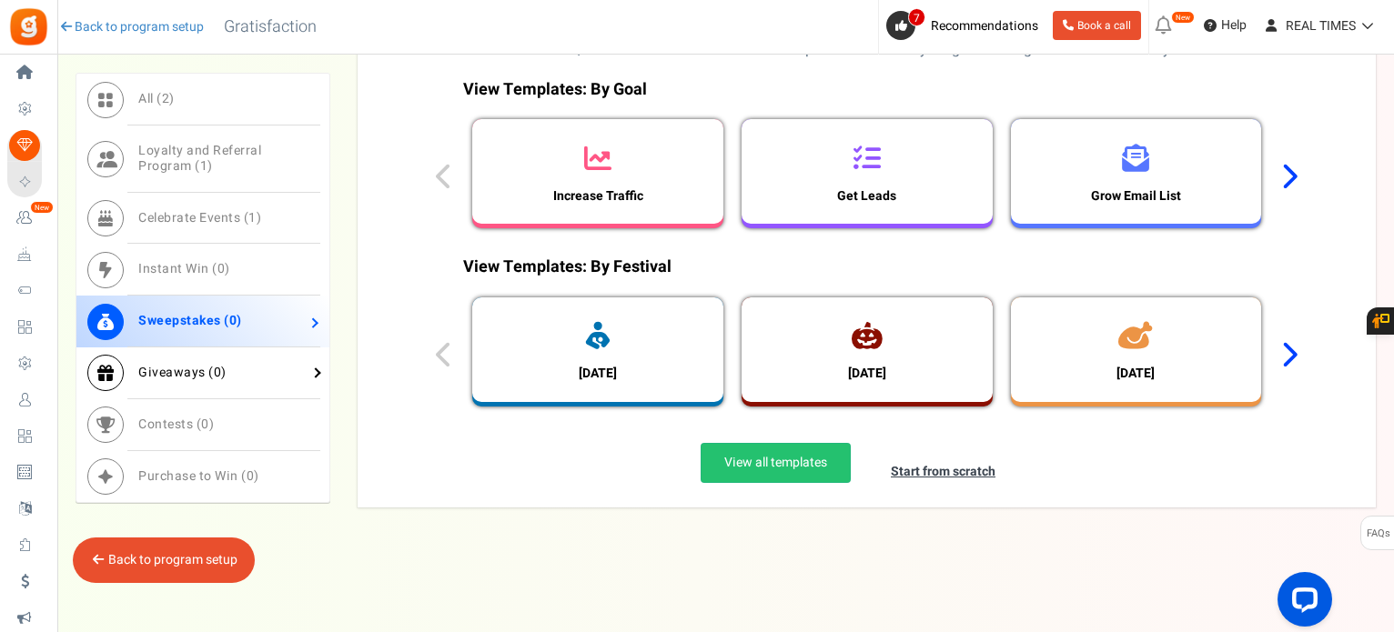
click at [238, 363] on link "Giveaways ( 0 )" at bounding box center [202, 374] width 253 height 52
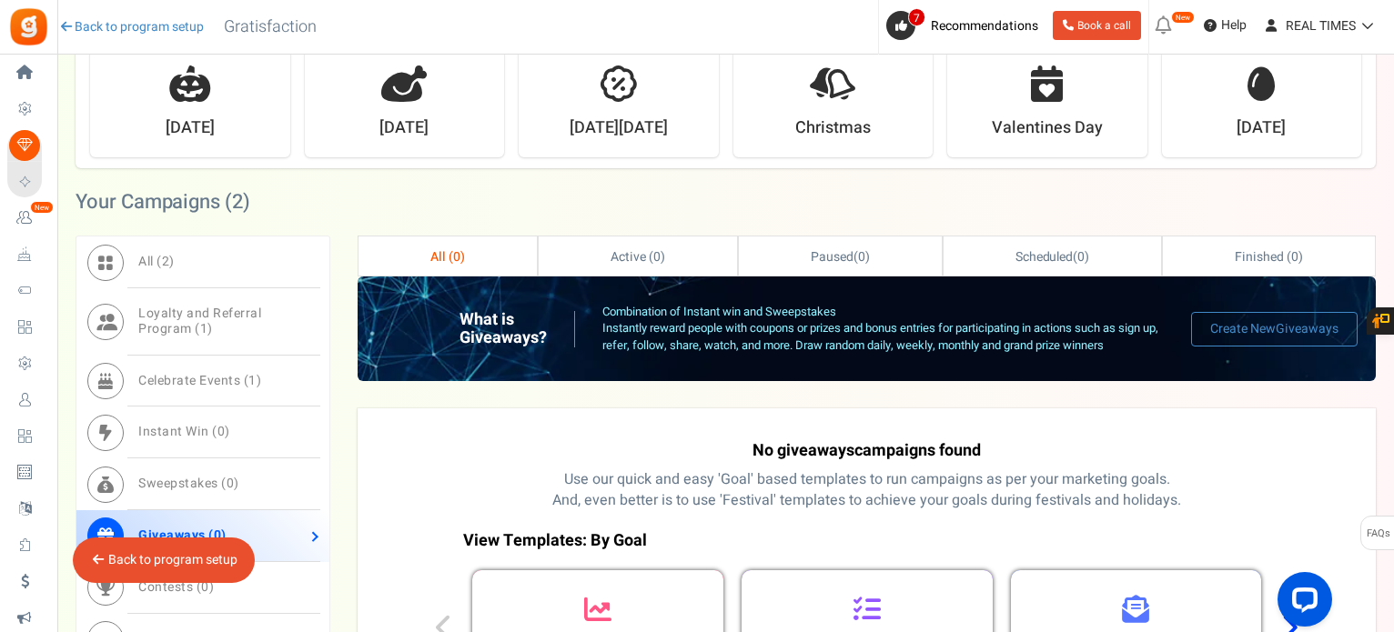
scroll to position [711, 0]
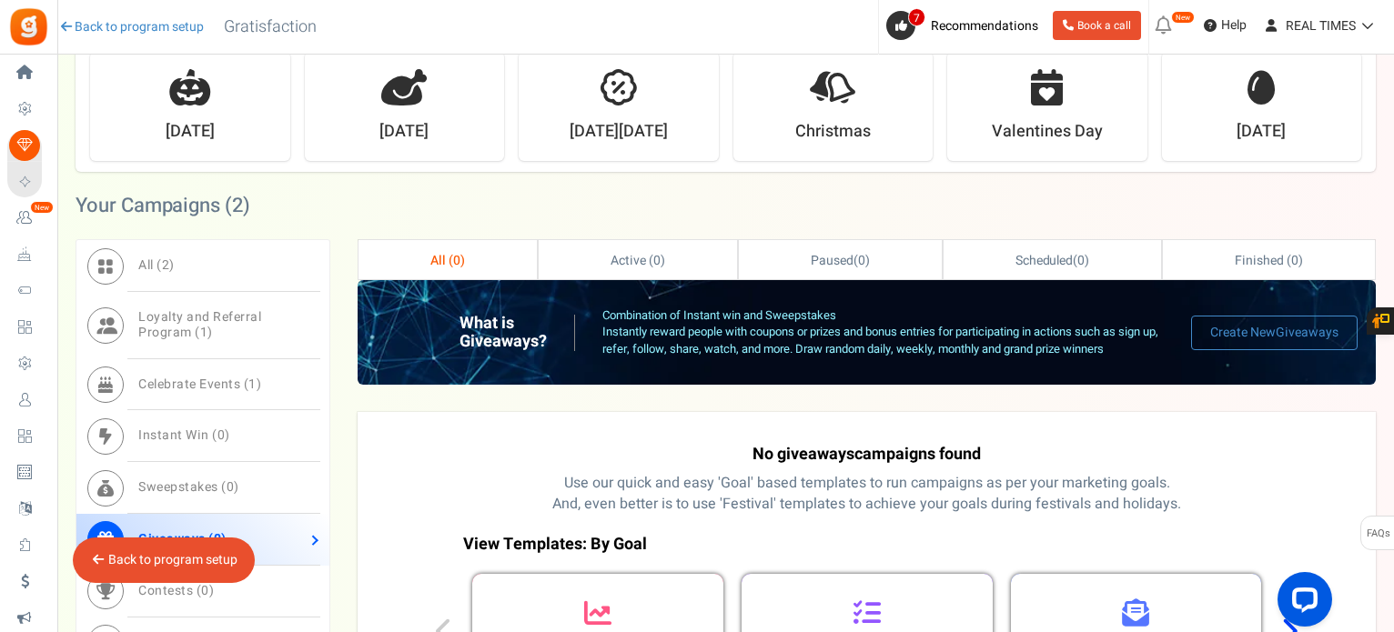
click at [277, 538] on link "Giveaways ( 0 )" at bounding box center [202, 540] width 253 height 52
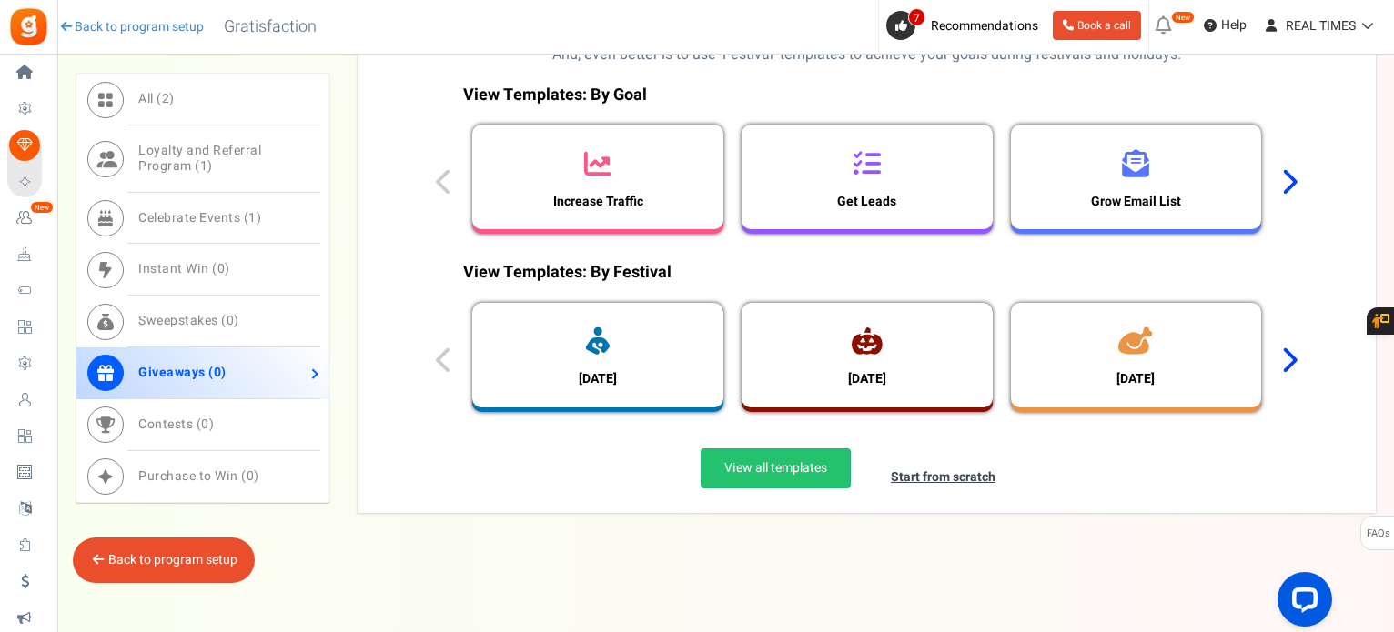
scroll to position [1166, 0]
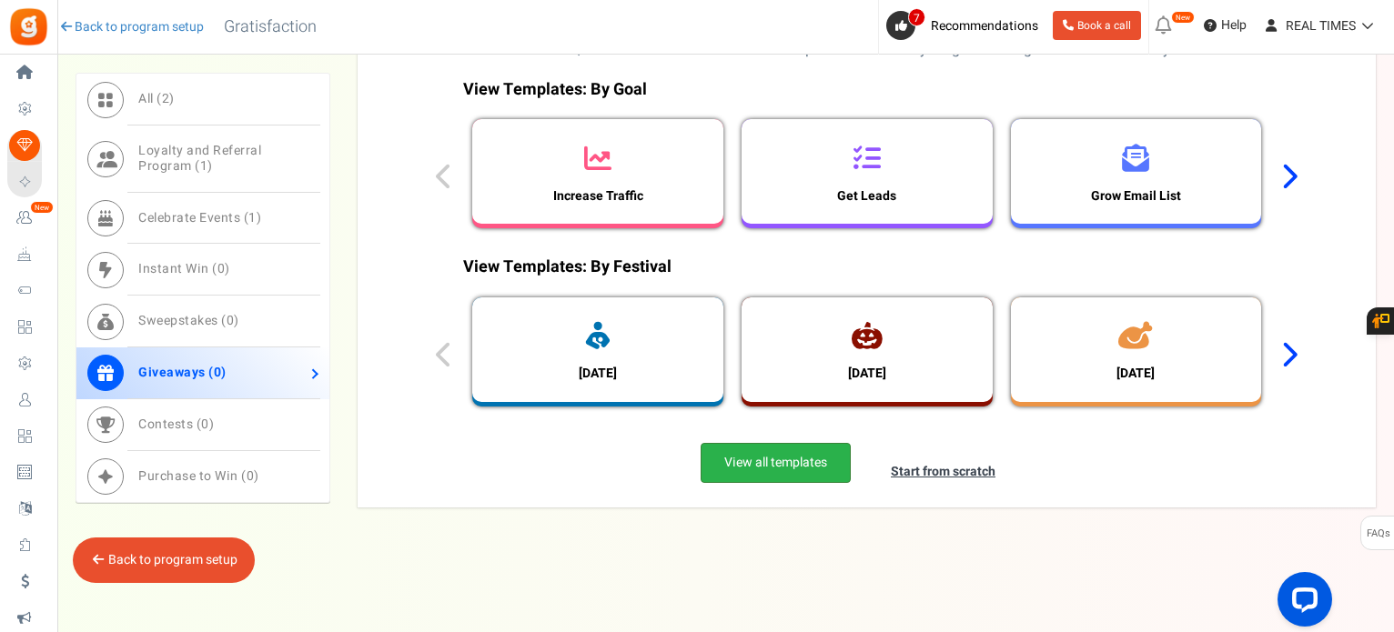
click at [772, 458] on link "View all templates" at bounding box center [775, 463] width 150 height 40
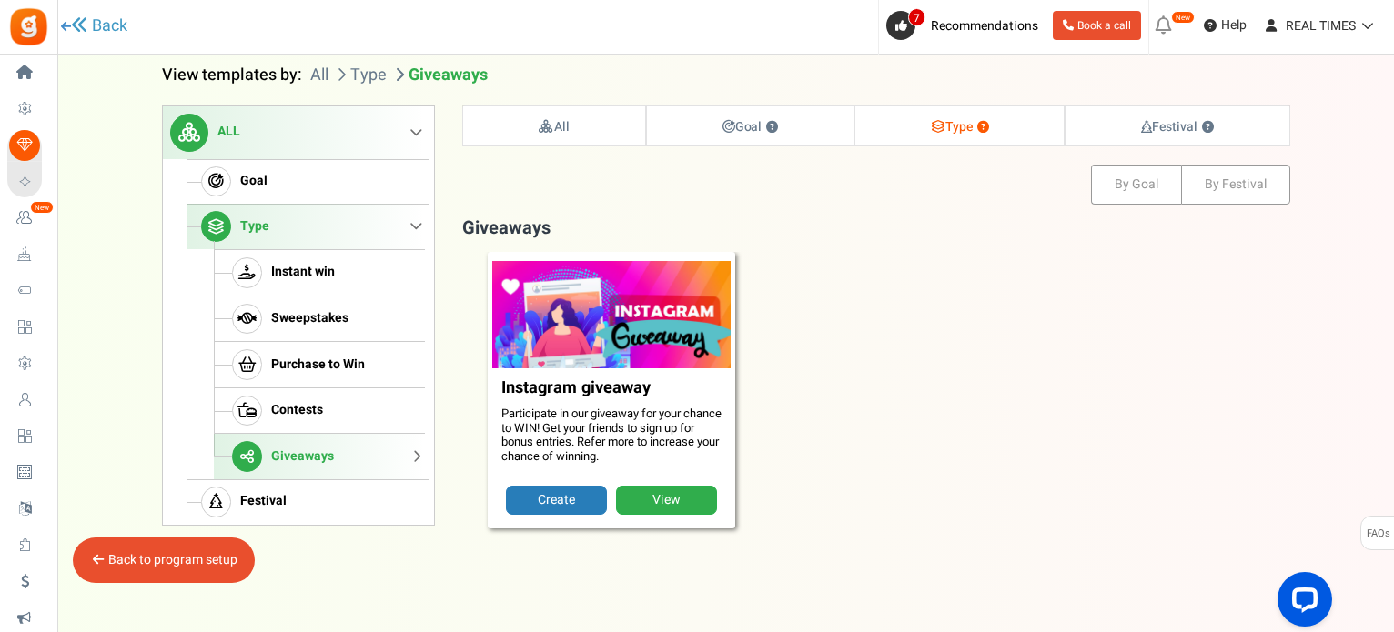
scroll to position [186, 0]
click at [580, 489] on link "Create" at bounding box center [556, 500] width 101 height 29
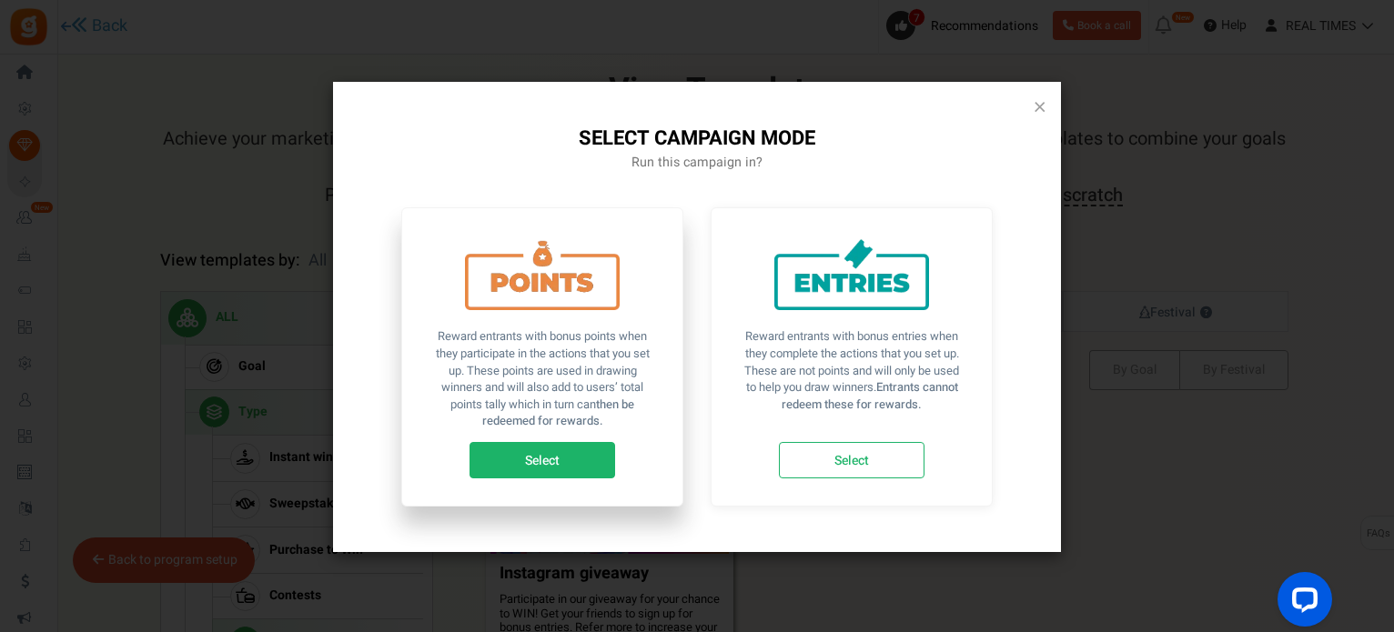
click at [587, 452] on link "Select" at bounding box center [542, 460] width 146 height 36
